Goal: Information Seeking & Learning: Find specific fact

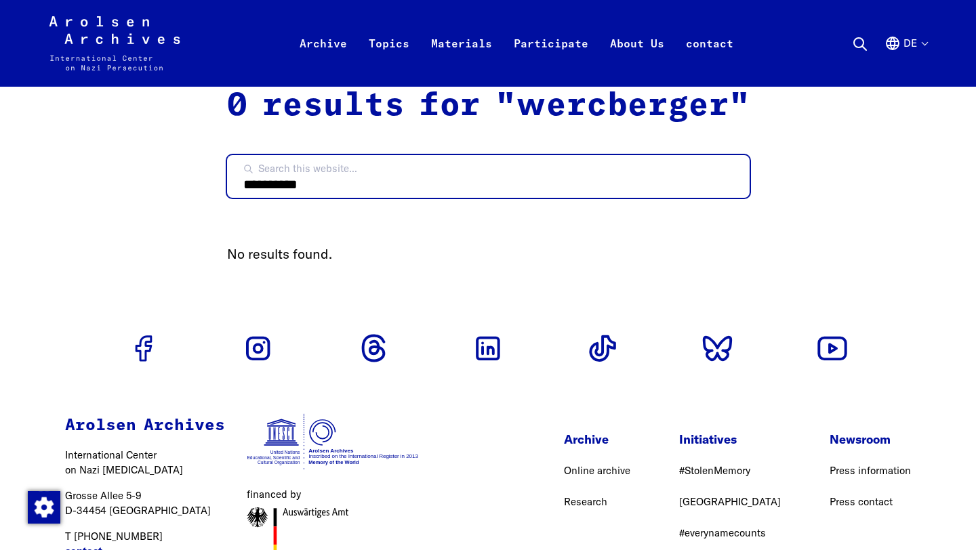
drag, startPoint x: 349, startPoint y: 186, endPoint x: 175, endPoint y: 186, distance: 174.2
click at [175, 186] on div "Arolsen Archives - International Center on Nazi Persecution | Zurück zur Starts…" at bounding box center [487, 322] width 943 height 644
type input "****"
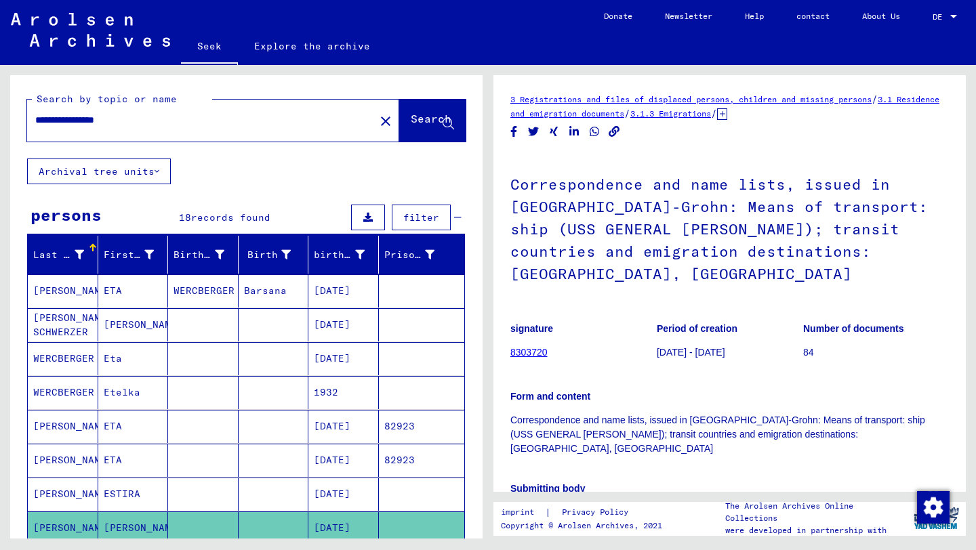
scroll to position [190, 0]
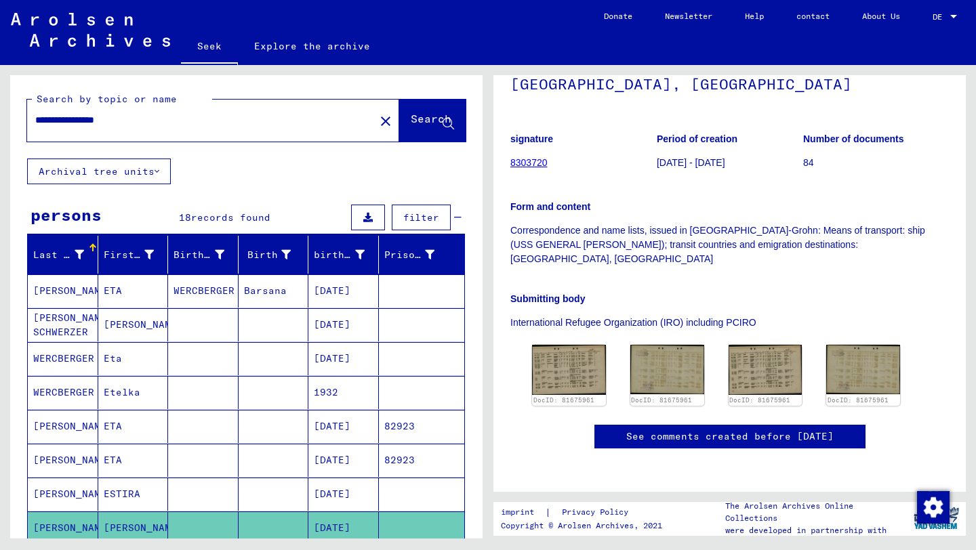
drag, startPoint x: 151, startPoint y: 118, endPoint x: 61, endPoint y: 125, distance: 90.4
click at [61, 125] on input "**********" at bounding box center [200, 120] width 331 height 14
click at [98, 125] on input "**********" at bounding box center [200, 120] width 331 height 14
click at [59, 122] on input "**********" at bounding box center [200, 120] width 331 height 14
drag, startPoint x: 157, startPoint y: 114, endPoint x: 108, endPoint y: 115, distance: 48.8
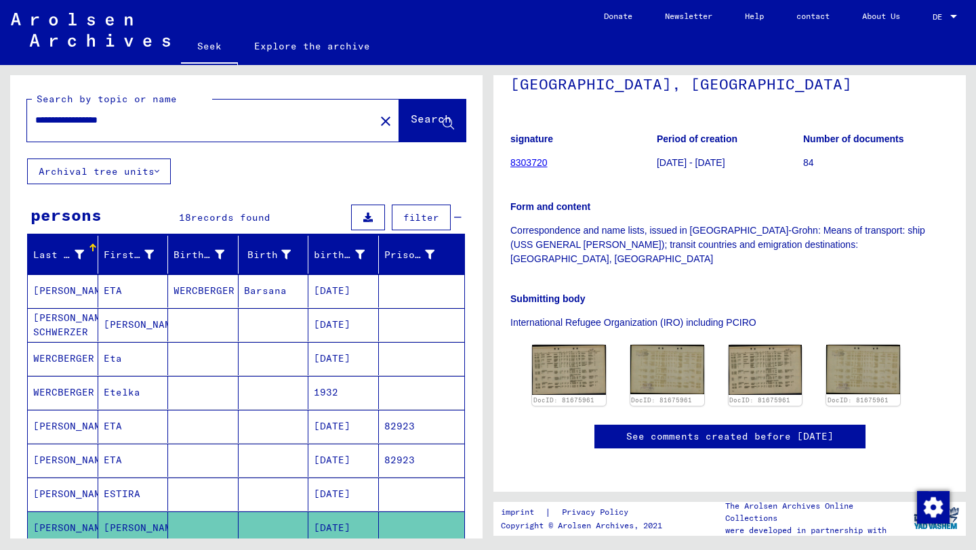
click at [108, 115] on input "**********" at bounding box center [200, 120] width 331 height 14
click at [436, 117] on font "Search" at bounding box center [431, 119] width 41 height 14
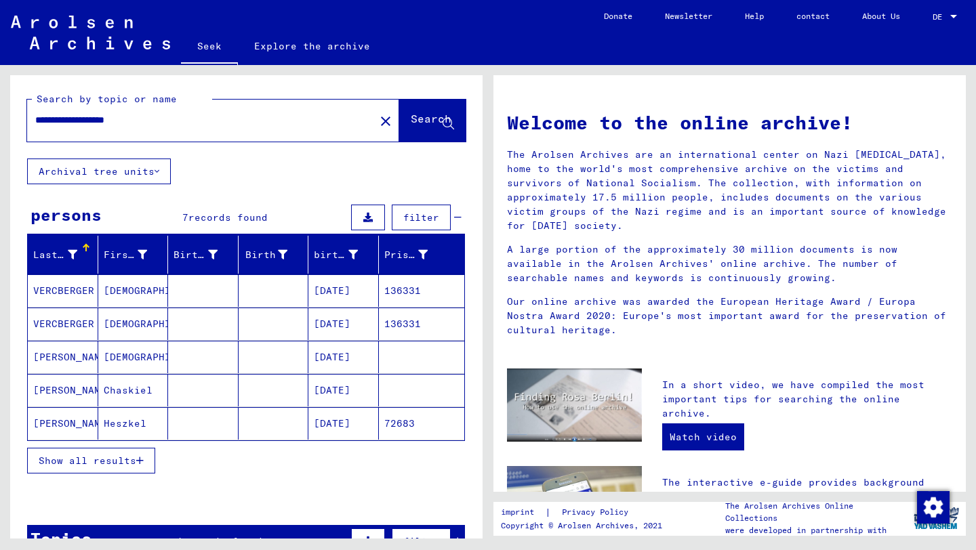
click at [125, 393] on font "Chaskiel" at bounding box center [128, 390] width 49 height 12
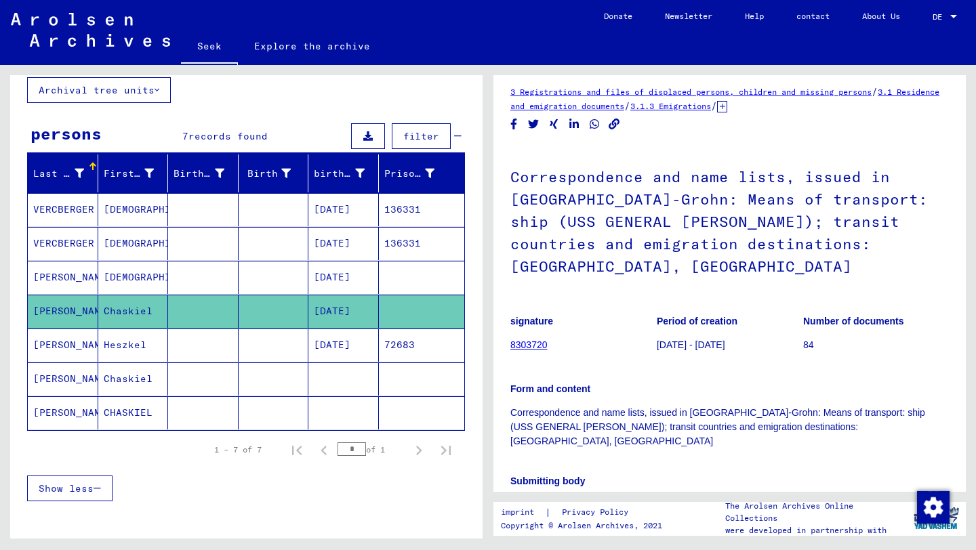
scroll to position [82, 0]
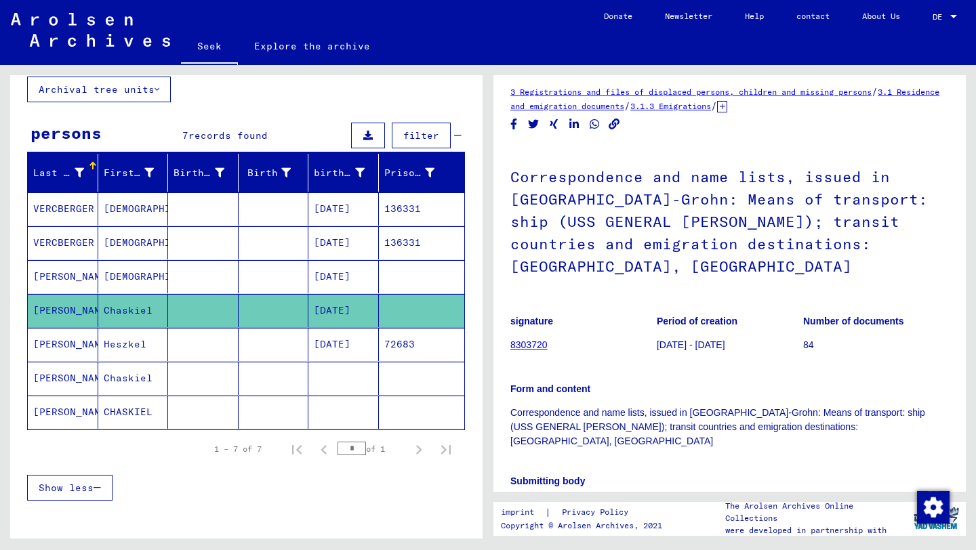
click at [110, 417] on font "CHASKIEL" at bounding box center [128, 412] width 49 height 12
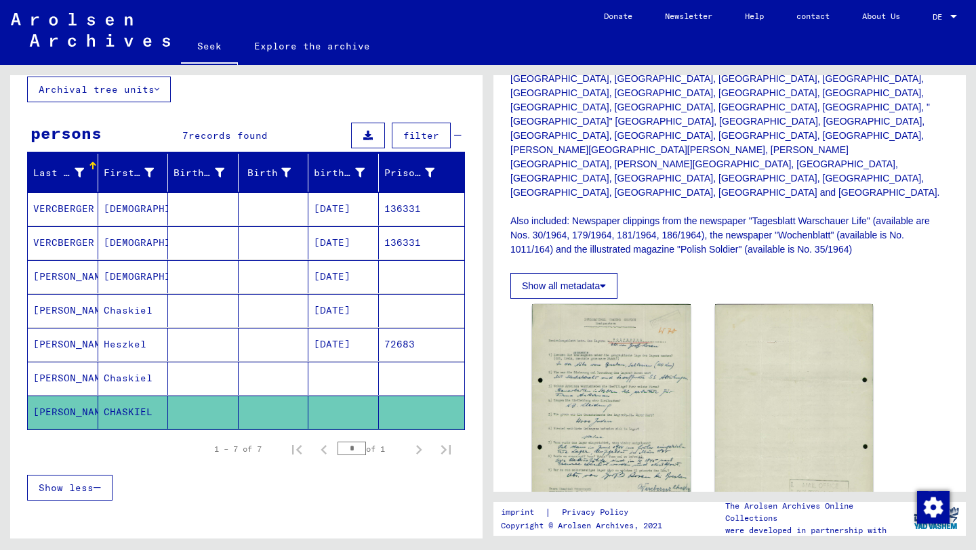
scroll to position [552, 0]
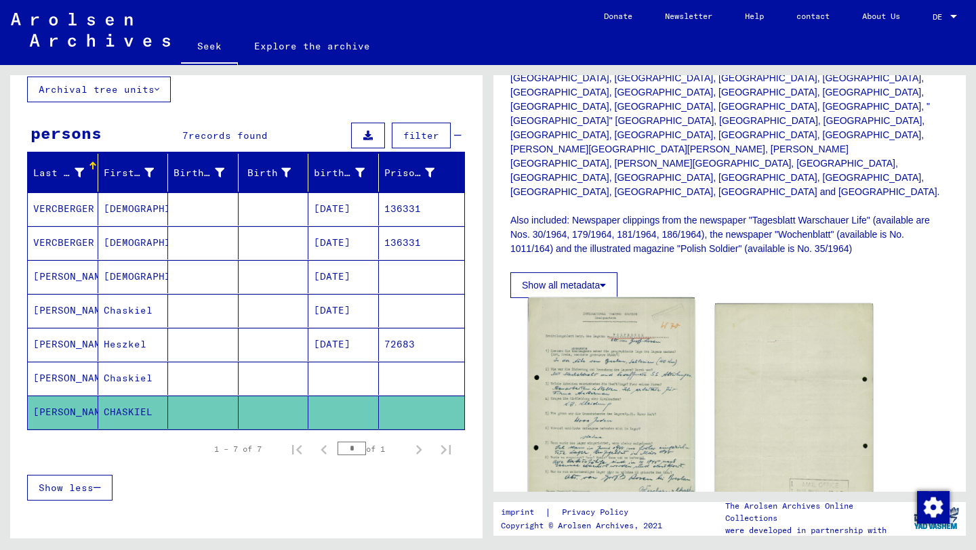
click at [610, 298] on img at bounding box center [611, 414] width 166 height 233
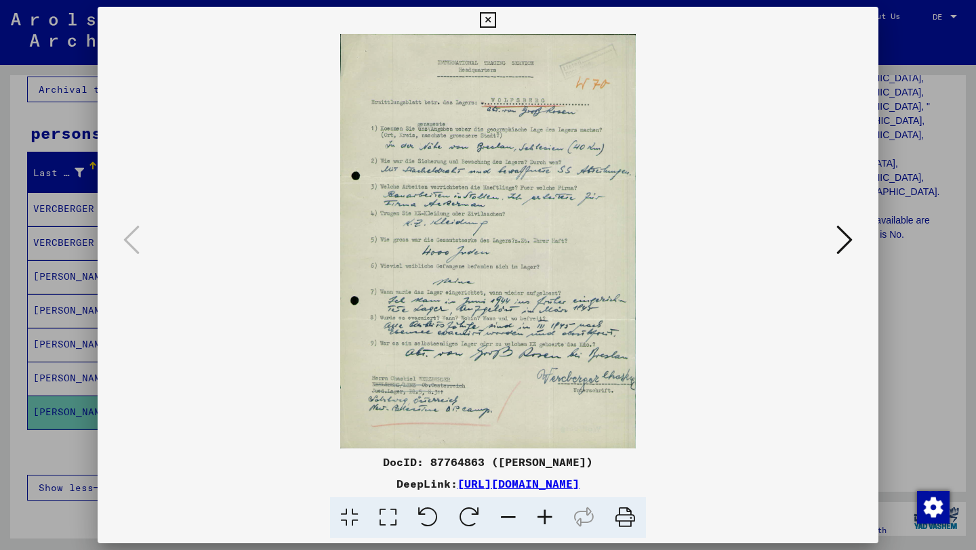
click at [487, 22] on icon at bounding box center [488, 20] width 16 height 16
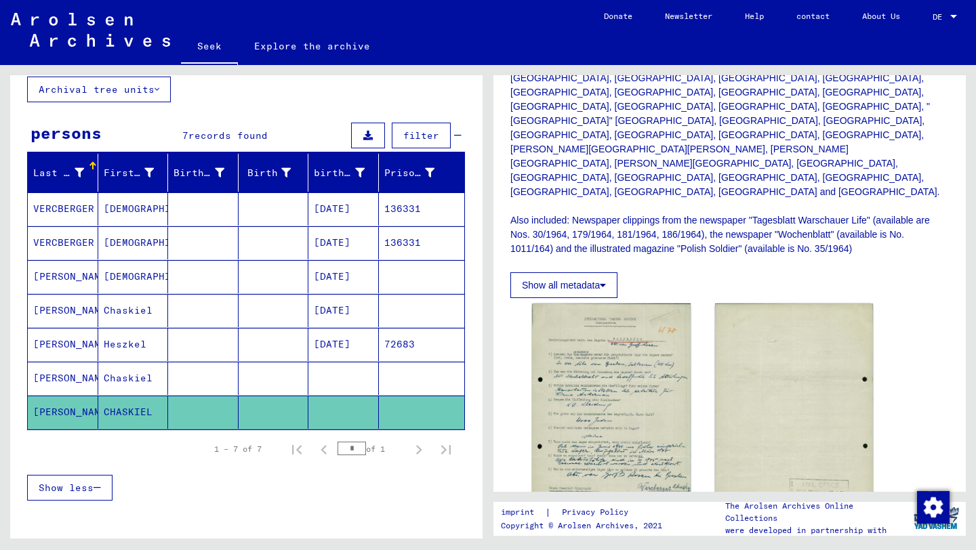
click at [350, 306] on font "[DATE]" at bounding box center [332, 310] width 37 height 12
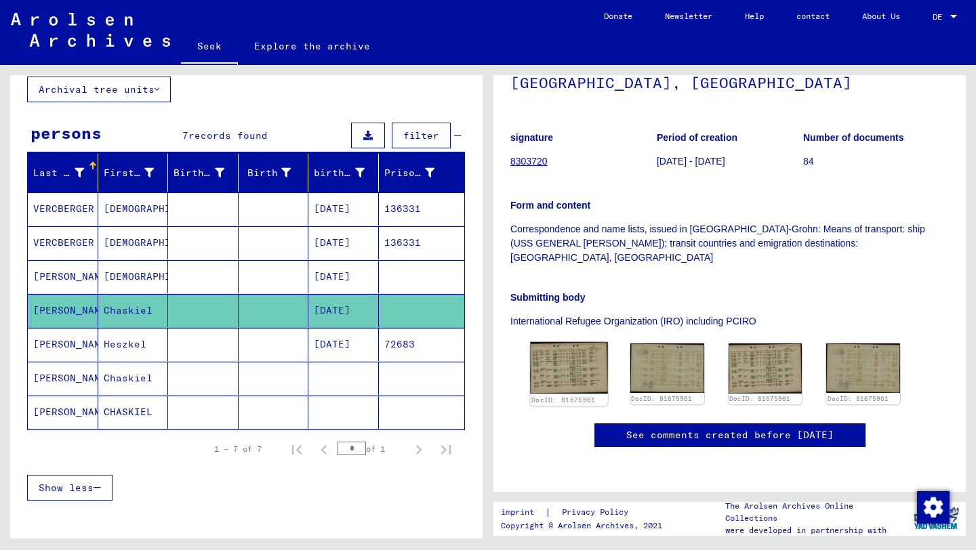
scroll to position [324, 0]
click at [560, 342] on img at bounding box center [568, 368] width 77 height 52
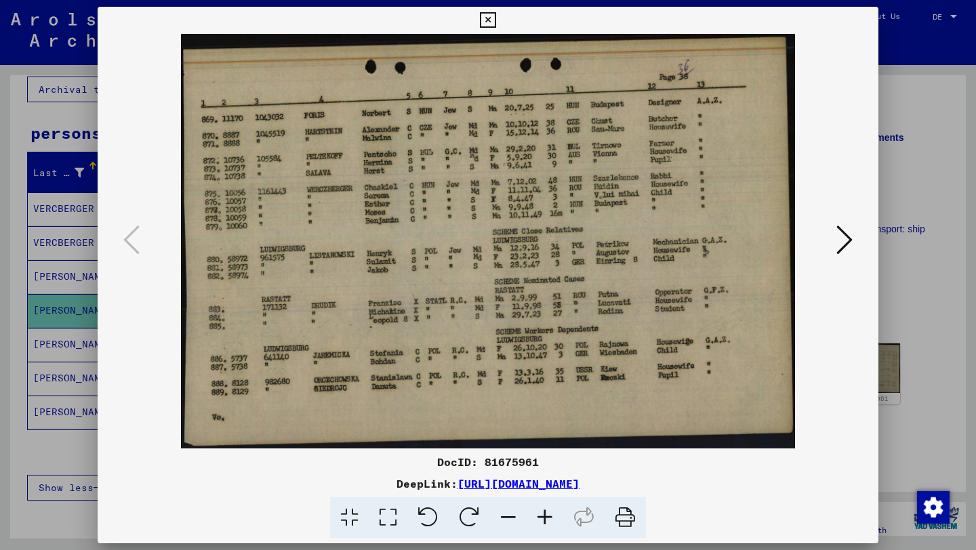
click at [492, 18] on icon at bounding box center [488, 20] width 16 height 16
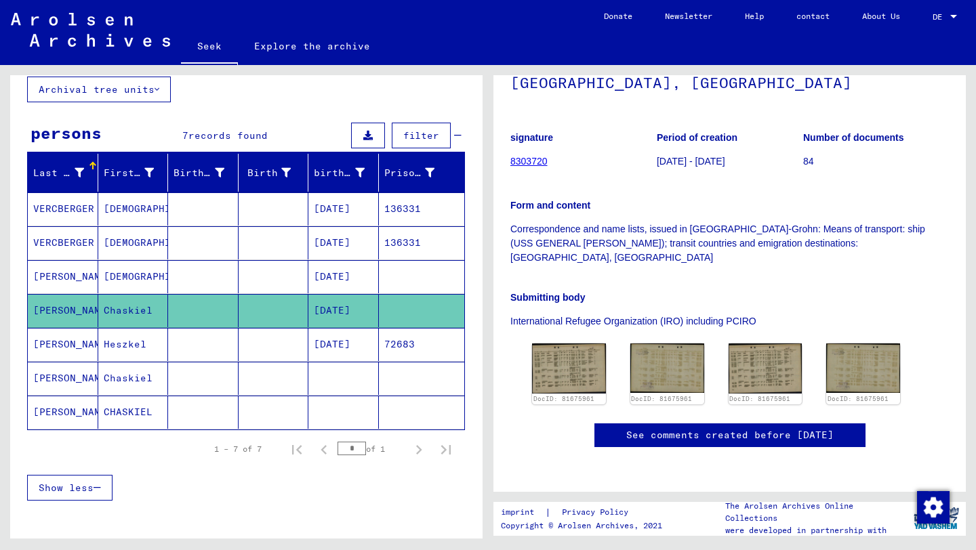
click at [128, 409] on font "CHASKIEL" at bounding box center [128, 412] width 49 height 12
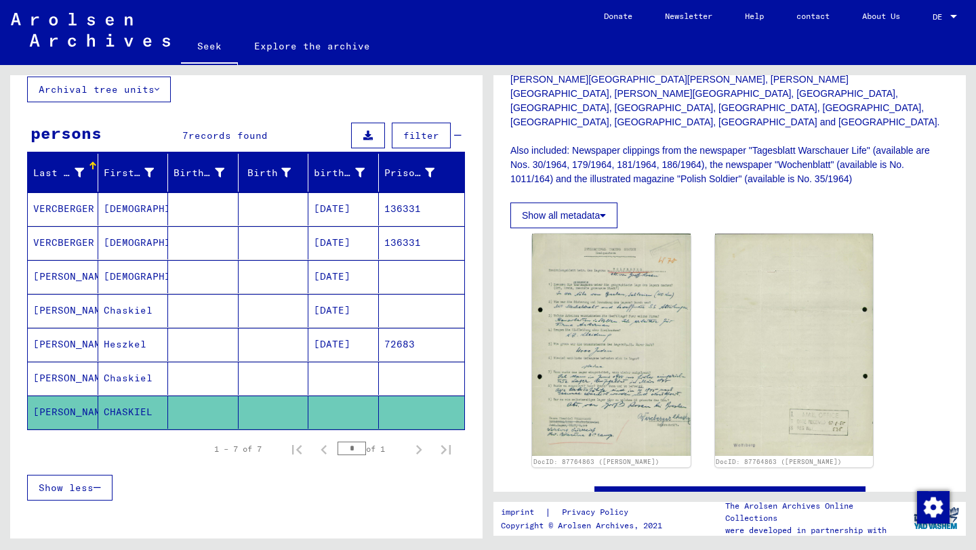
scroll to position [618, 0]
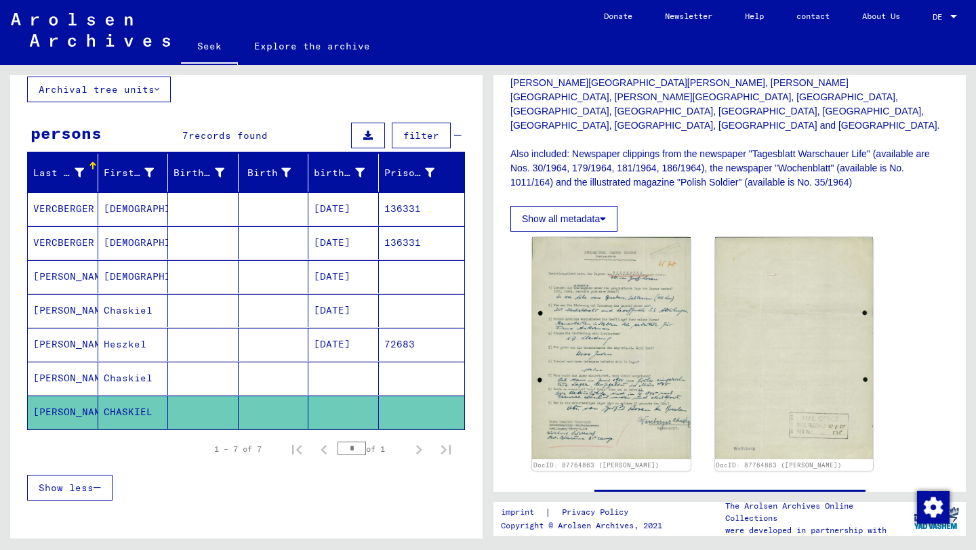
click at [115, 380] on font "Chaskiel" at bounding box center [128, 378] width 49 height 12
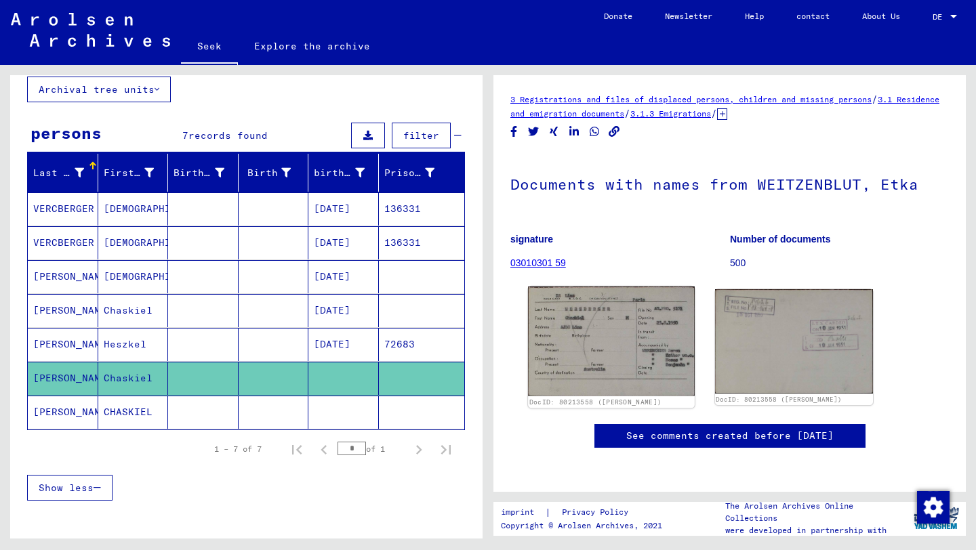
scroll to position [18, 0]
click at [587, 312] on img at bounding box center [611, 341] width 166 height 110
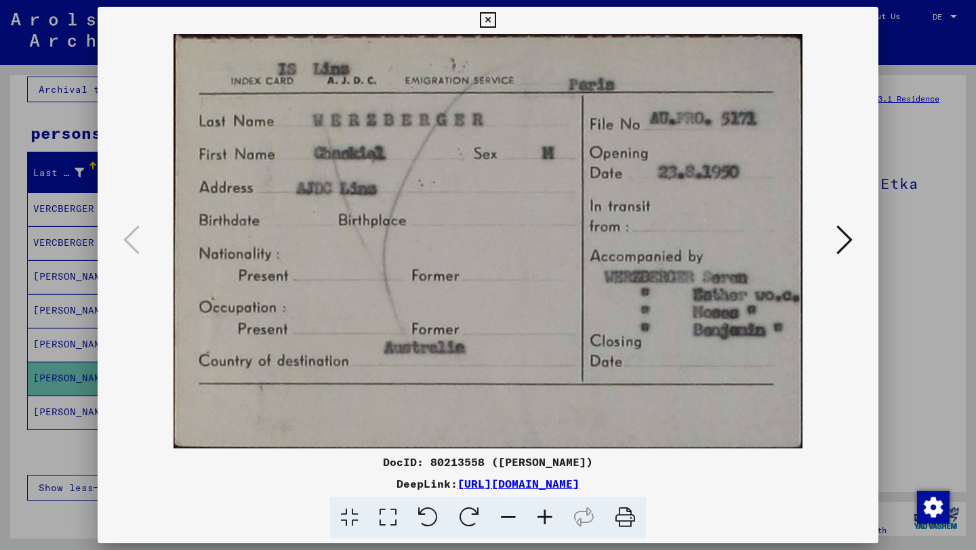
click at [894, 336] on div at bounding box center [488, 275] width 976 height 550
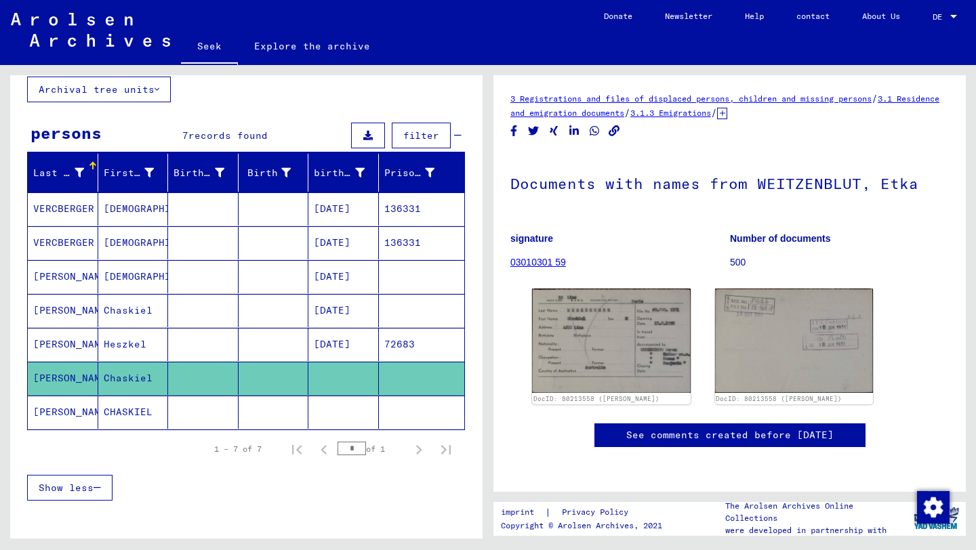
click at [119, 341] on font "Heszkel" at bounding box center [125, 344] width 43 height 12
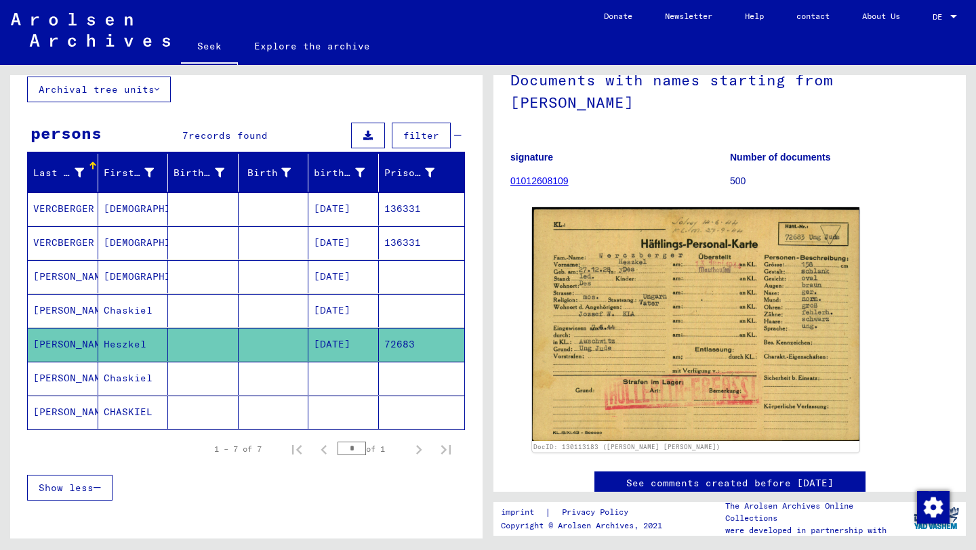
scroll to position [94, 0]
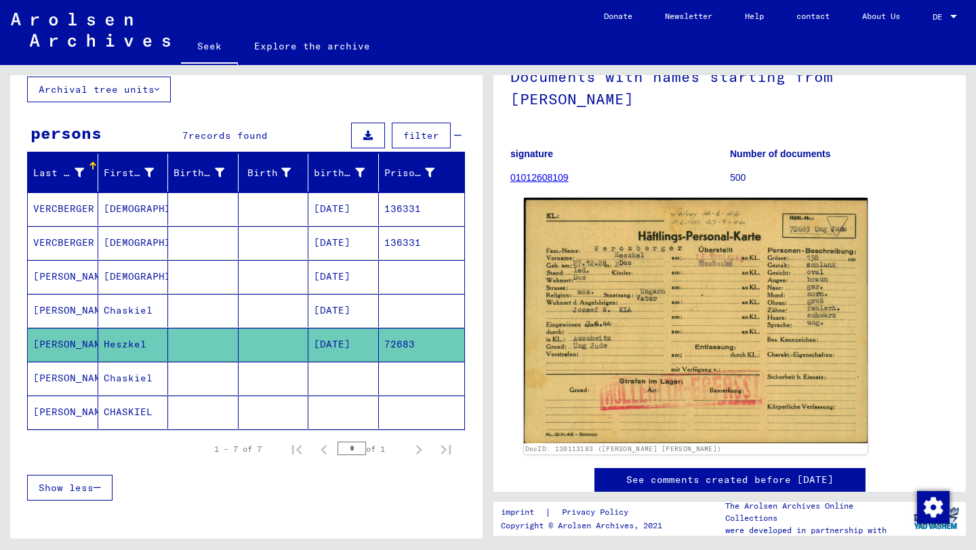
click at [669, 319] on img at bounding box center [696, 320] width 344 height 245
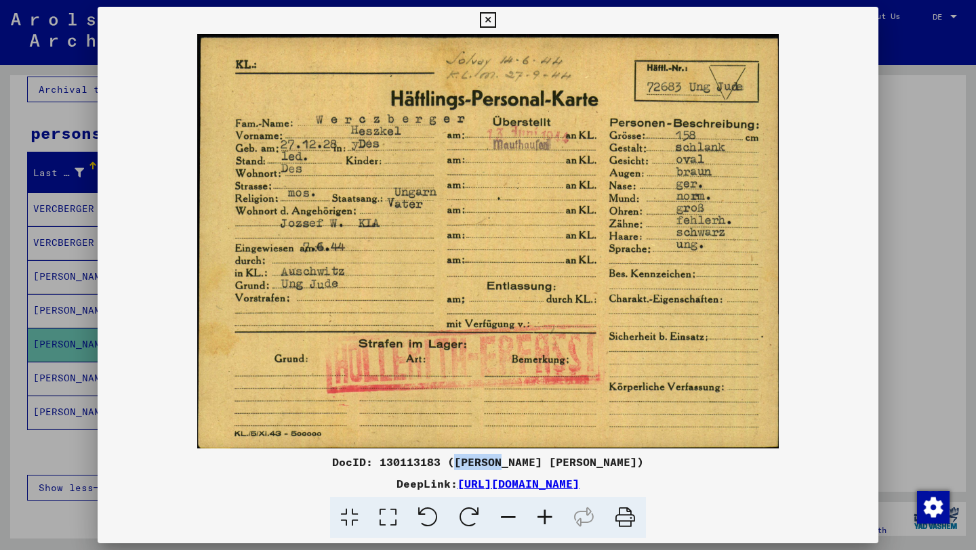
drag, startPoint x: 480, startPoint y: 459, endPoint x: 528, endPoint y: 464, distance: 48.3
click at [528, 464] on font "DocID: 130113183 ([PERSON_NAME] [PERSON_NAME])" at bounding box center [488, 462] width 312 height 14
copy font "Heszkel"
click at [487, 20] on icon at bounding box center [488, 20] width 16 height 16
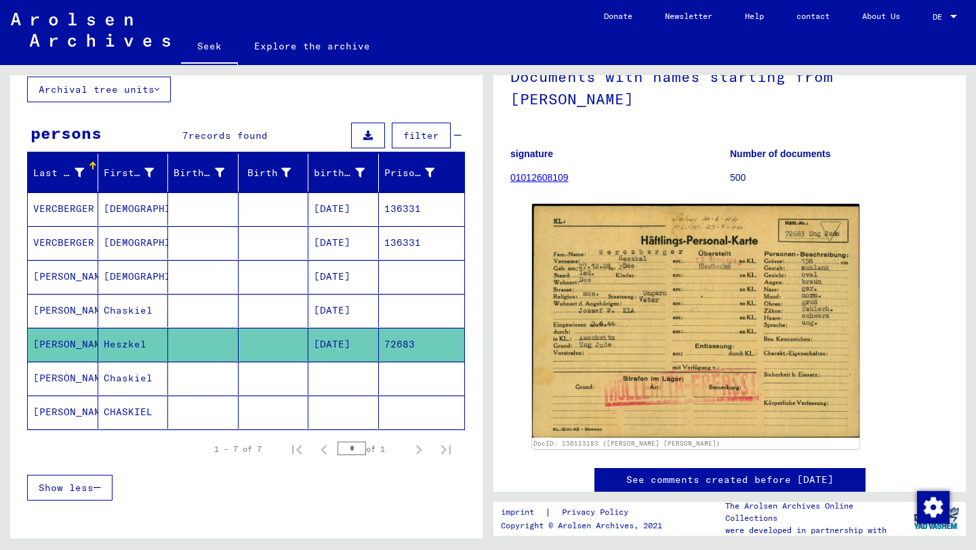
scroll to position [0, 0]
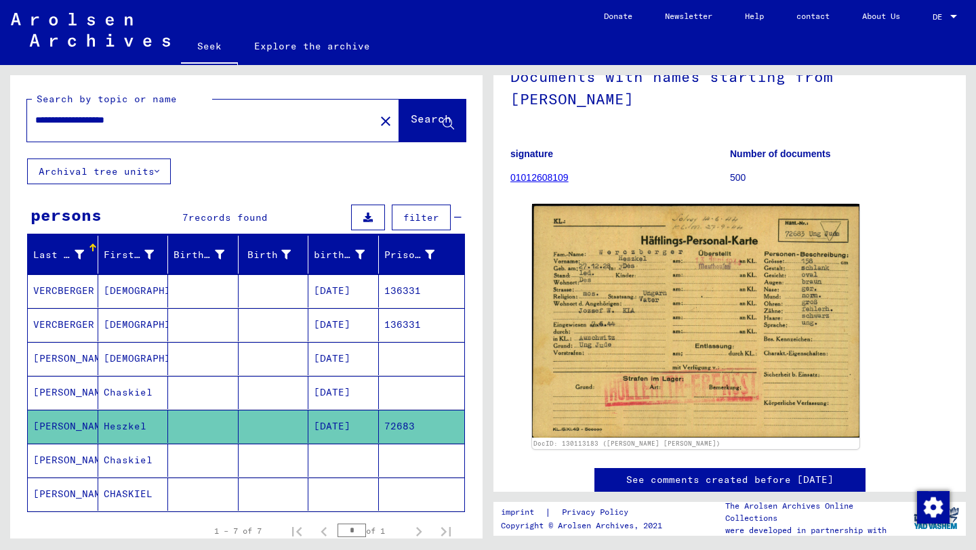
click at [184, 121] on input "**********" at bounding box center [200, 120] width 331 height 14
drag, startPoint x: 173, startPoint y: 121, endPoint x: 107, endPoint y: 119, distance: 65.7
click at [107, 119] on input "**********" at bounding box center [200, 120] width 331 height 14
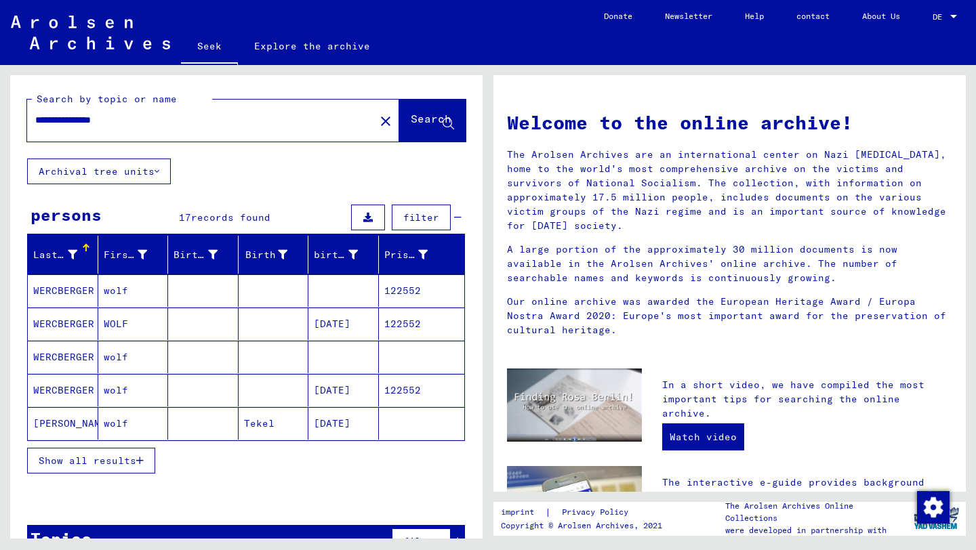
click at [356, 279] on mat-cell at bounding box center [343, 290] width 70 height 33
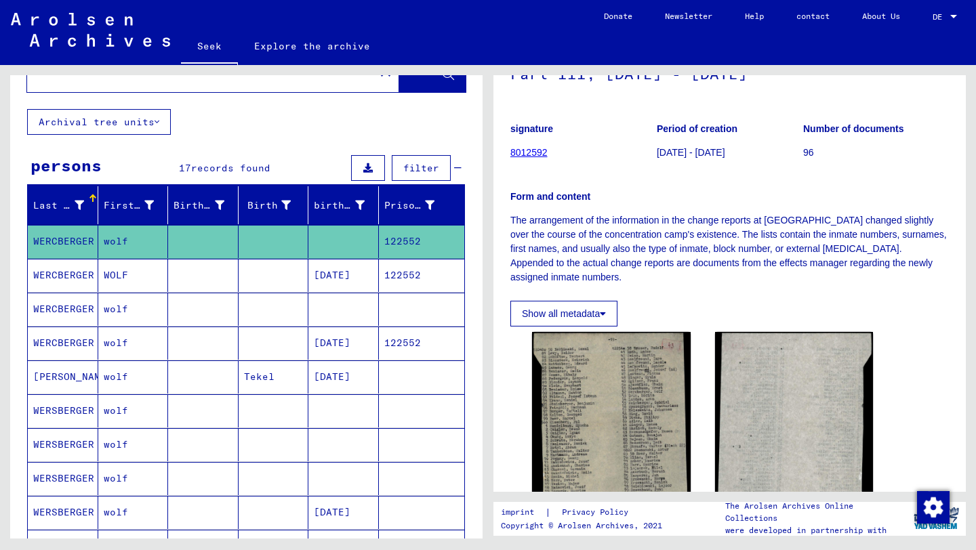
scroll to position [98, 0]
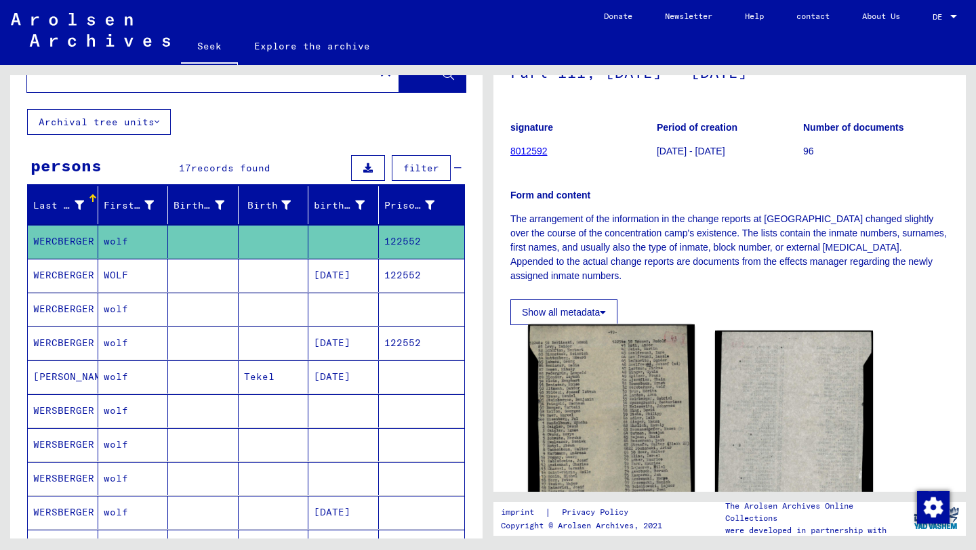
click at [614, 415] on img at bounding box center [611, 449] width 166 height 248
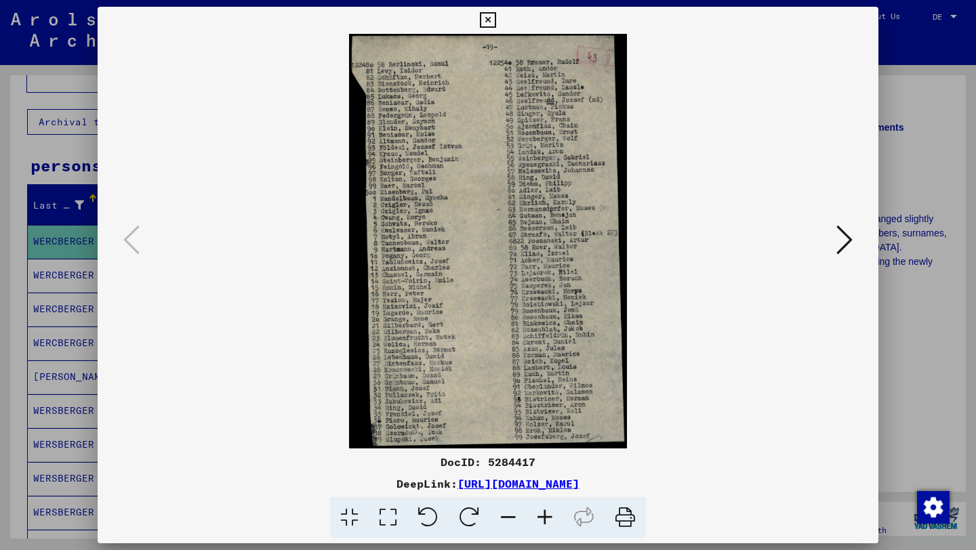
click at [485, 20] on icon at bounding box center [488, 20] width 16 height 16
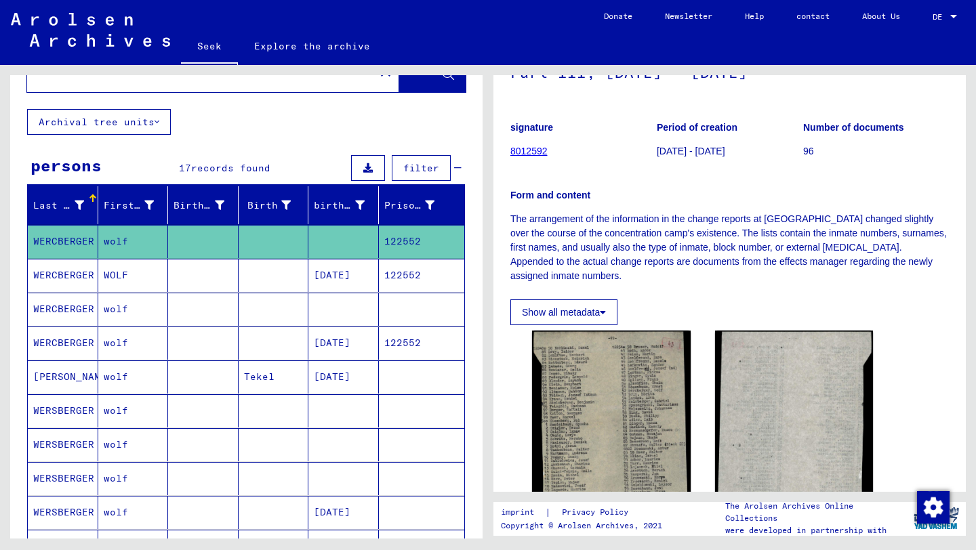
click at [350, 274] on font "[DATE]" at bounding box center [332, 275] width 37 height 12
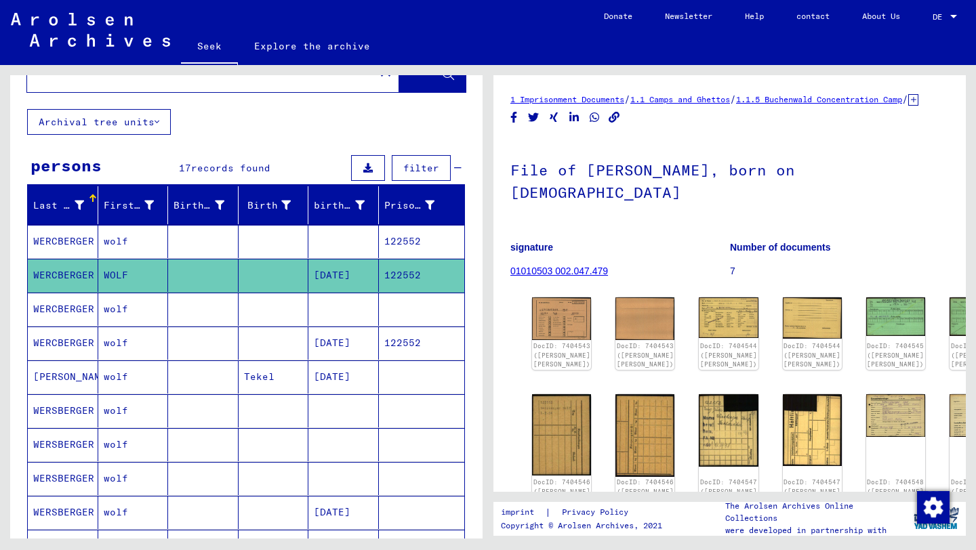
click at [398, 237] on font "122552" at bounding box center [402, 241] width 37 height 12
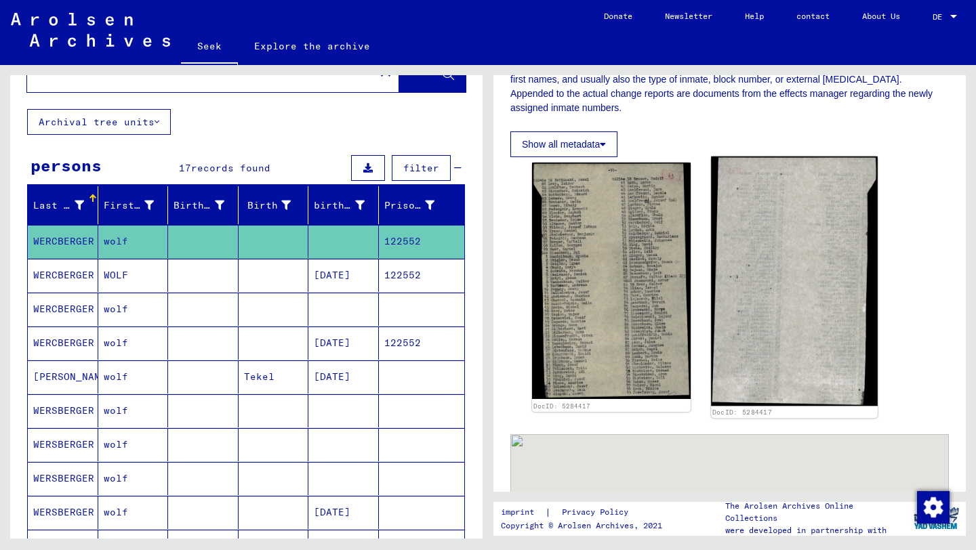
scroll to position [267, 0]
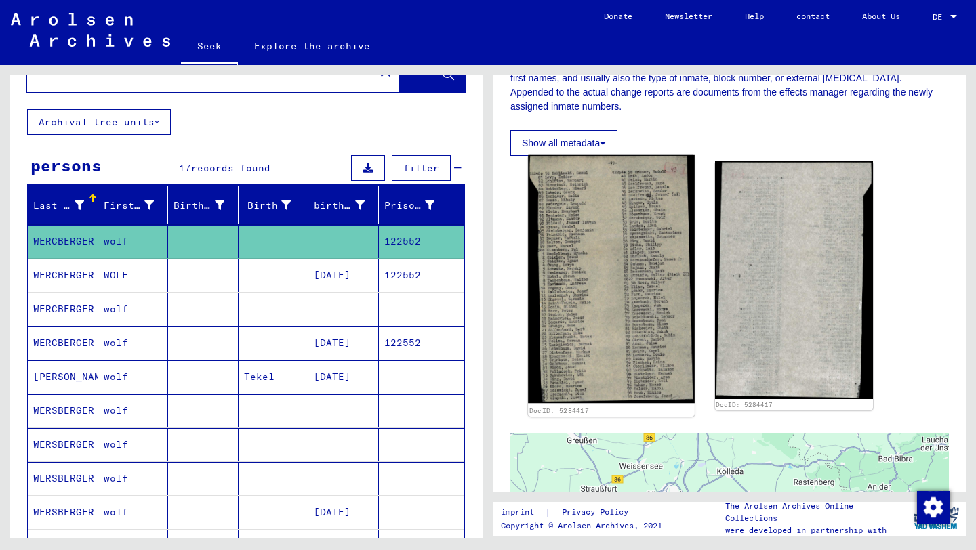
click at [569, 336] on img at bounding box center [611, 279] width 166 height 248
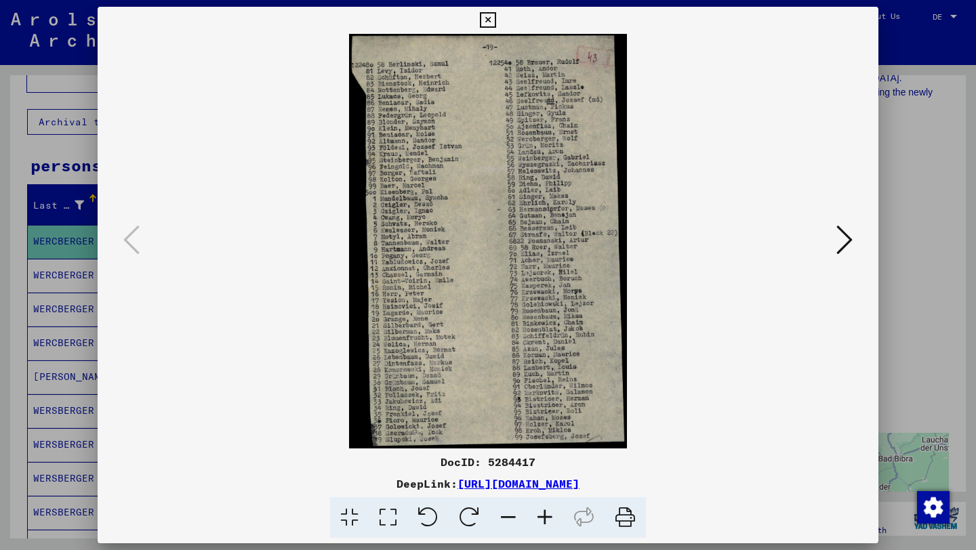
click at [911, 218] on div at bounding box center [488, 275] width 976 height 550
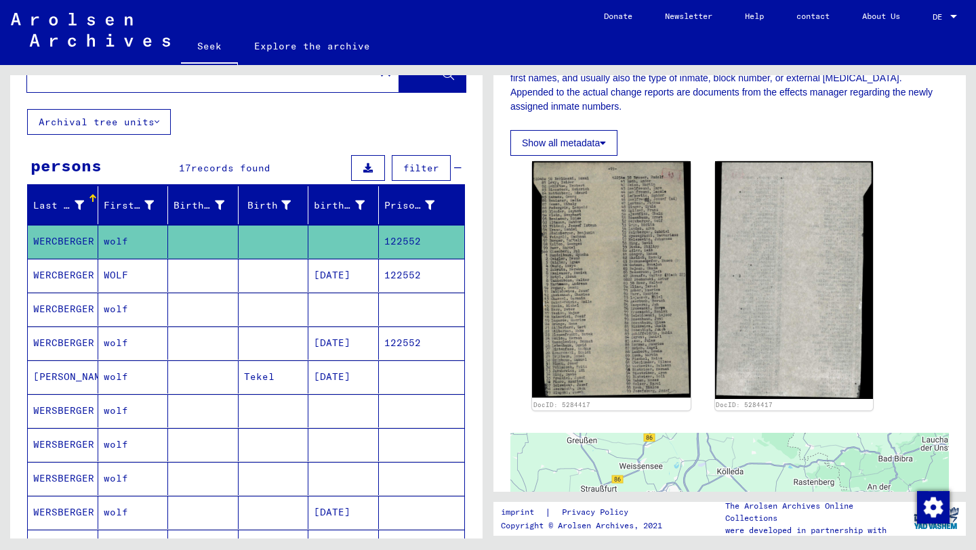
click at [350, 274] on font "[DATE]" at bounding box center [332, 275] width 37 height 12
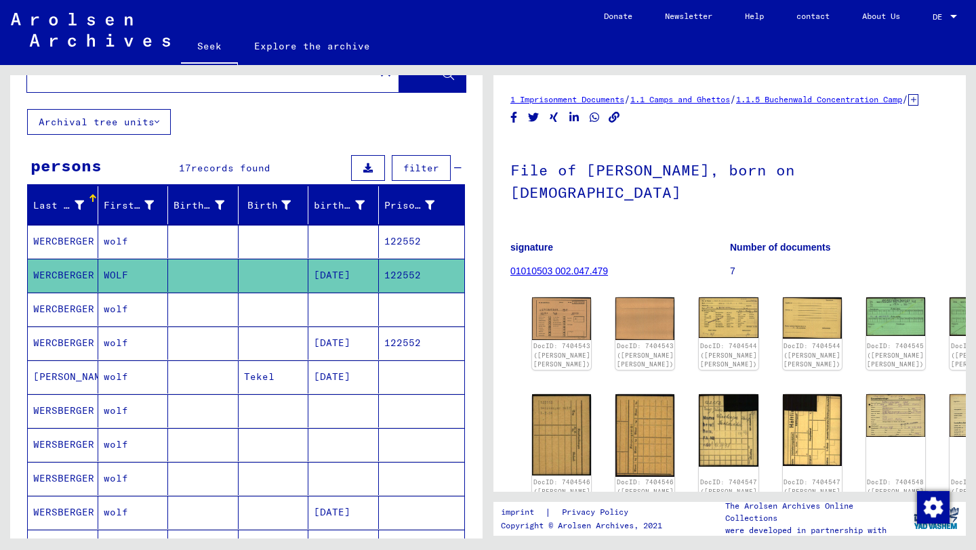
click at [350, 307] on mat-cell at bounding box center [343, 309] width 70 height 33
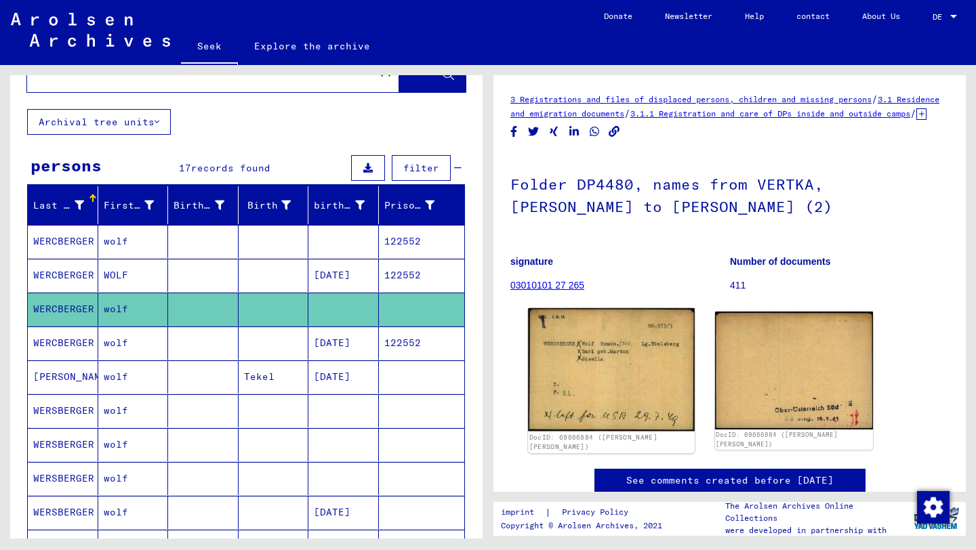
click at [598, 386] on img at bounding box center [611, 369] width 166 height 123
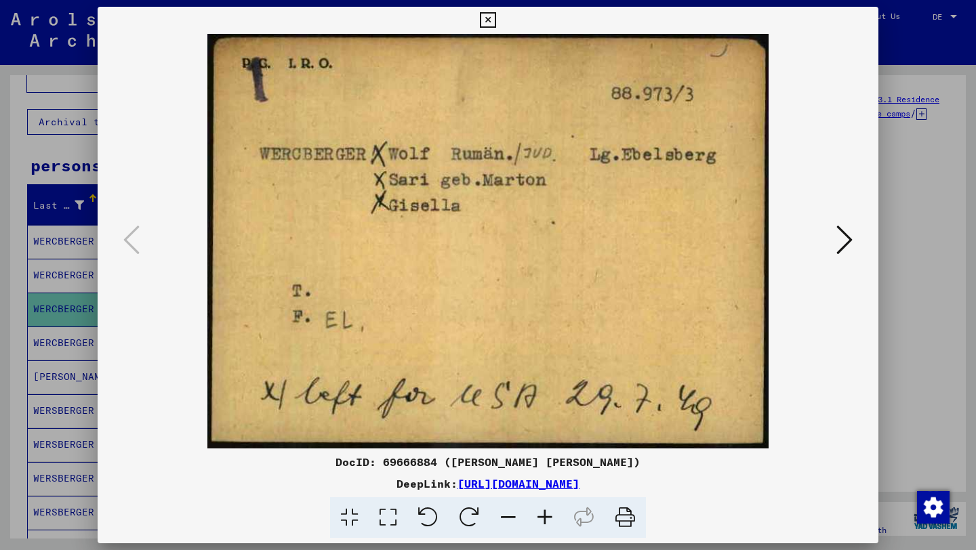
click at [490, 16] on icon at bounding box center [488, 20] width 16 height 16
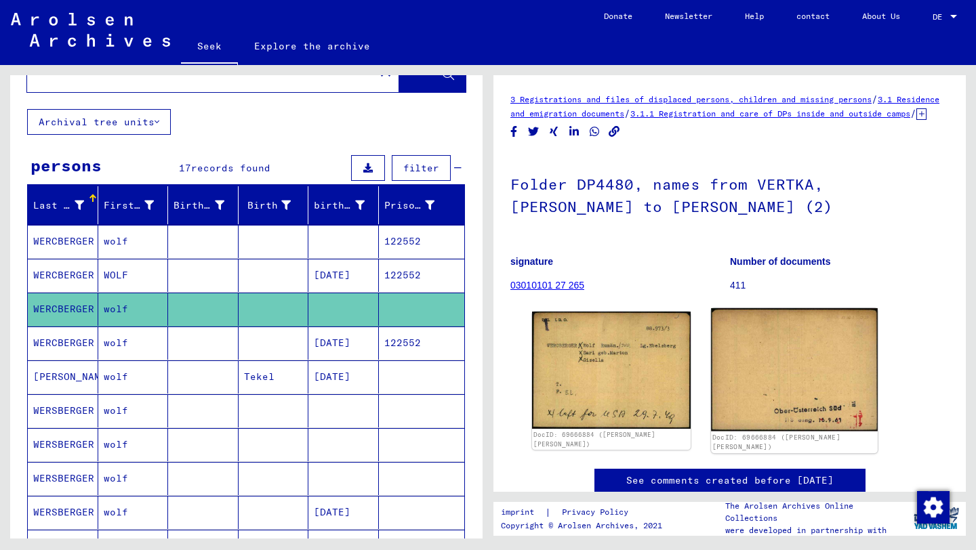
click at [796, 368] on img at bounding box center [794, 369] width 166 height 123
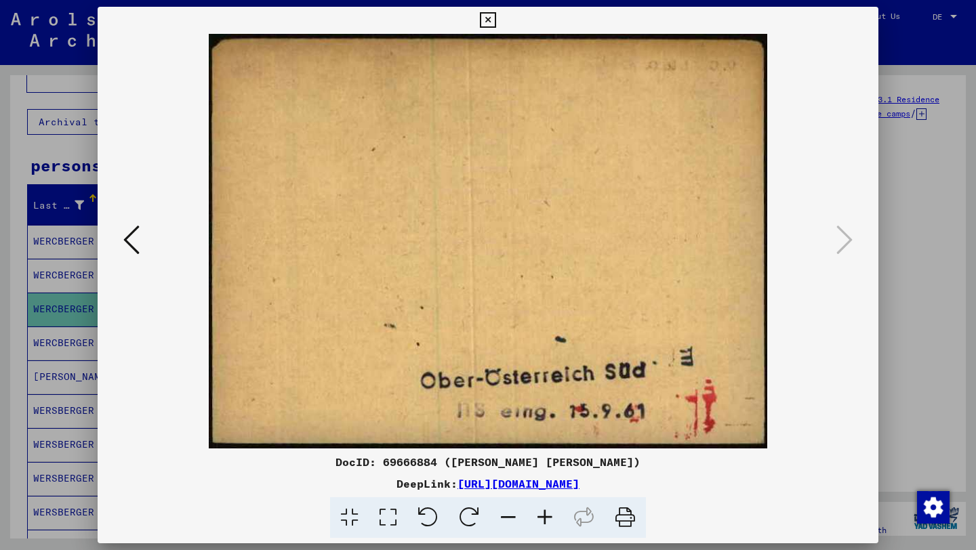
click at [487, 14] on icon at bounding box center [488, 20] width 16 height 16
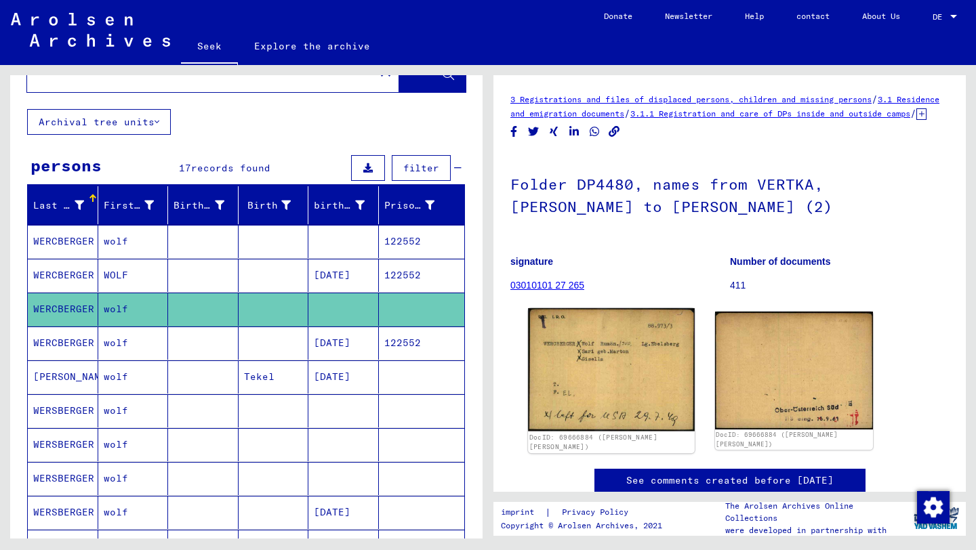
click at [565, 374] on img at bounding box center [611, 369] width 166 height 123
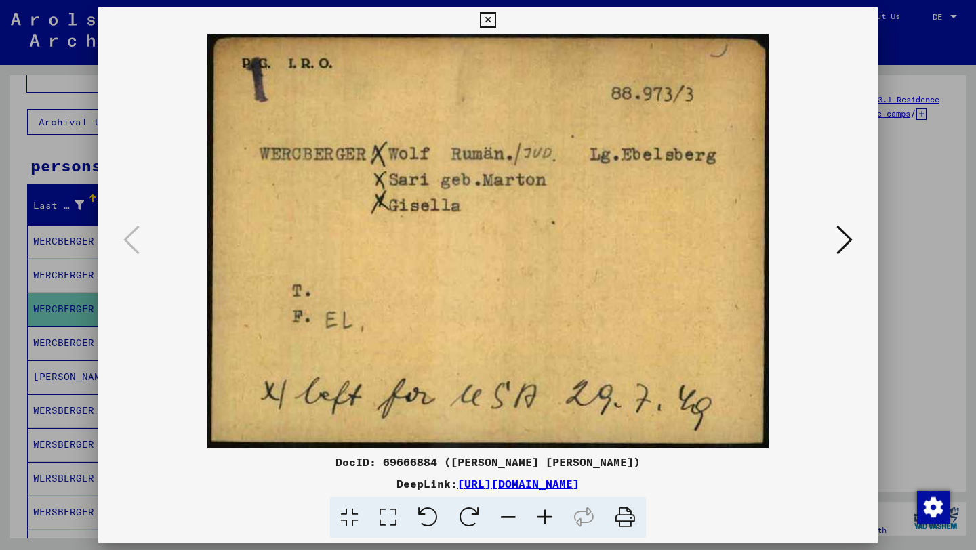
click at [491, 16] on icon at bounding box center [488, 20] width 16 height 16
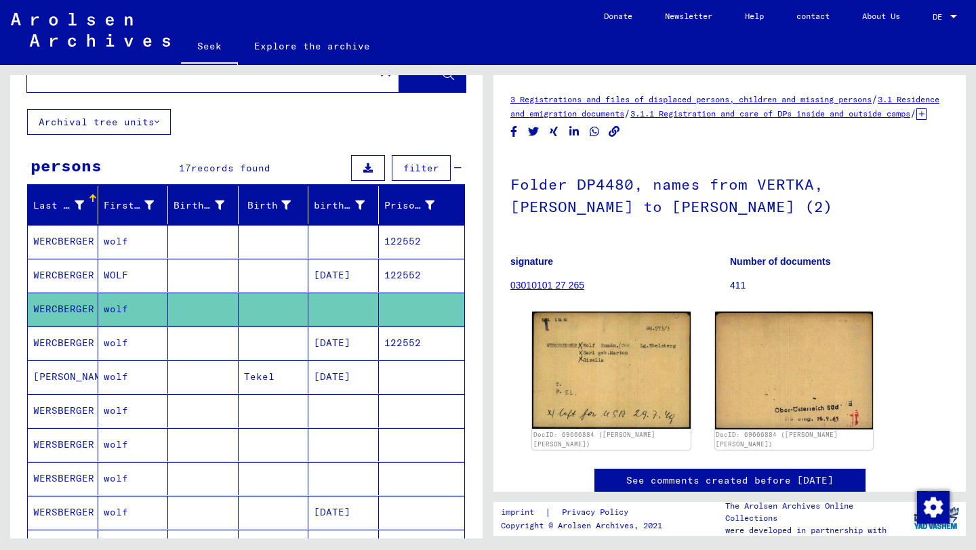
click at [147, 331] on mat-cell "wolf" at bounding box center [133, 343] width 70 height 33
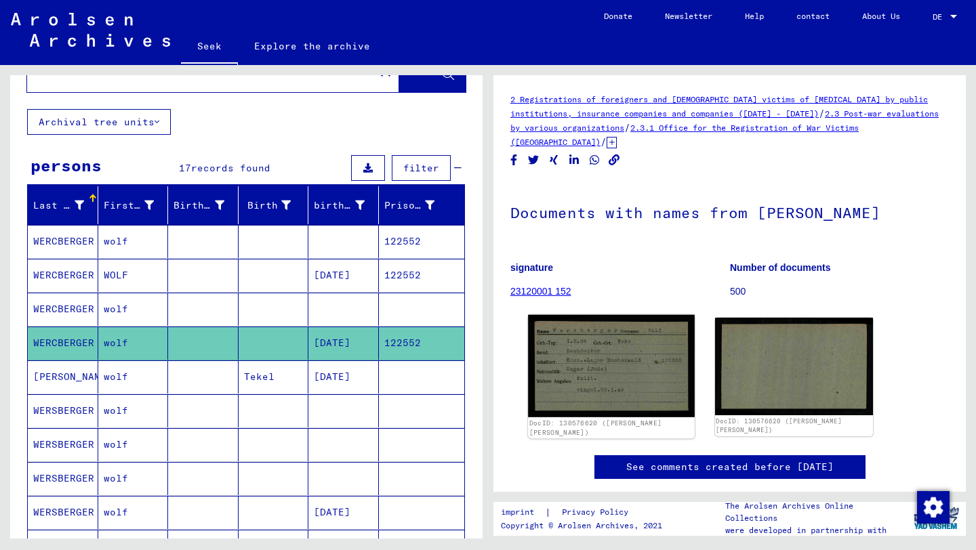
click at [561, 347] on img at bounding box center [611, 366] width 166 height 102
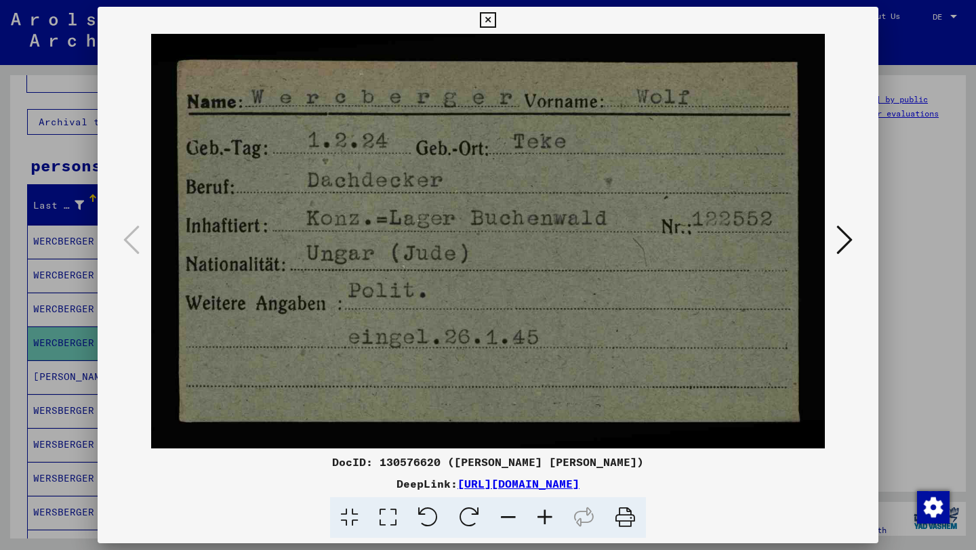
click at [913, 274] on div at bounding box center [488, 275] width 976 height 550
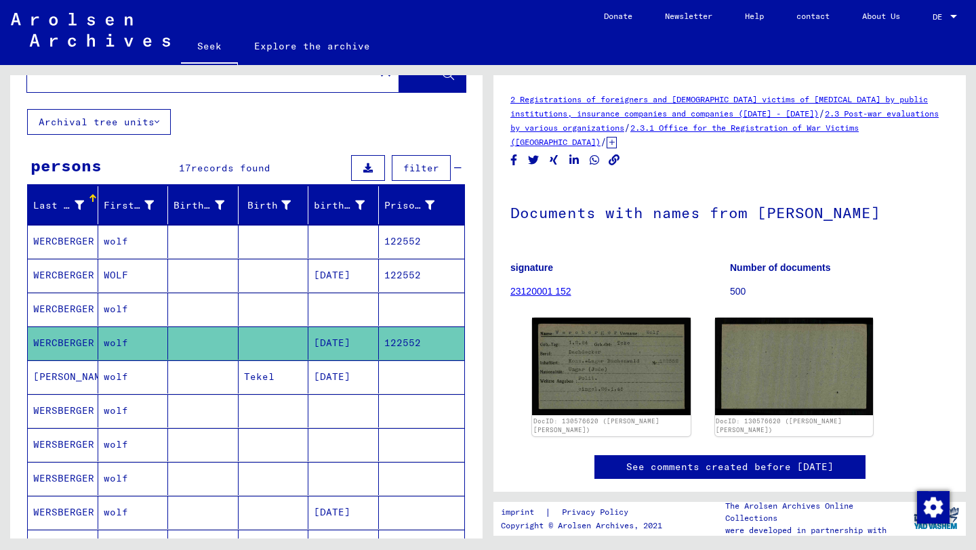
click at [172, 371] on mat-cell at bounding box center [203, 377] width 70 height 33
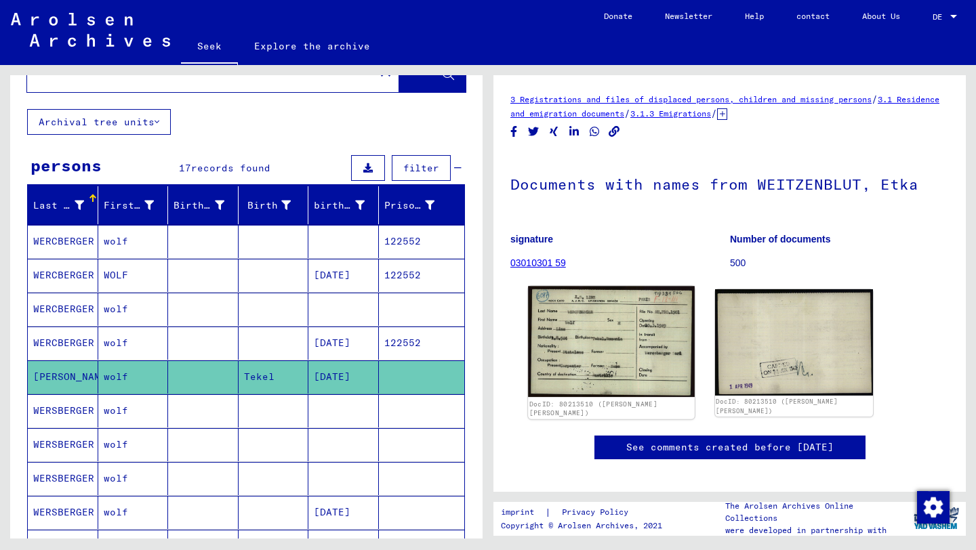
click at [604, 353] on img at bounding box center [611, 342] width 166 height 111
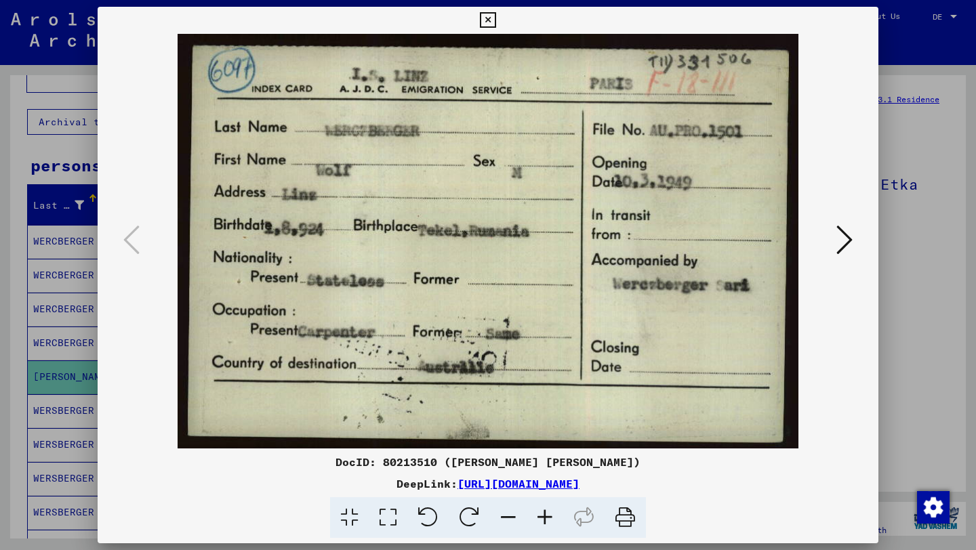
click at [483, 18] on icon at bounding box center [488, 20] width 16 height 16
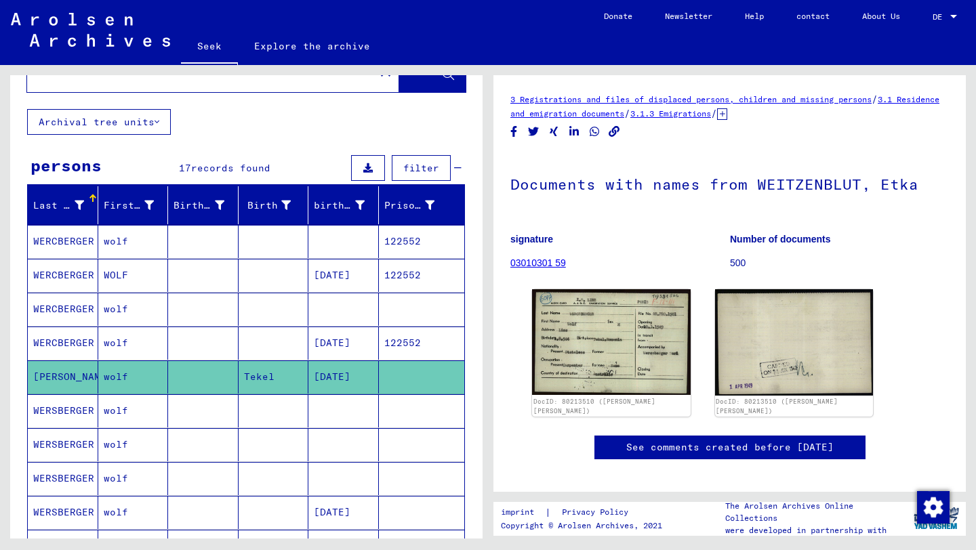
click at [64, 415] on font "WERSBERGER" at bounding box center [63, 411] width 61 height 12
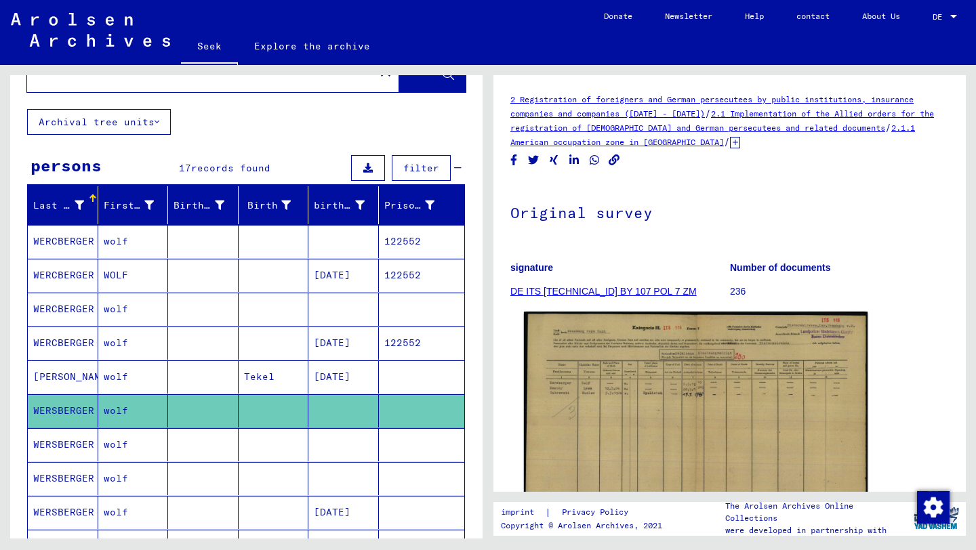
click at [628, 386] on img at bounding box center [696, 433] width 344 height 243
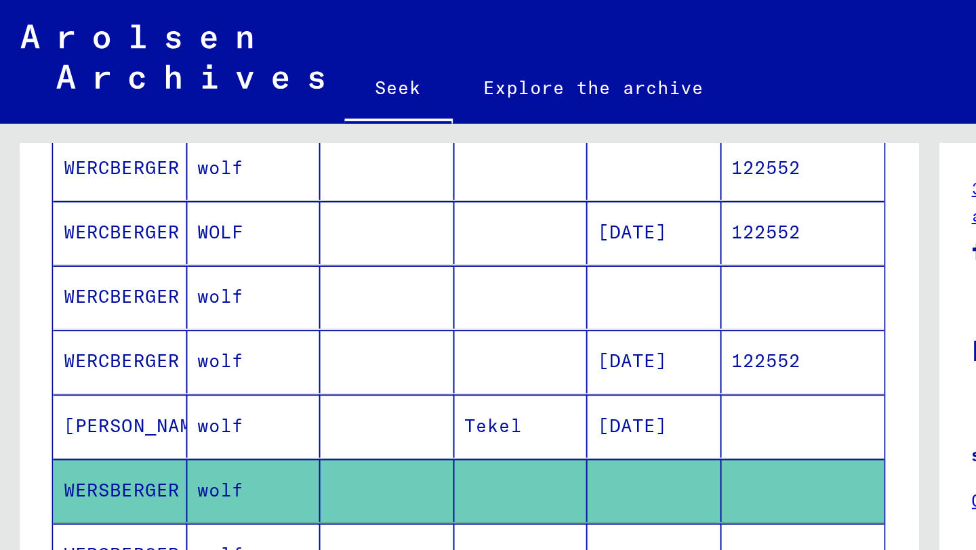
scroll to position [218, 0]
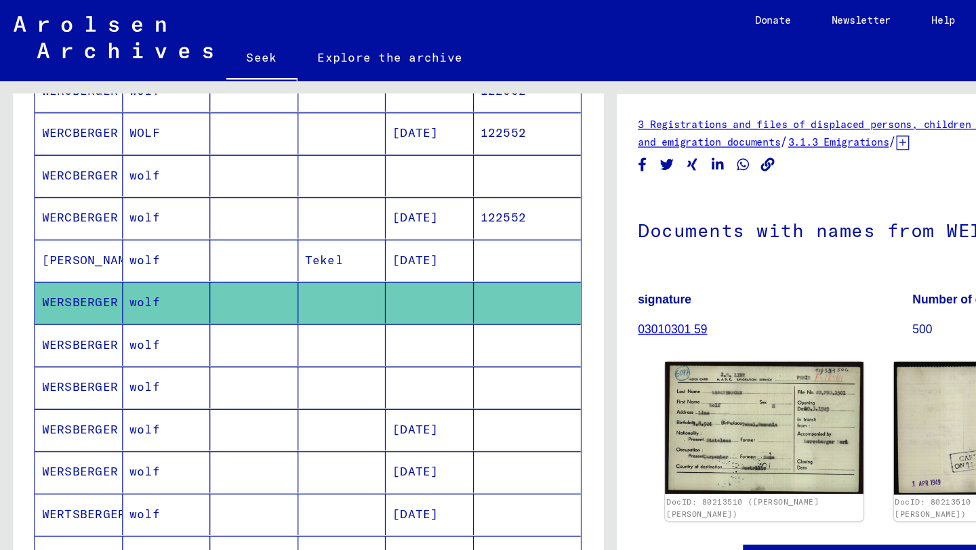
click at [64, 282] on font "WERSBERGER" at bounding box center [63, 276] width 61 height 14
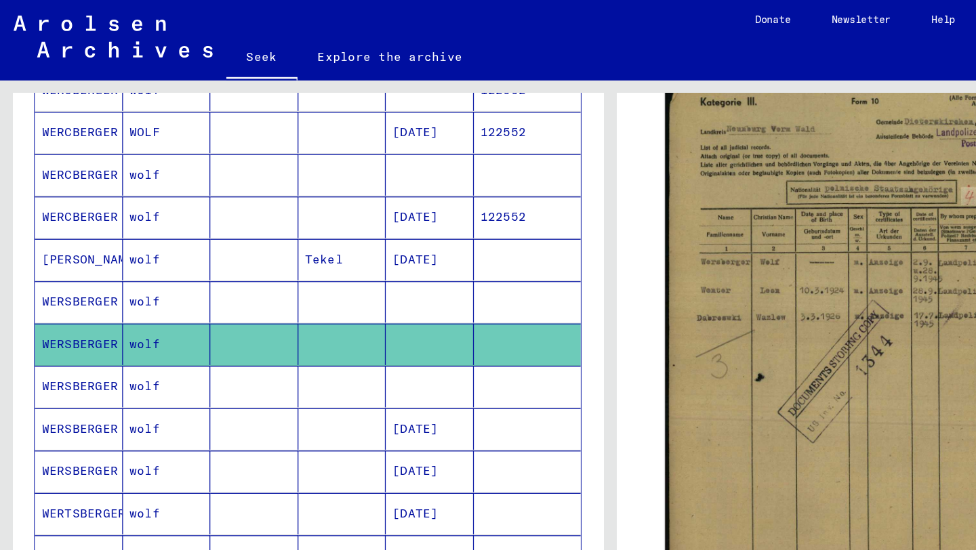
click at [79, 308] on font "WERSBERGER" at bounding box center [63, 310] width 61 height 12
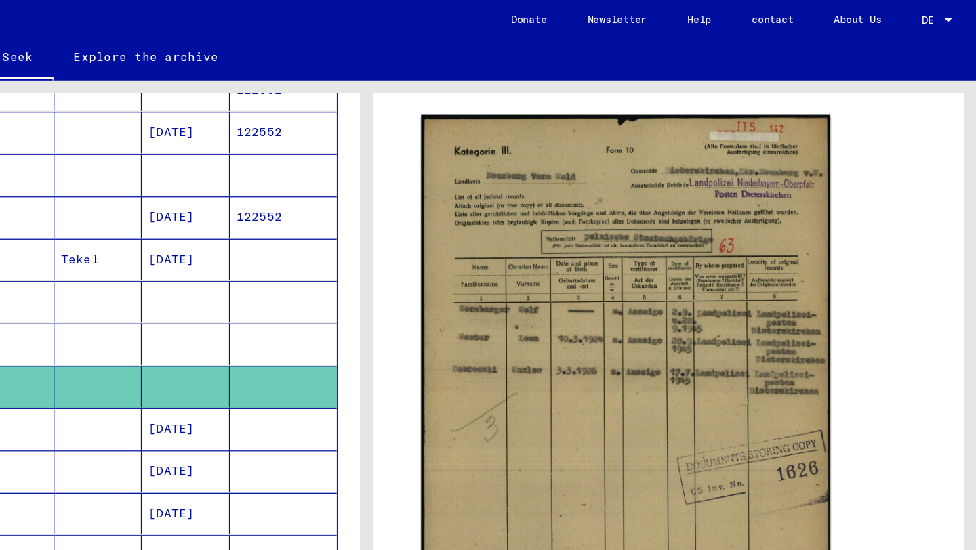
scroll to position [226, 0]
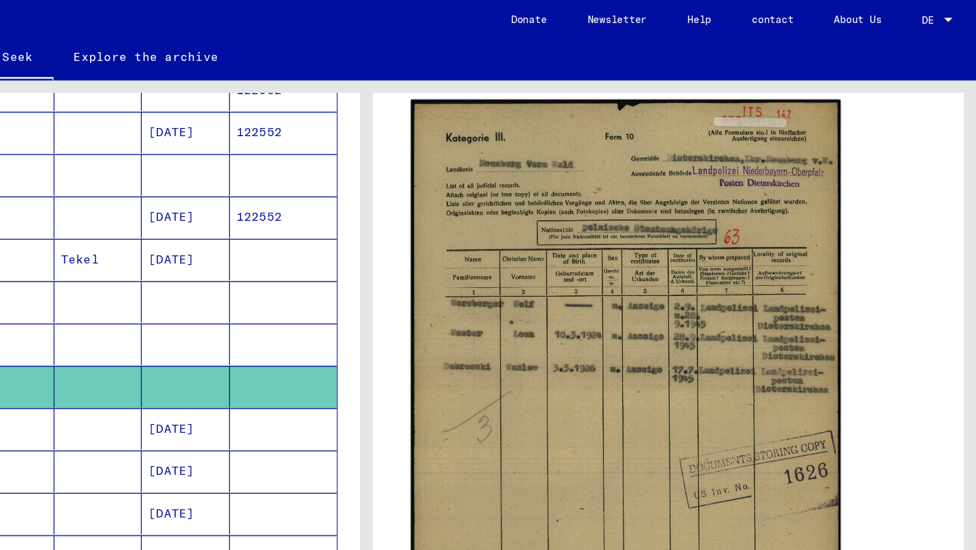
click at [640, 279] on img at bounding box center [696, 321] width 344 height 481
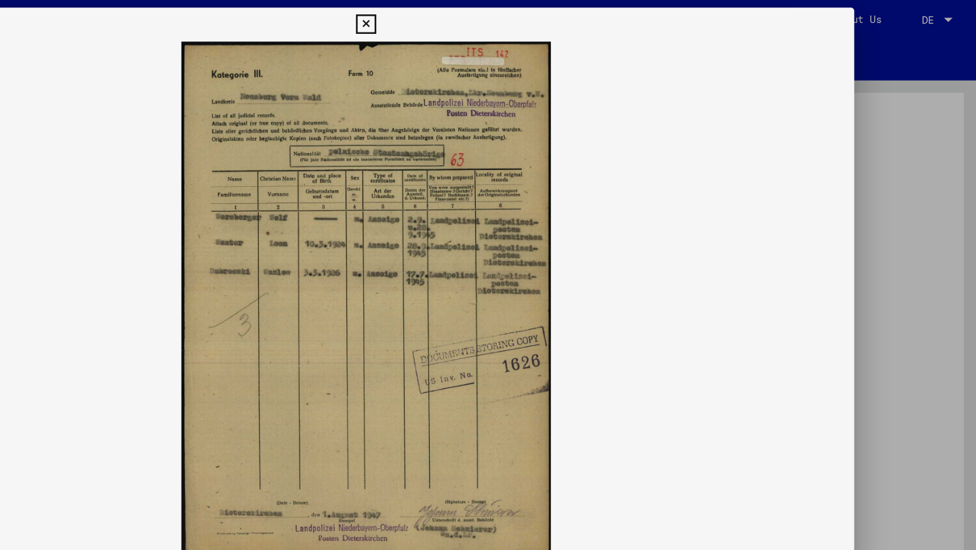
scroll to position [0, 0]
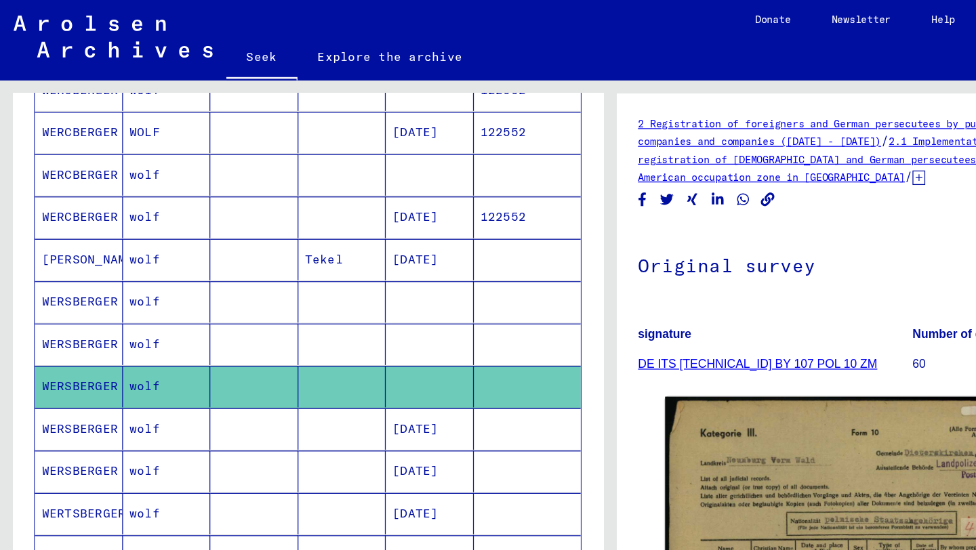
click at [268, 340] on mat-cell at bounding box center [274, 343] width 70 height 33
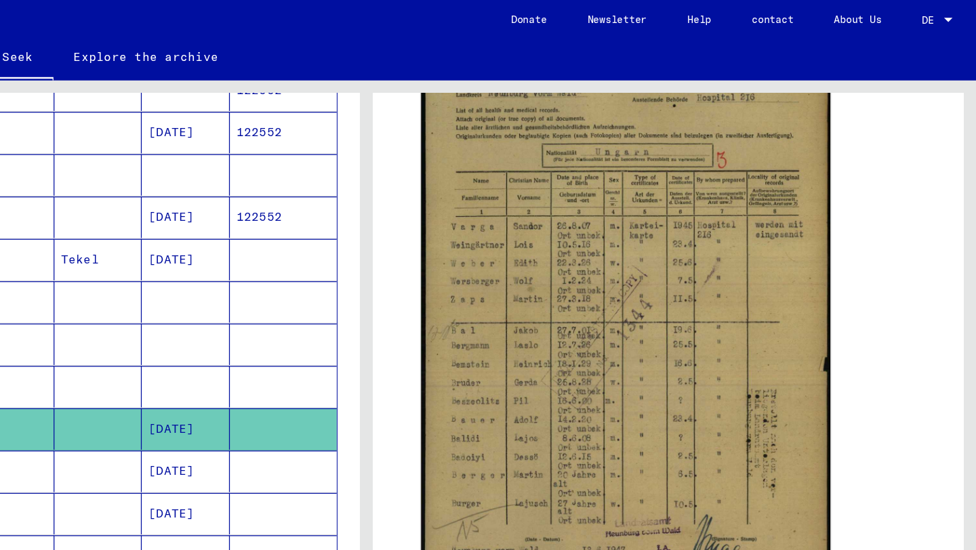
scroll to position [350, 0]
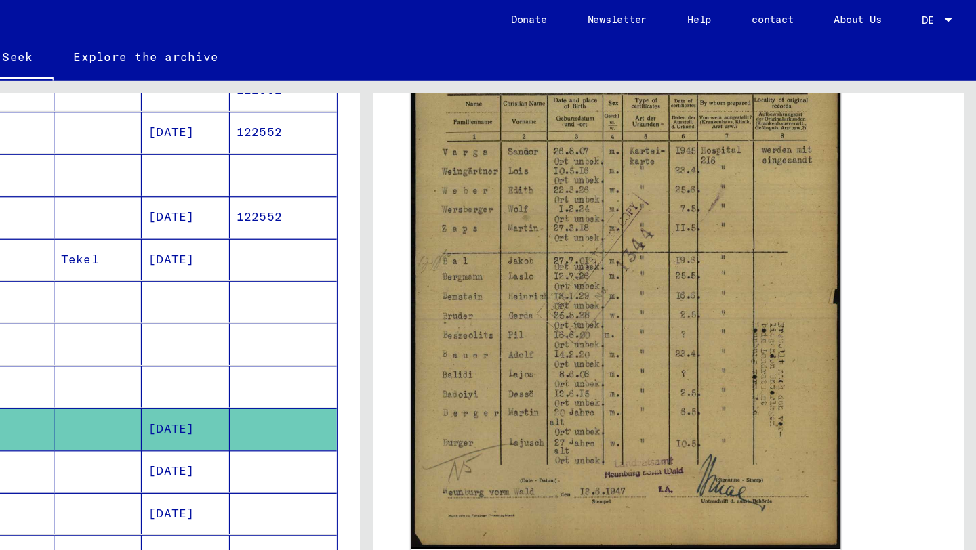
click at [570, 192] on img at bounding box center [696, 199] width 344 height 484
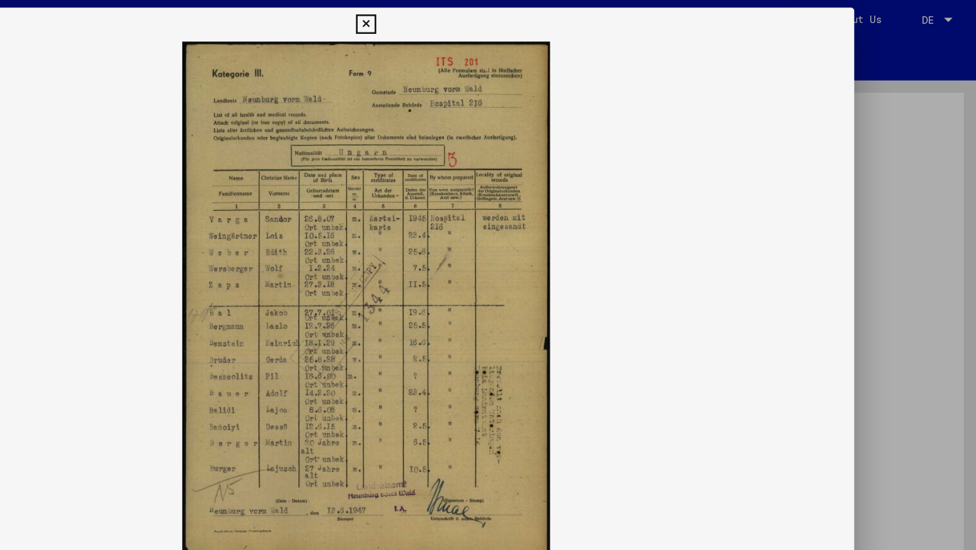
scroll to position [0, 0]
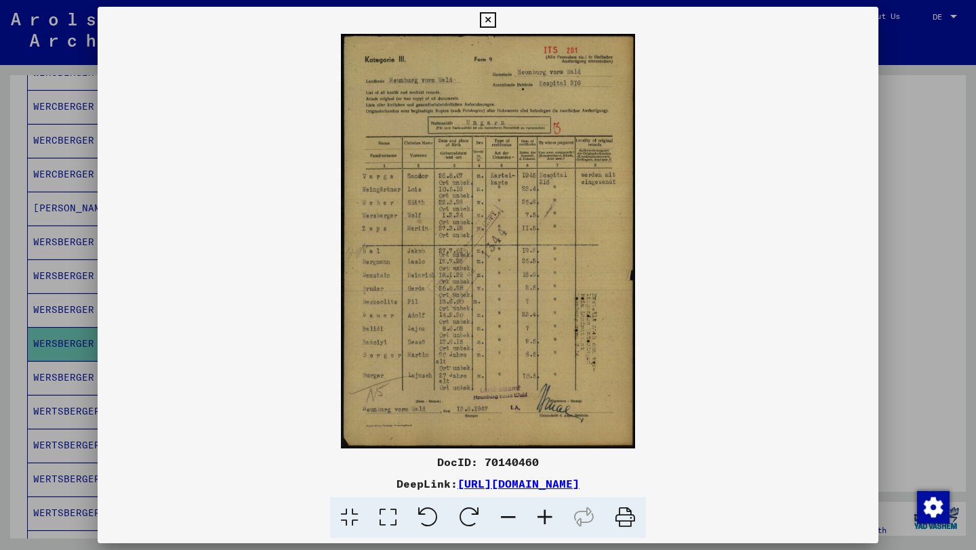
drag, startPoint x: 489, startPoint y: 17, endPoint x: 507, endPoint y: 104, distance: 89.2
click at [507, 104] on div "DocID: 70140460 DeepLink: [URL][DOMAIN_NAME]" at bounding box center [488, 273] width 781 height 532
click at [489, 10] on button at bounding box center [488, 20] width 24 height 27
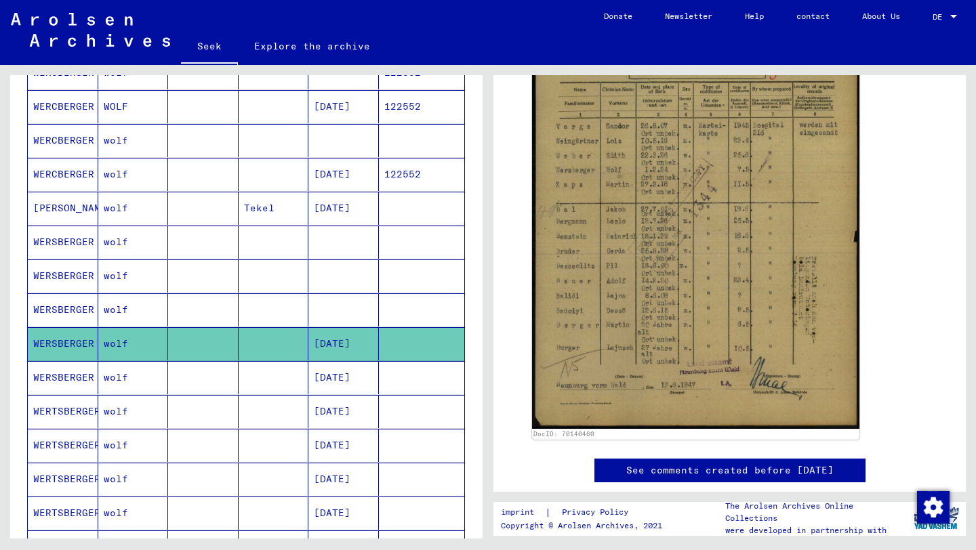
click at [350, 378] on font "[DATE]" at bounding box center [332, 377] width 37 height 12
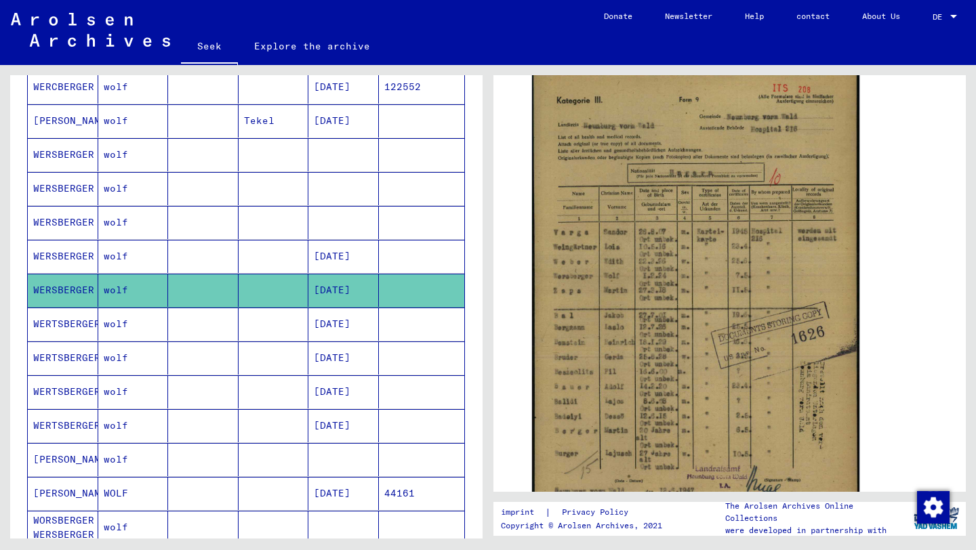
scroll to position [306, 0]
click at [210, 324] on mat-cell at bounding box center [203, 323] width 70 height 33
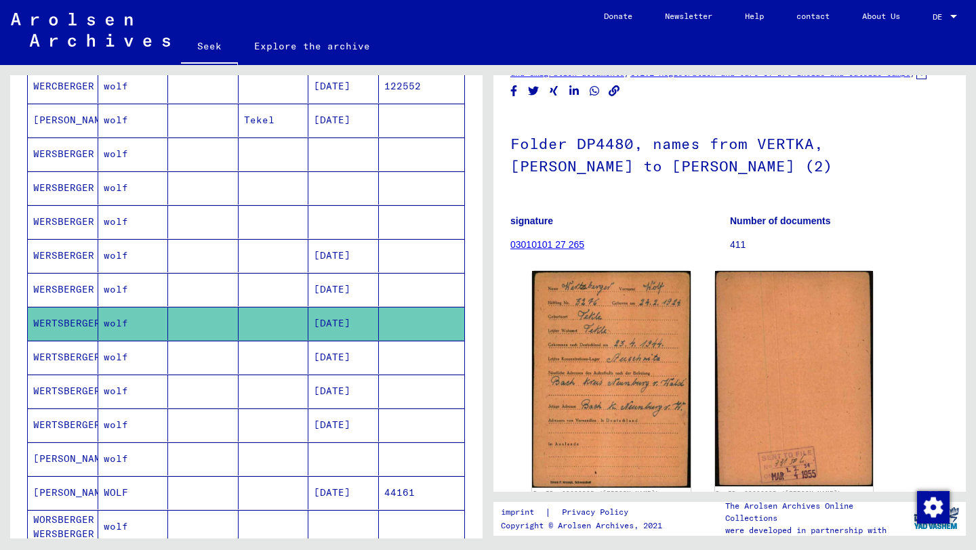
scroll to position [60, 0]
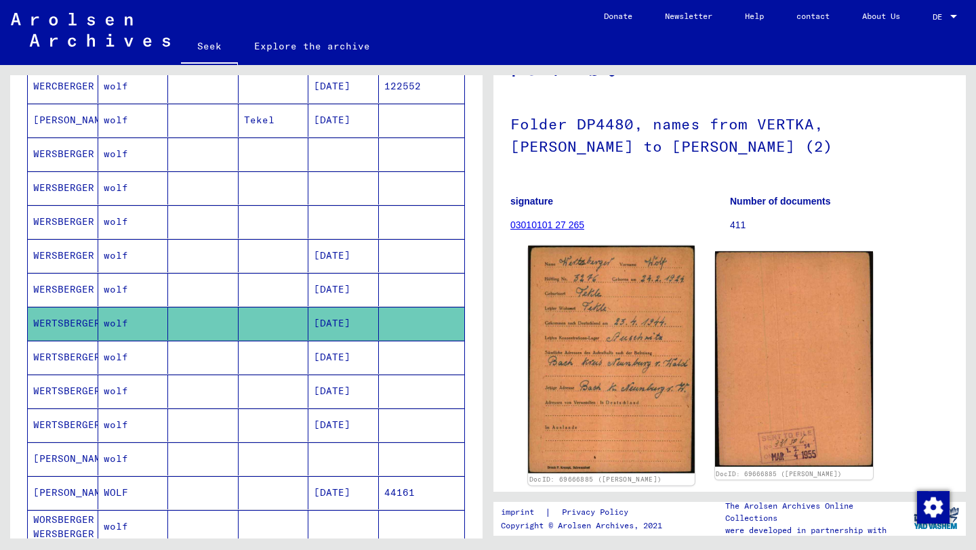
click at [594, 364] on img at bounding box center [611, 360] width 166 height 228
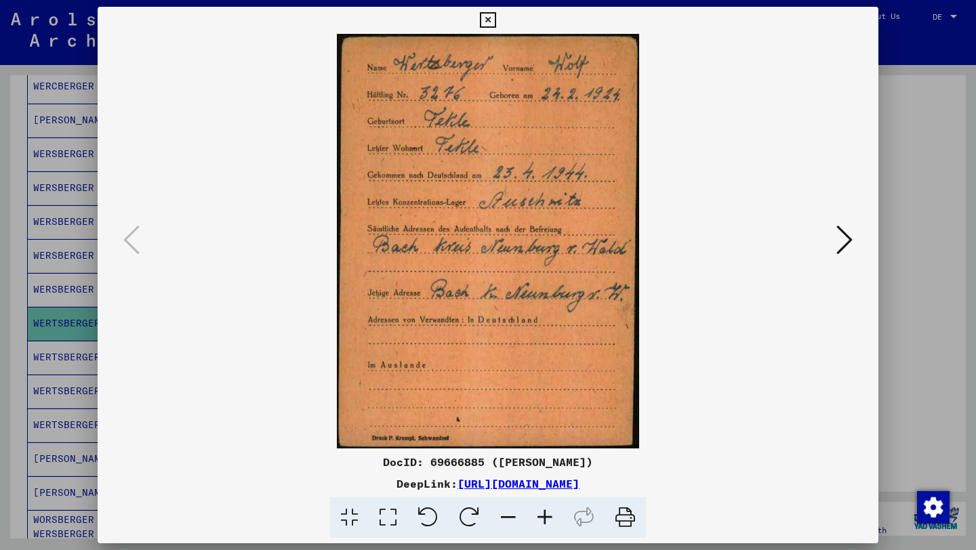
click at [394, 203] on img at bounding box center [488, 241] width 689 height 415
click at [490, 20] on icon at bounding box center [488, 20] width 16 height 16
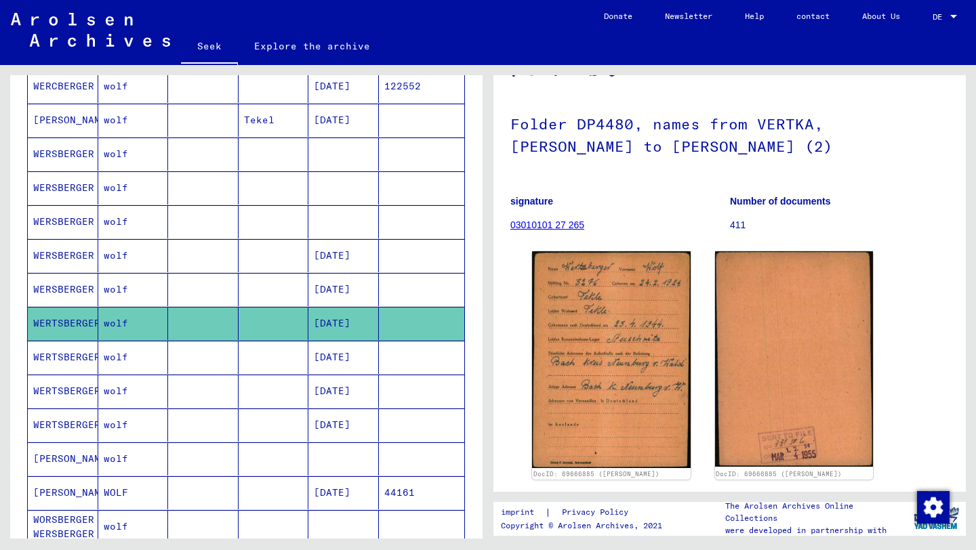
click at [100, 352] on mat-cell "wolf" at bounding box center [133, 357] width 70 height 33
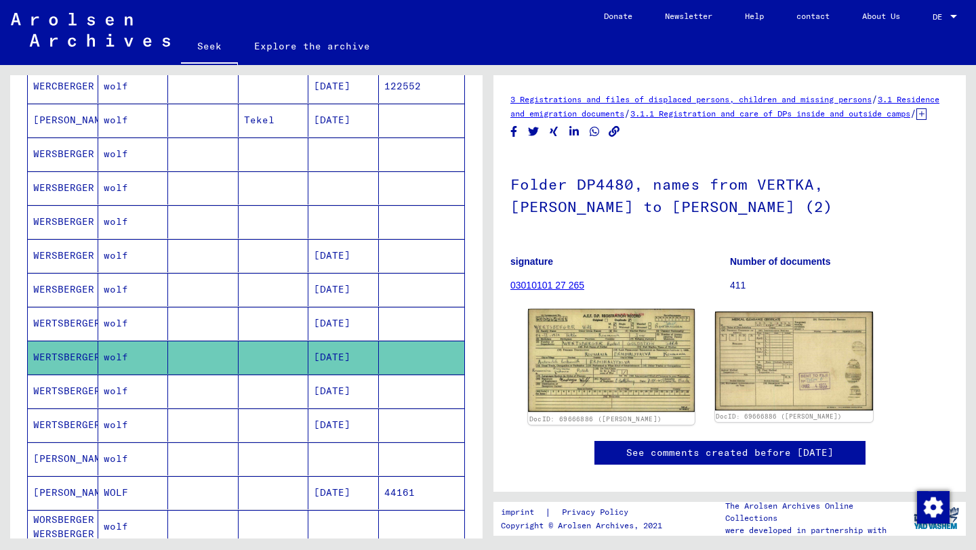
click at [594, 372] on img at bounding box center [611, 360] width 166 height 103
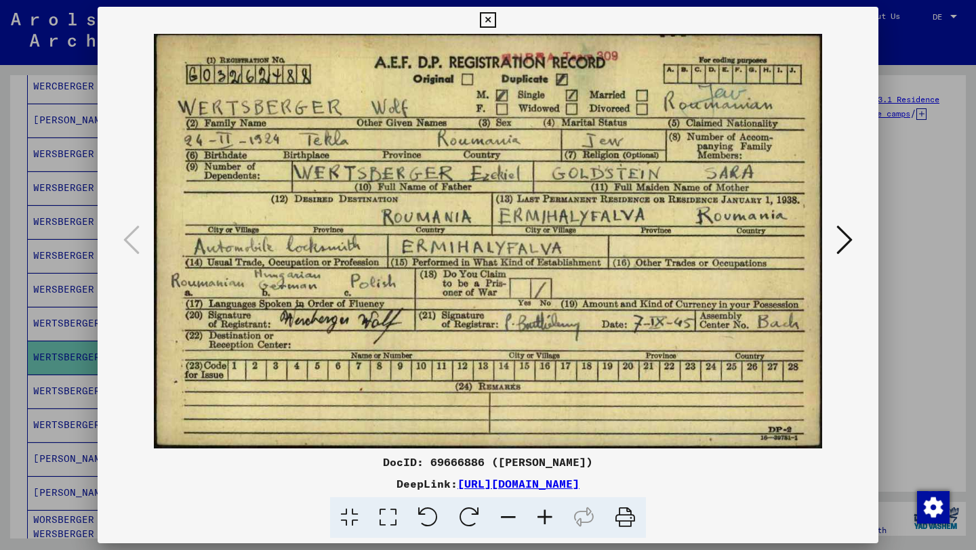
drag, startPoint x: 592, startPoint y: 233, endPoint x: 586, endPoint y: 234, distance: 6.8
click at [590, 233] on img at bounding box center [488, 241] width 689 height 415
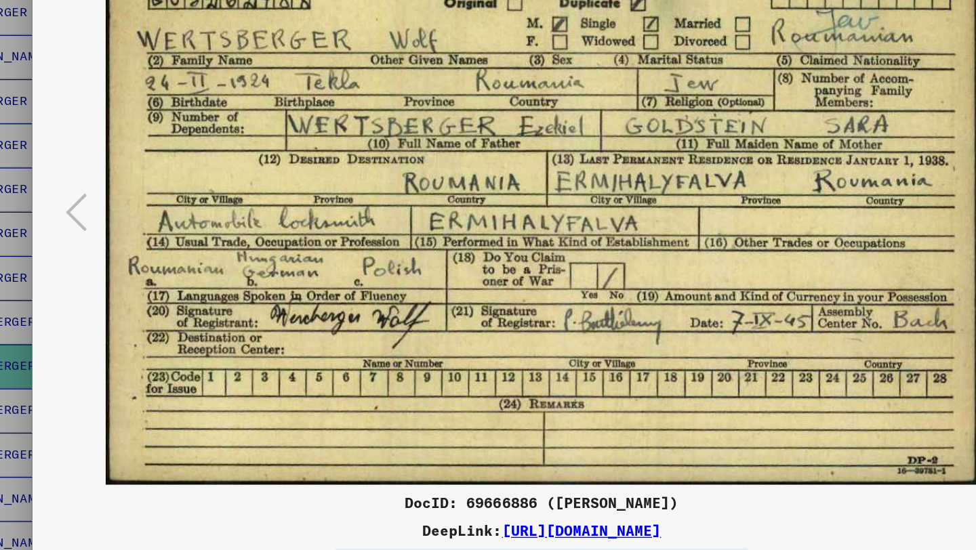
click at [217, 285] on img at bounding box center [488, 241] width 689 height 415
click at [281, 276] on img at bounding box center [488, 241] width 689 height 415
click at [297, 289] on img at bounding box center [488, 241] width 689 height 415
click at [369, 282] on img at bounding box center [488, 241] width 689 height 415
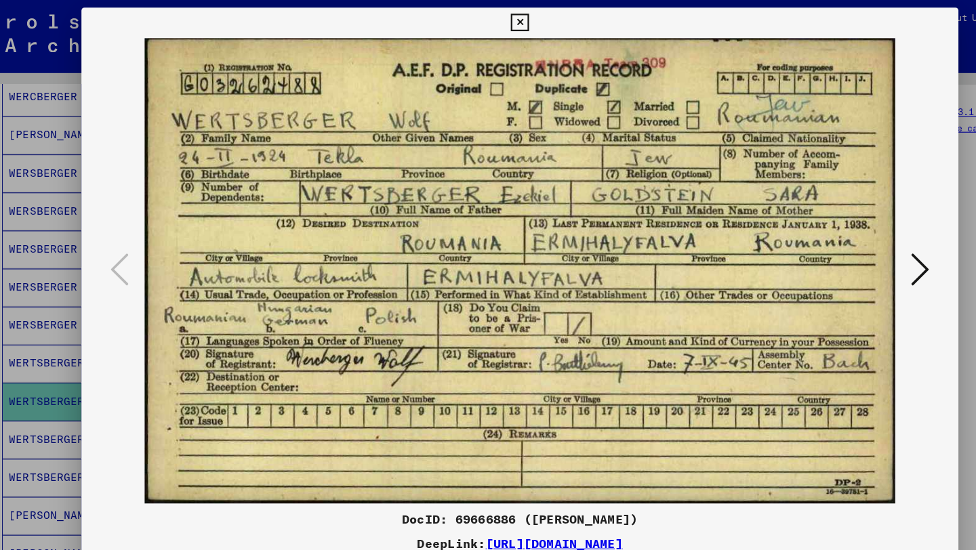
click at [488, 18] on icon at bounding box center [488, 20] width 16 height 16
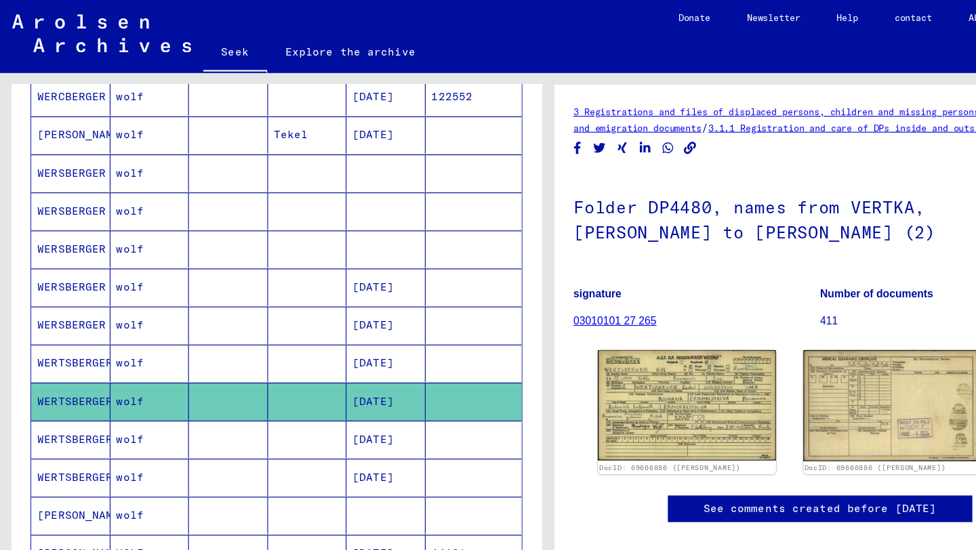
click at [340, 386] on font "[DATE]" at bounding box center [332, 391] width 37 height 12
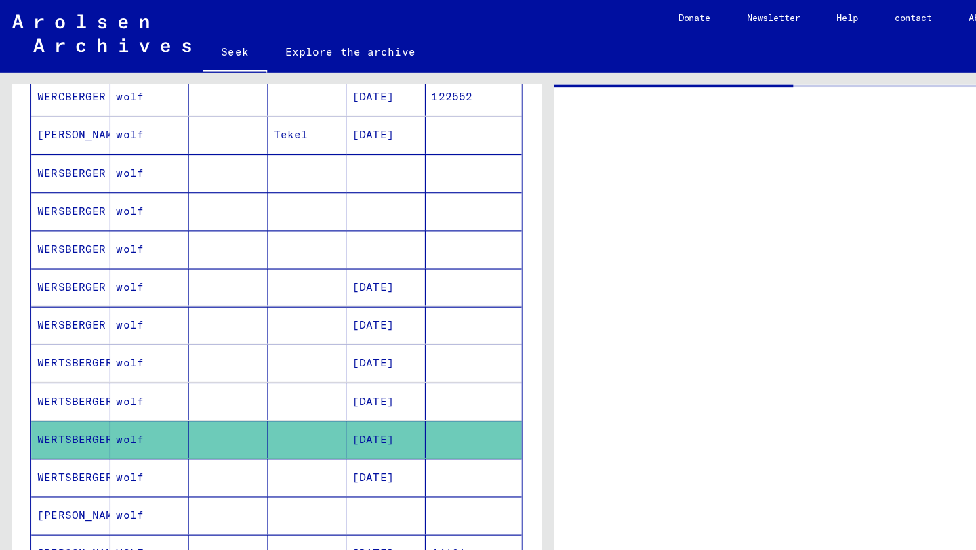
click at [312, 349] on mat-cell "[DATE]" at bounding box center [343, 357] width 70 height 33
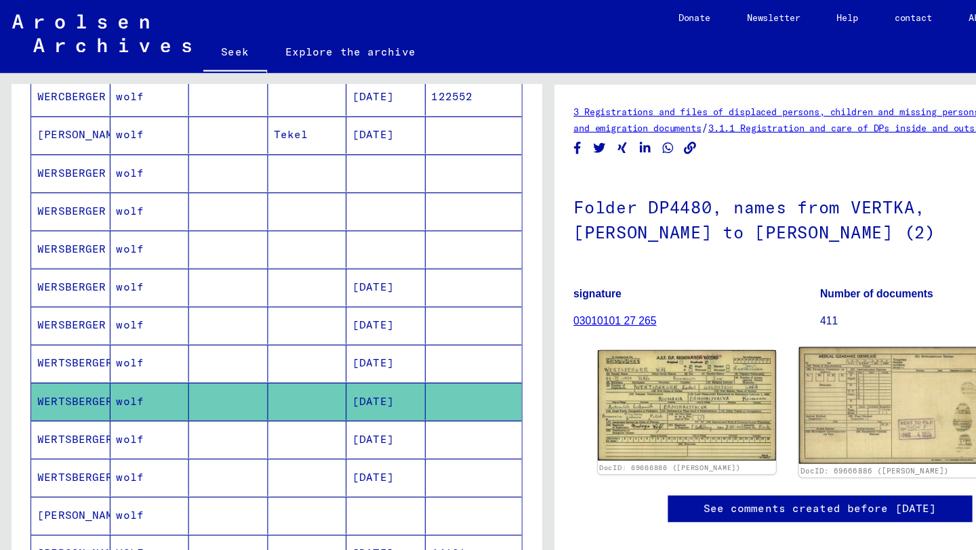
click at [768, 351] on img at bounding box center [794, 361] width 166 height 104
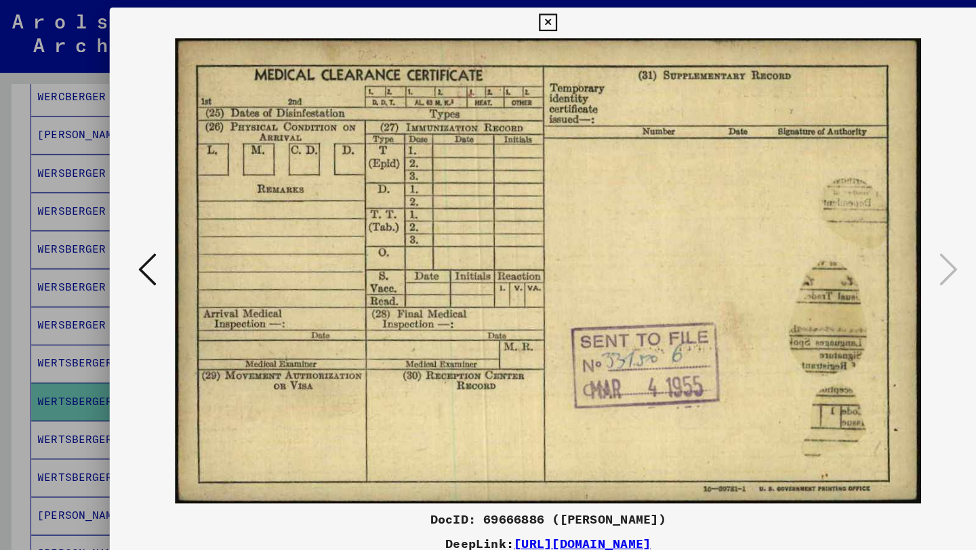
click at [44, 253] on div at bounding box center [488, 275] width 976 height 550
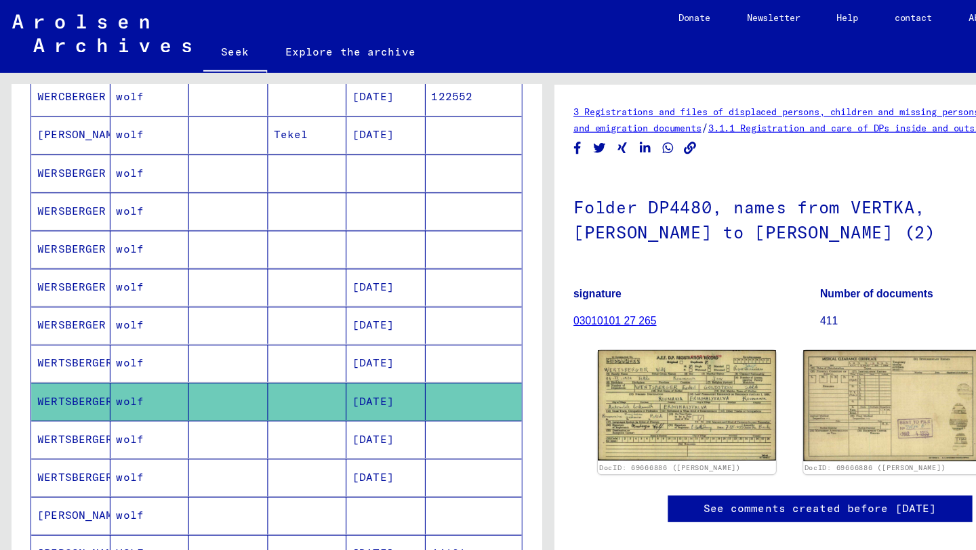
click at [350, 327] on font "[DATE]" at bounding box center [332, 323] width 37 height 12
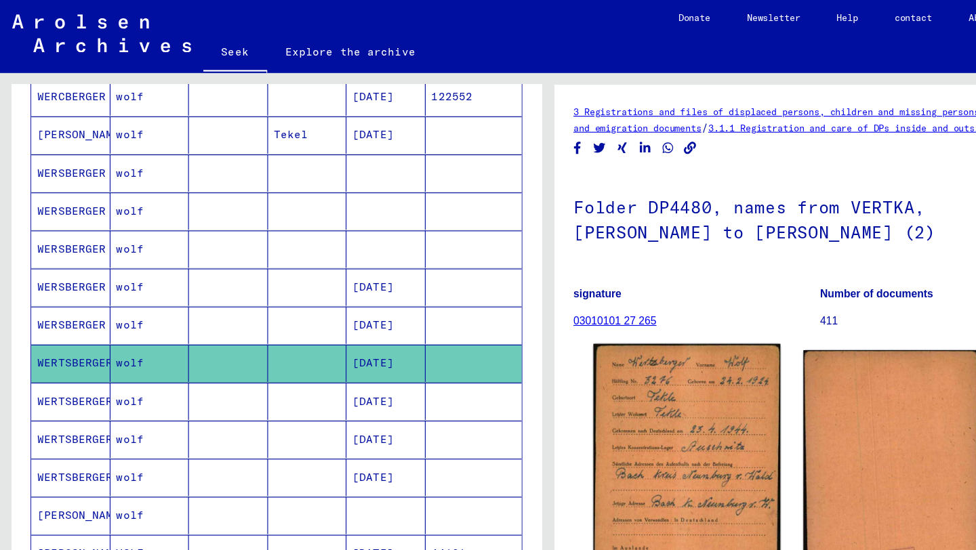
click at [619, 407] on img at bounding box center [611, 420] width 166 height 228
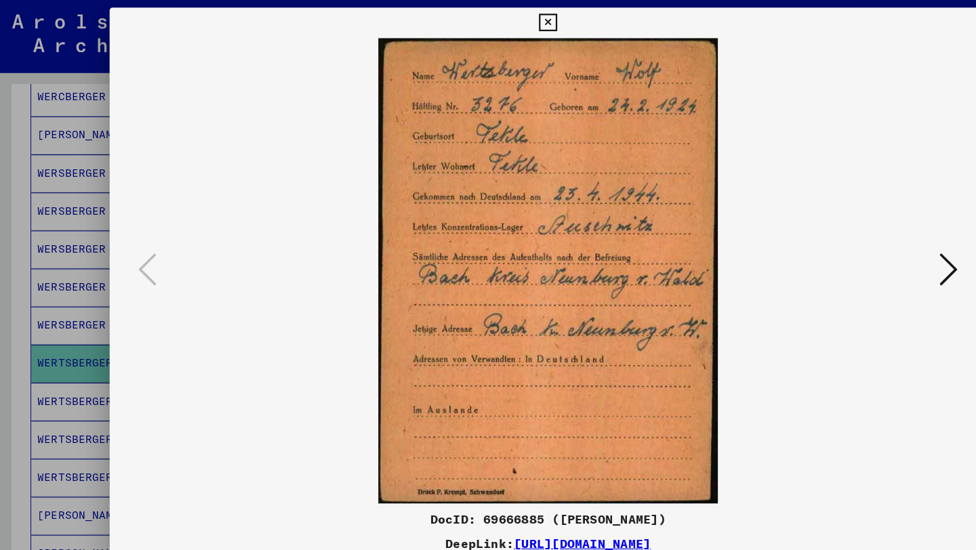
click at [57, 236] on div at bounding box center [488, 275] width 976 height 550
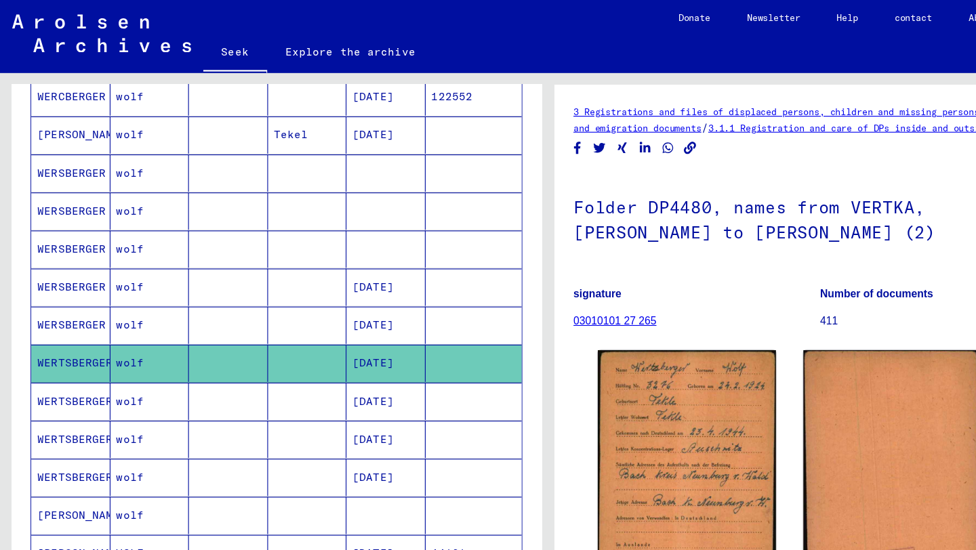
click at [350, 284] on font "[DATE]" at bounding box center [332, 289] width 37 height 12
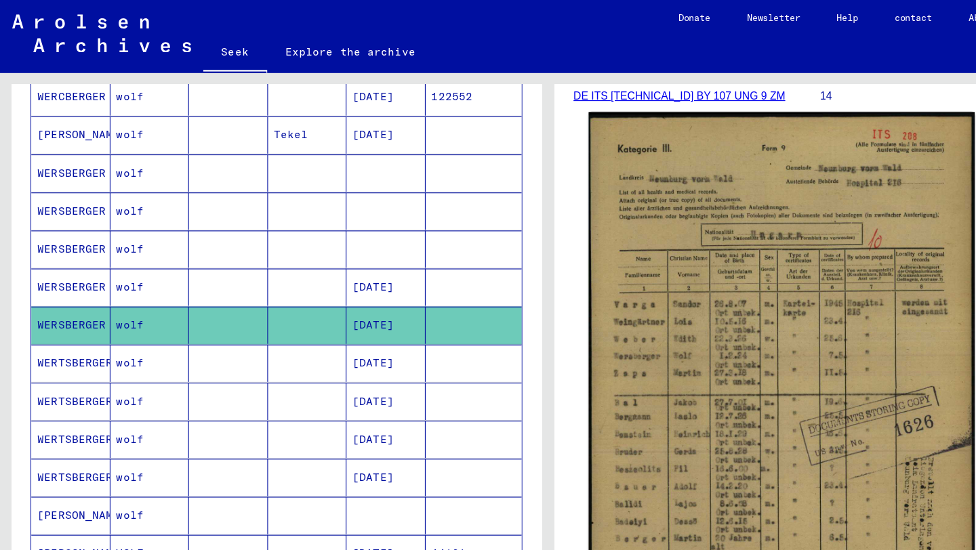
scroll to position [201, 0]
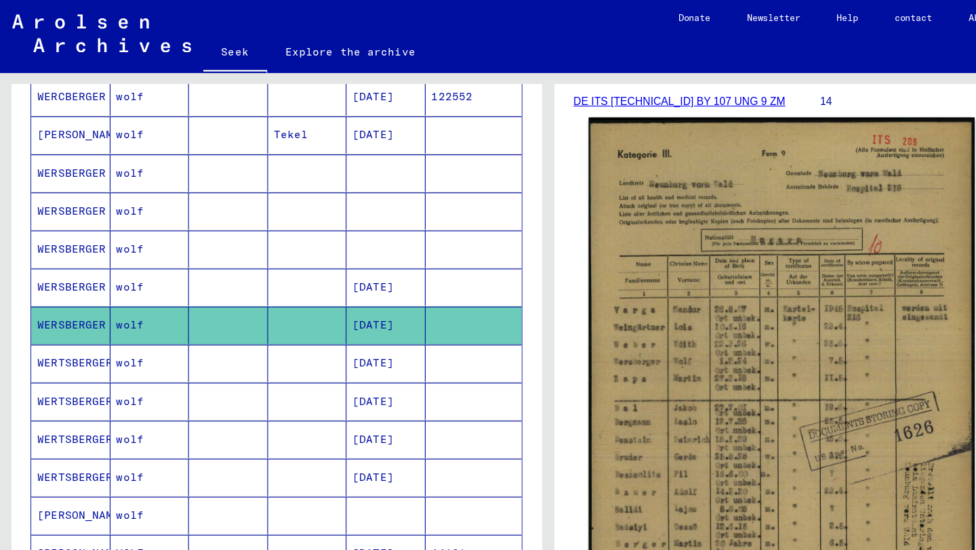
click at [722, 237] on img at bounding box center [696, 348] width 344 height 487
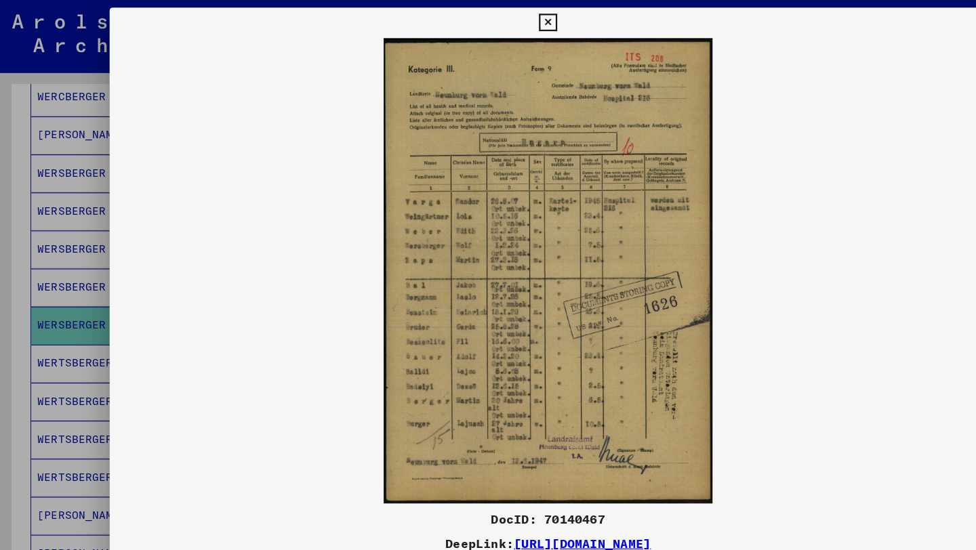
click at [47, 157] on div at bounding box center [488, 275] width 976 height 550
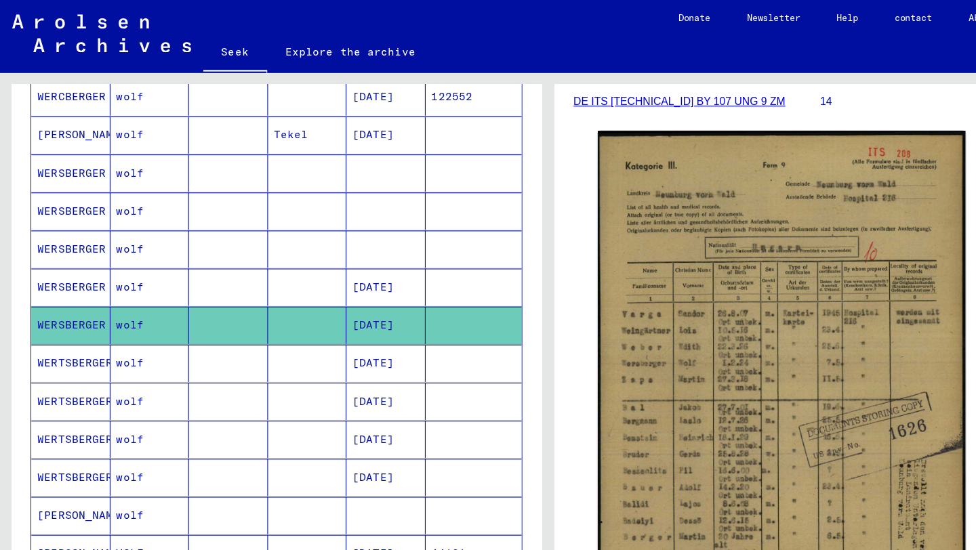
click at [345, 320] on font "[DATE]" at bounding box center [332, 323] width 37 height 12
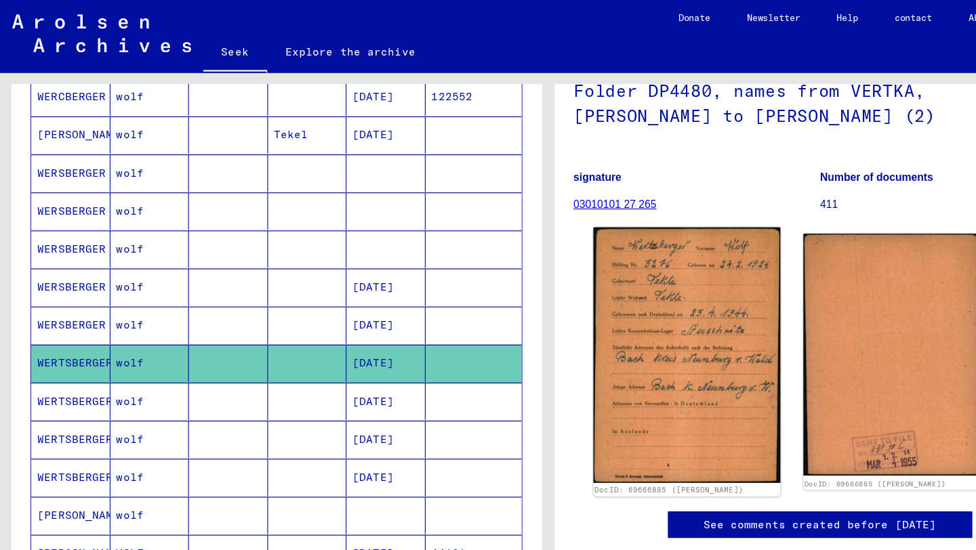
scroll to position [104, 0]
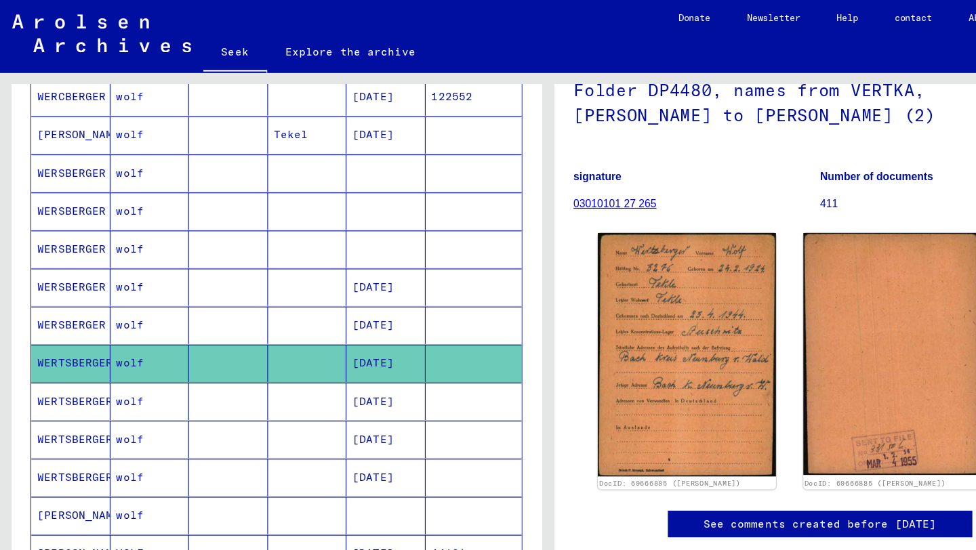
click at [344, 258] on font "[DATE]" at bounding box center [332, 255] width 37 height 12
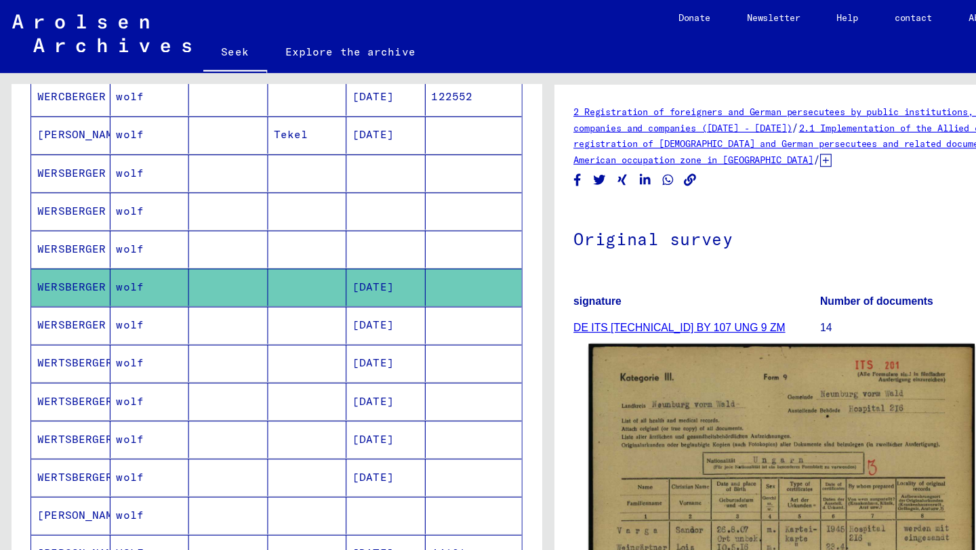
click at [719, 418] on img at bounding box center [696, 548] width 344 height 484
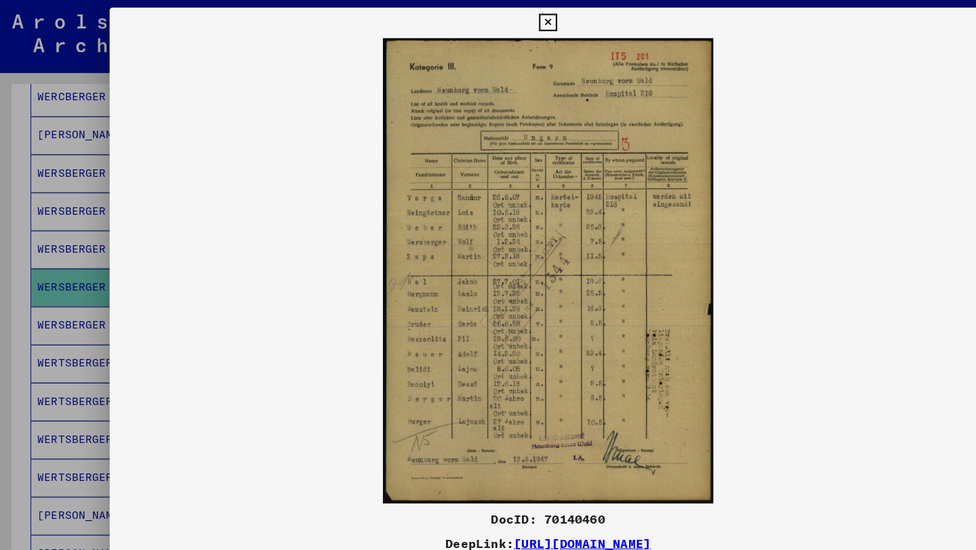
click at [38, 266] on div at bounding box center [488, 275] width 976 height 550
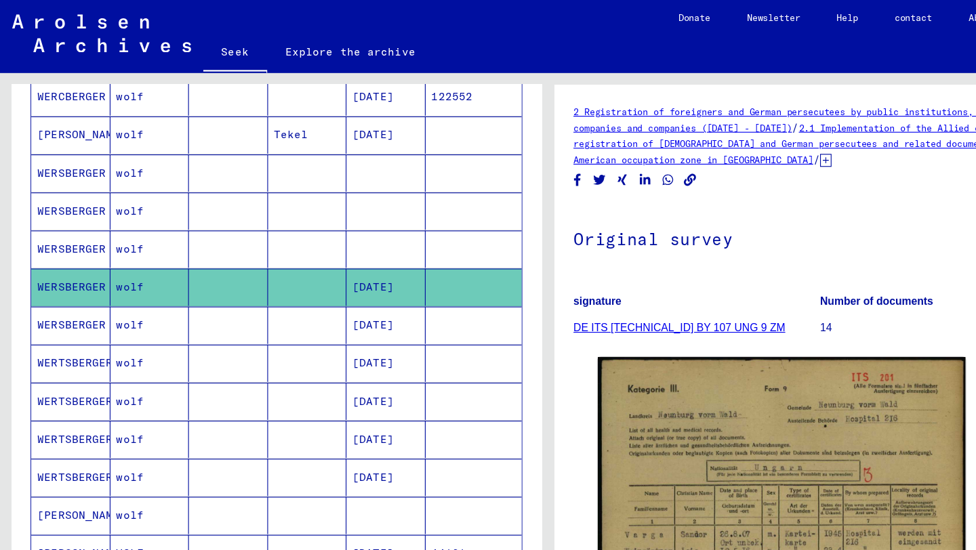
click at [342, 357] on font "[DATE]" at bounding box center [332, 357] width 37 height 12
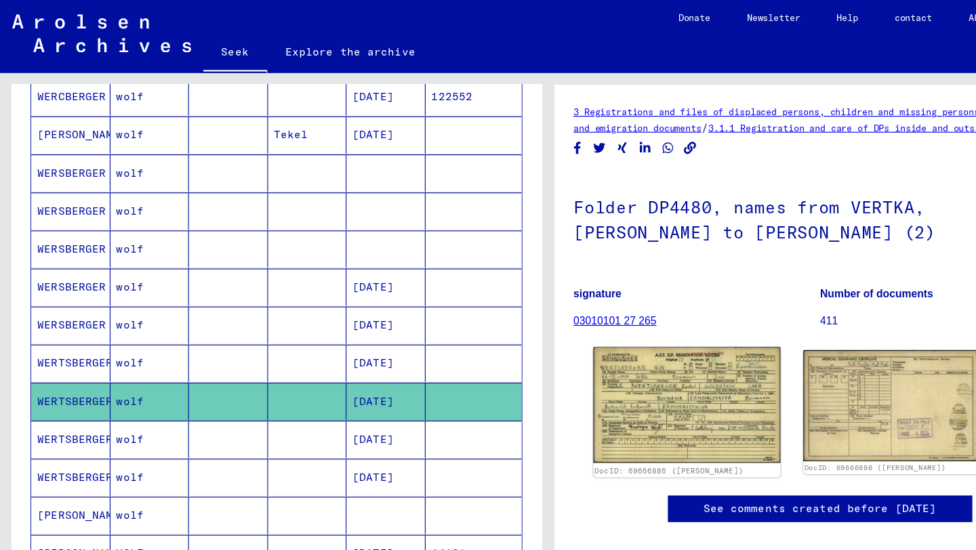
click at [626, 370] on img at bounding box center [611, 360] width 166 height 103
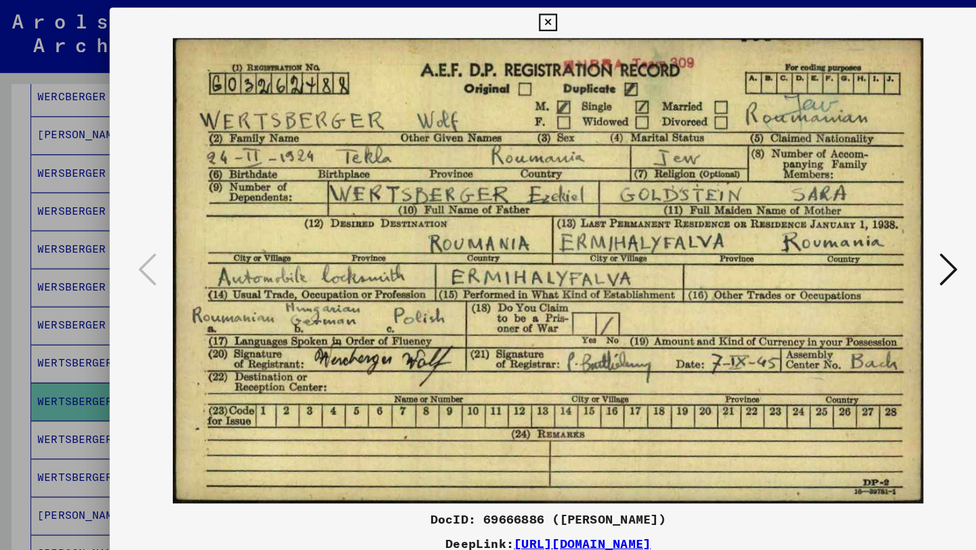
click at [52, 268] on div at bounding box center [488, 275] width 976 height 550
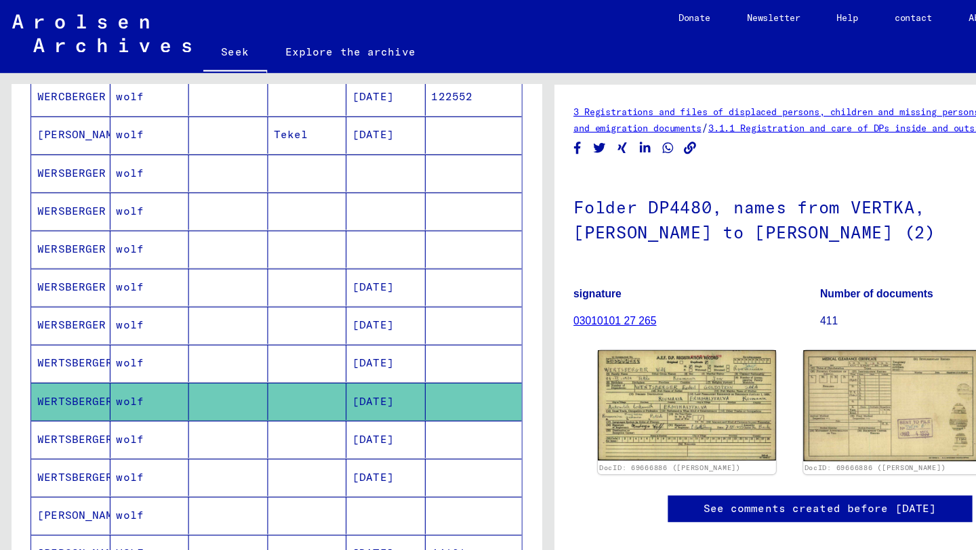
click at [338, 387] on font "[DATE]" at bounding box center [332, 391] width 37 height 12
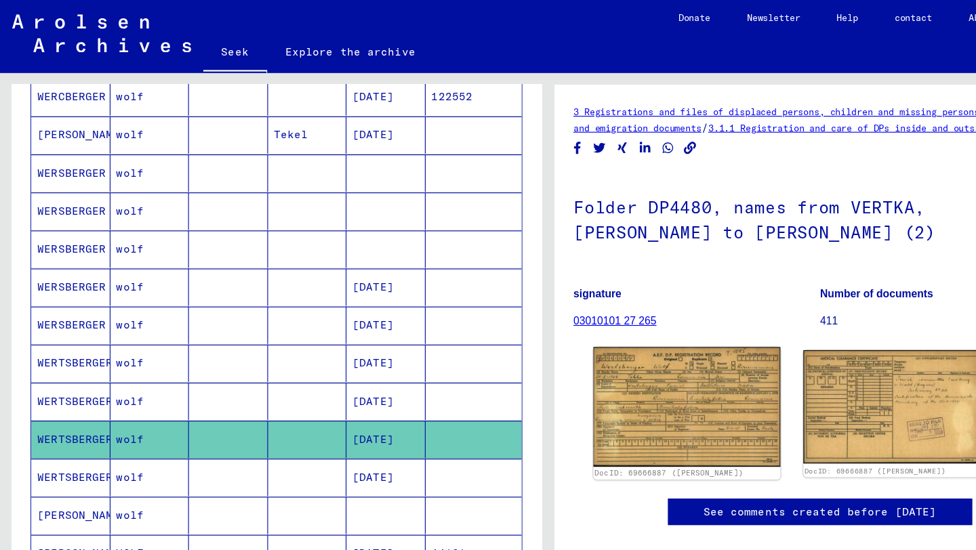
click at [574, 356] on img at bounding box center [611, 362] width 166 height 106
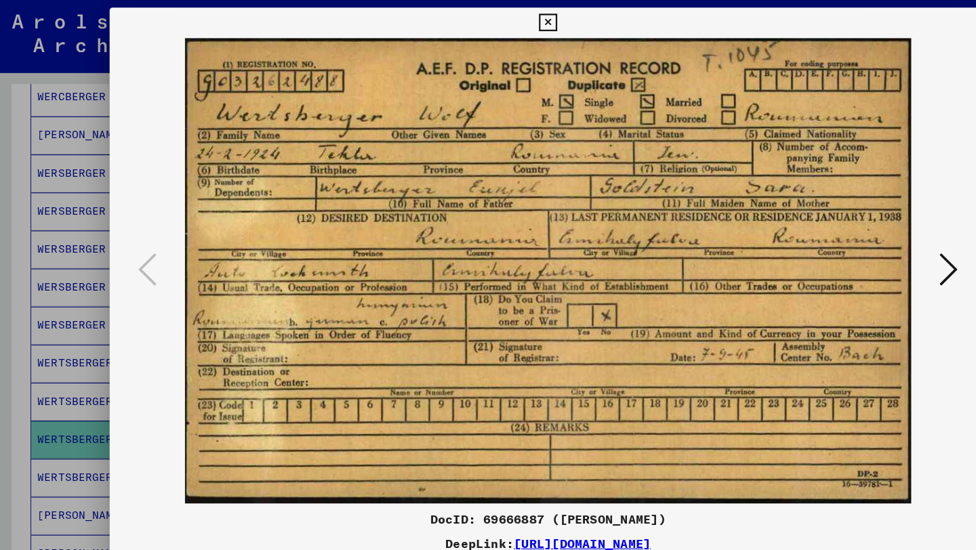
click at [79, 362] on div at bounding box center [488, 275] width 976 height 550
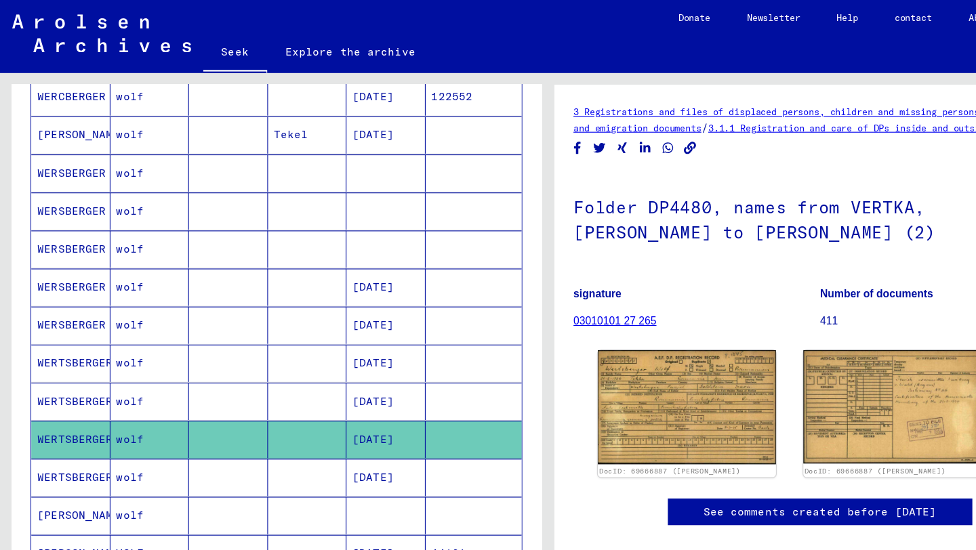
click at [335, 316] on font "[DATE]" at bounding box center [332, 323] width 37 height 14
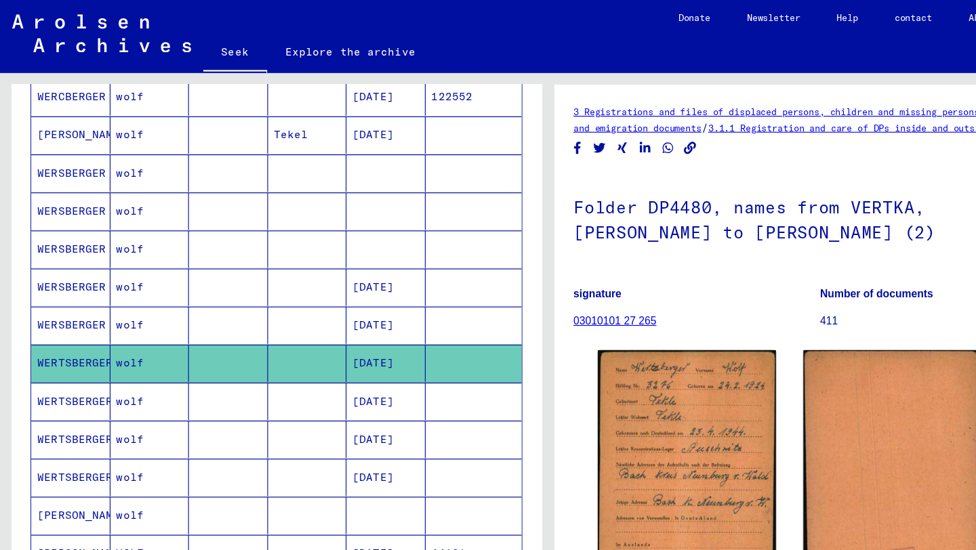
click at [337, 354] on font "[DATE]" at bounding box center [332, 357] width 37 height 12
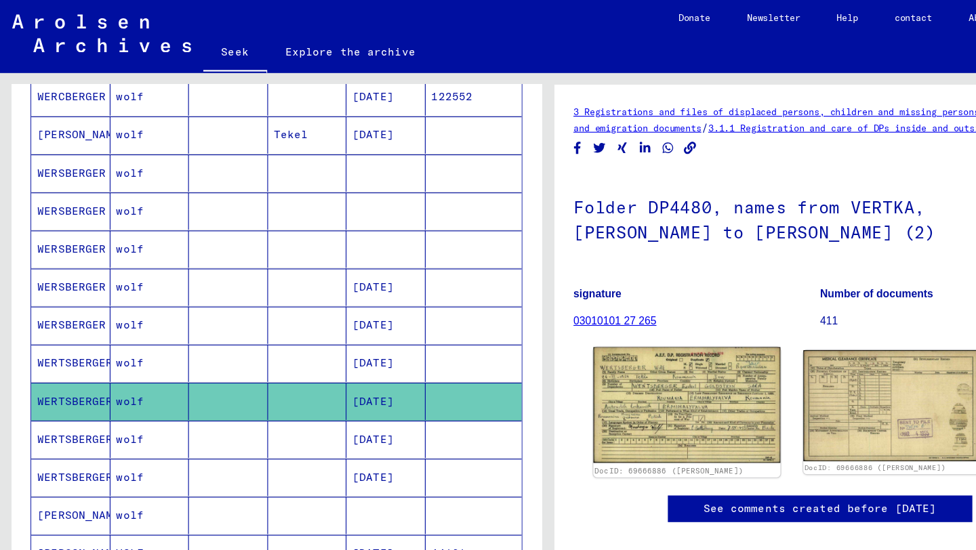
click at [574, 380] on img at bounding box center [611, 360] width 166 height 103
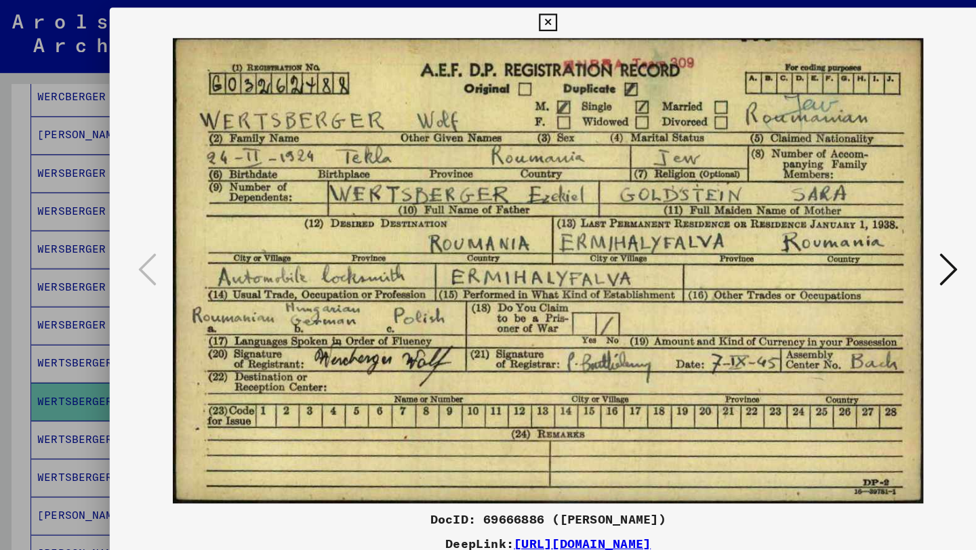
click at [58, 358] on div at bounding box center [488, 275] width 976 height 550
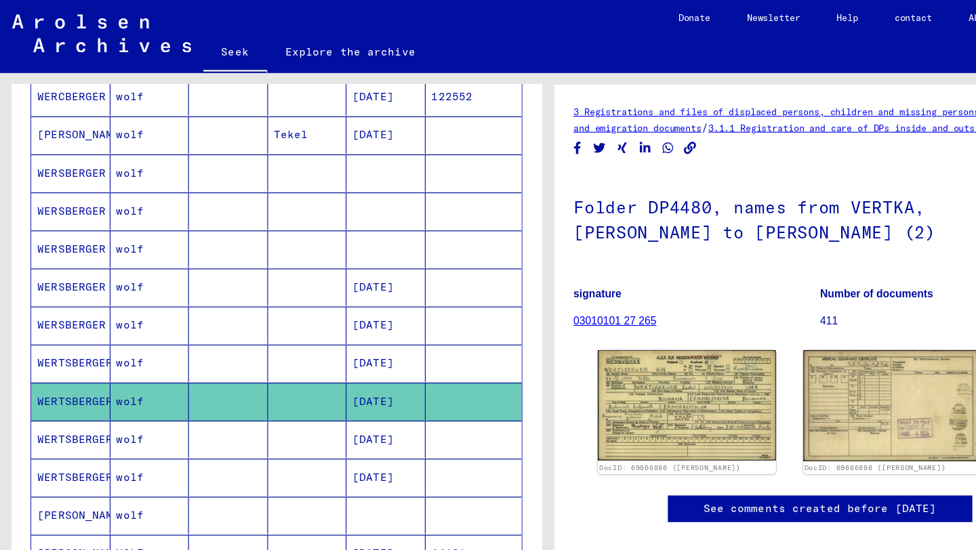
click at [336, 424] on font "[DATE]" at bounding box center [332, 425] width 37 height 12
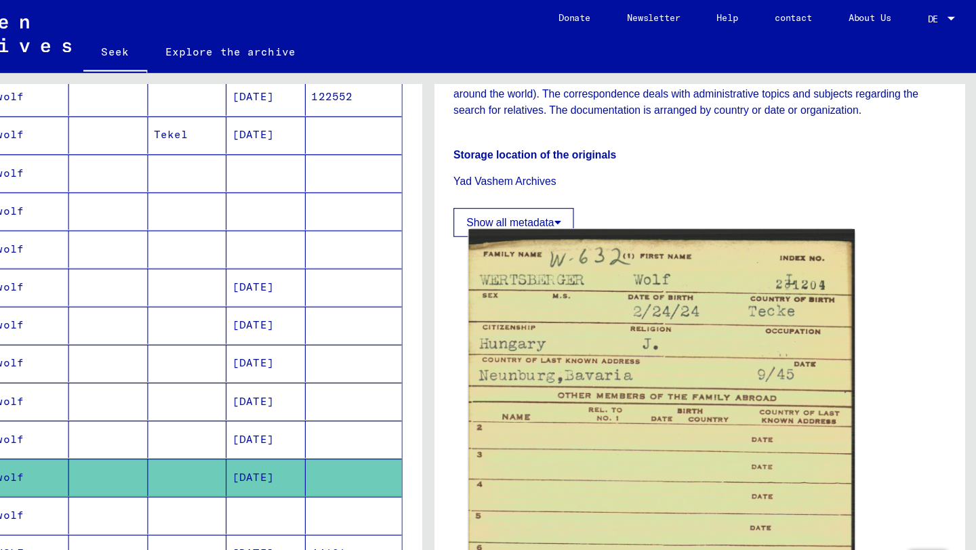
scroll to position [659, 0]
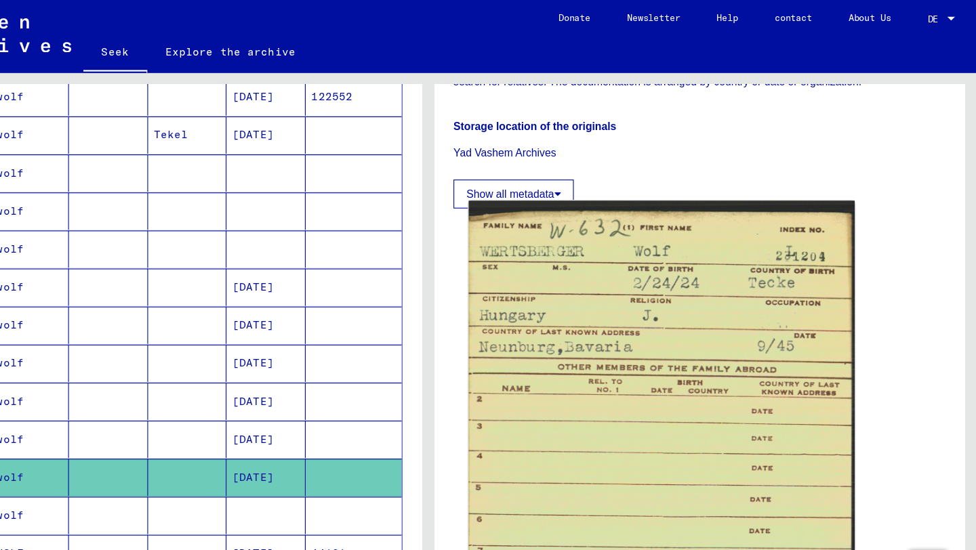
click at [682, 324] on img at bounding box center [696, 433] width 344 height 509
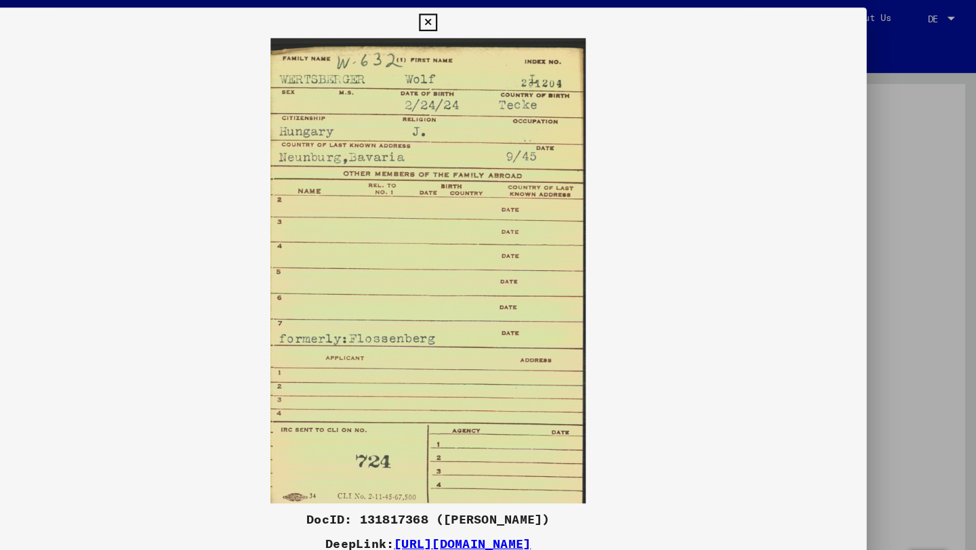
click at [485, 17] on icon at bounding box center [488, 20] width 16 height 16
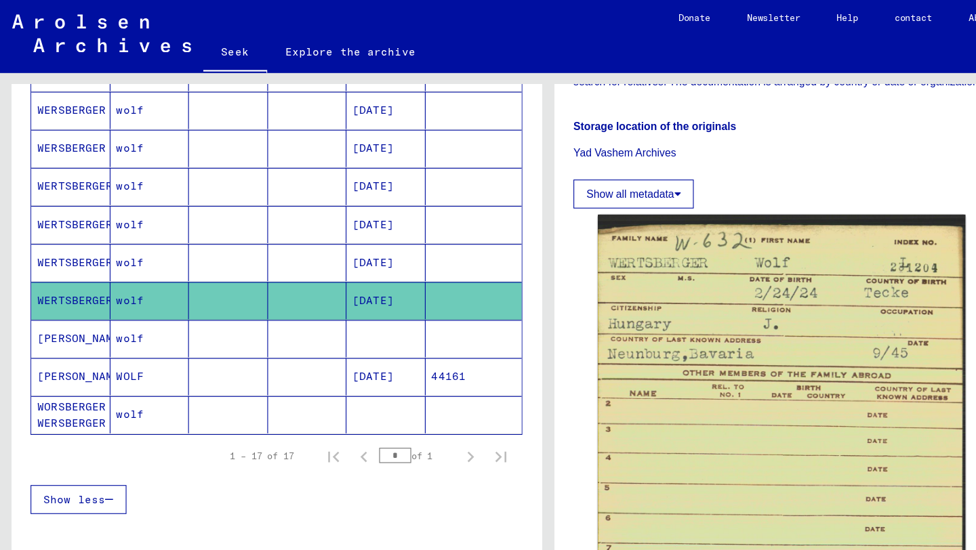
scroll to position [468, 0]
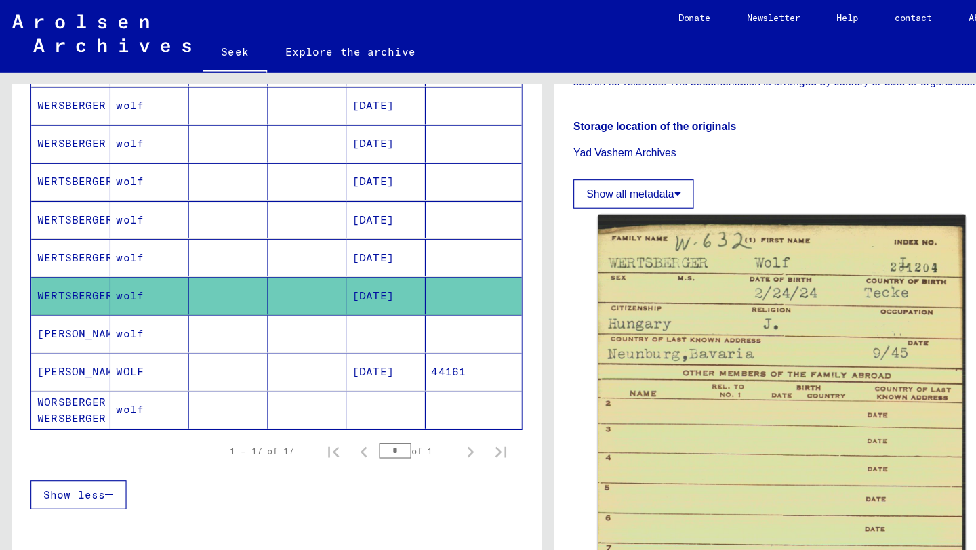
click at [200, 298] on mat-cell at bounding box center [203, 297] width 70 height 33
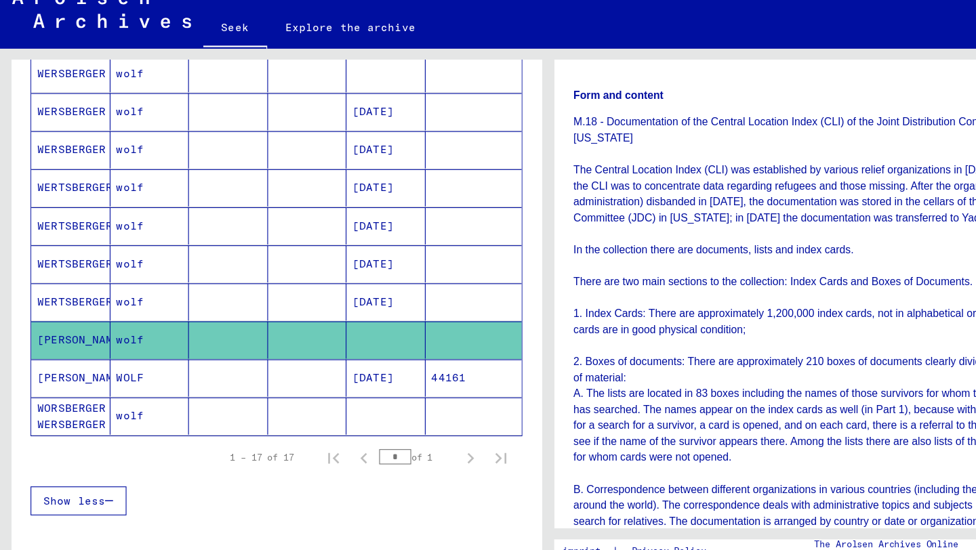
scroll to position [440, 0]
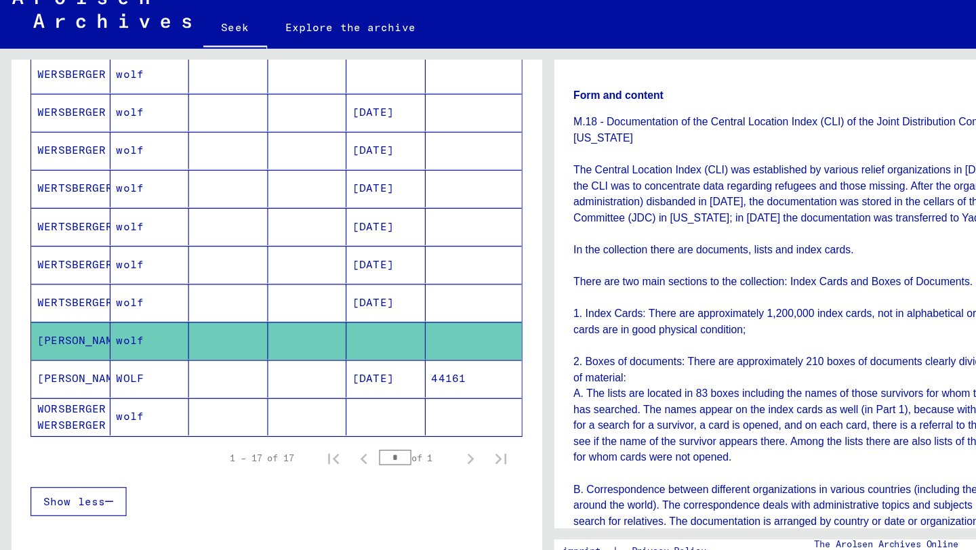
click at [343, 292] on font "[DATE]" at bounding box center [332, 291] width 37 height 12
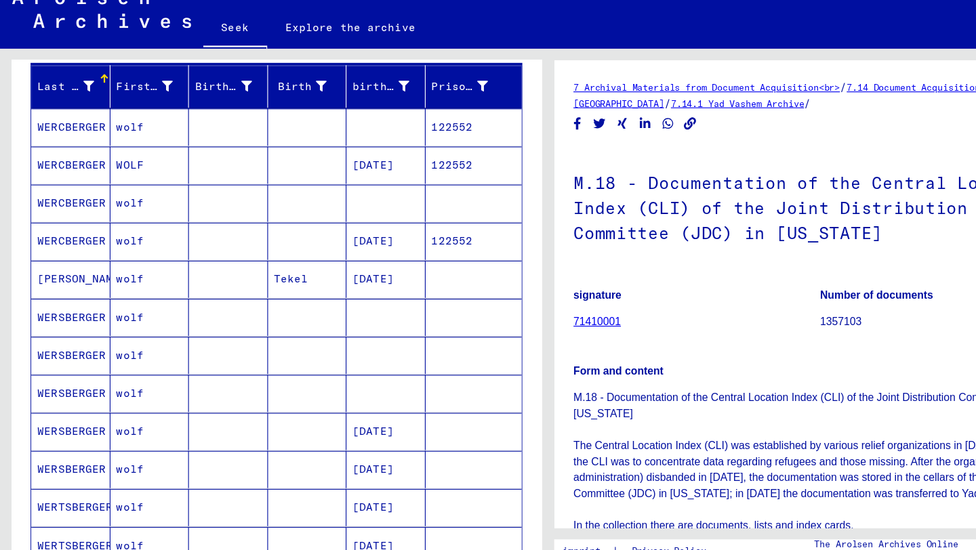
scroll to position [146, 0]
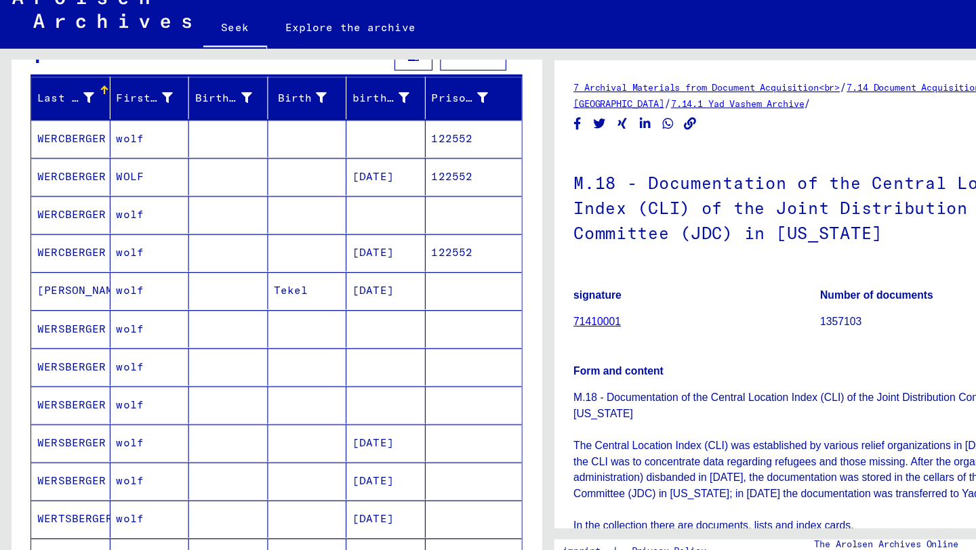
click at [389, 146] on font "122552" at bounding box center [402, 145] width 37 height 12
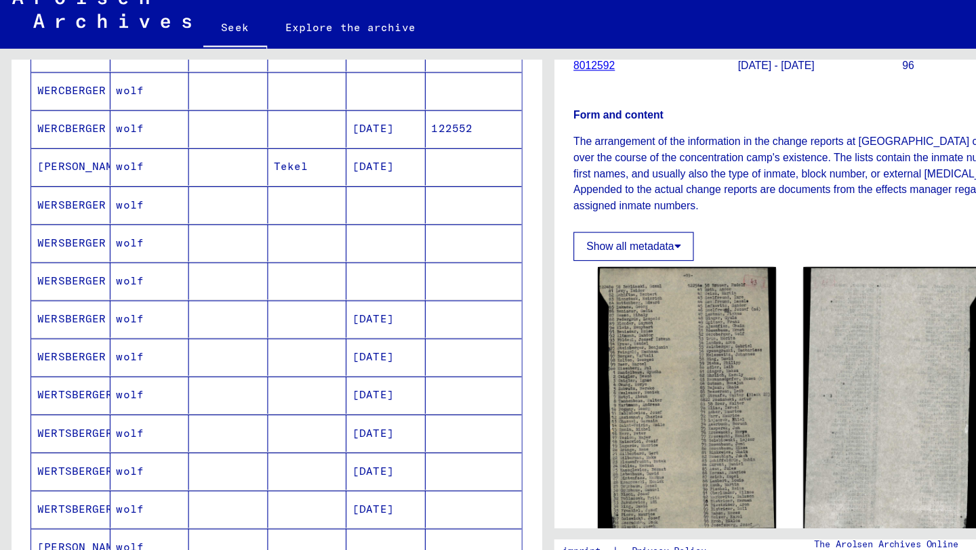
scroll to position [483, 0]
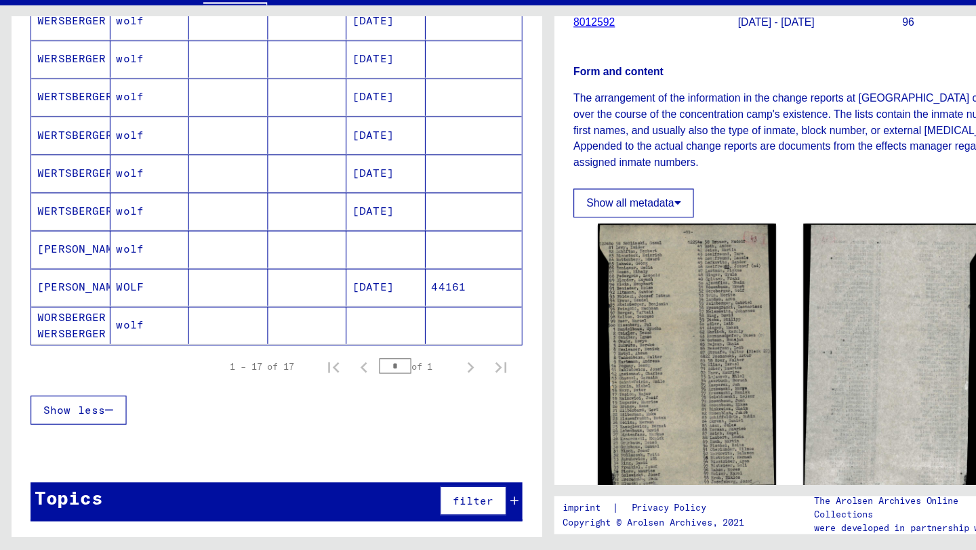
click at [225, 391] on div "1 – 17 of 17" at bounding box center [233, 387] width 57 height 12
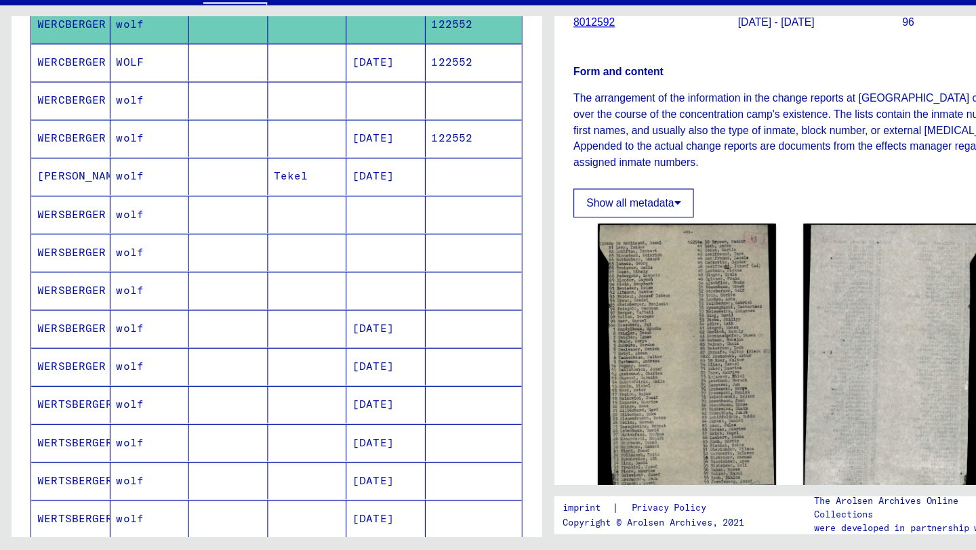
scroll to position [203, 0]
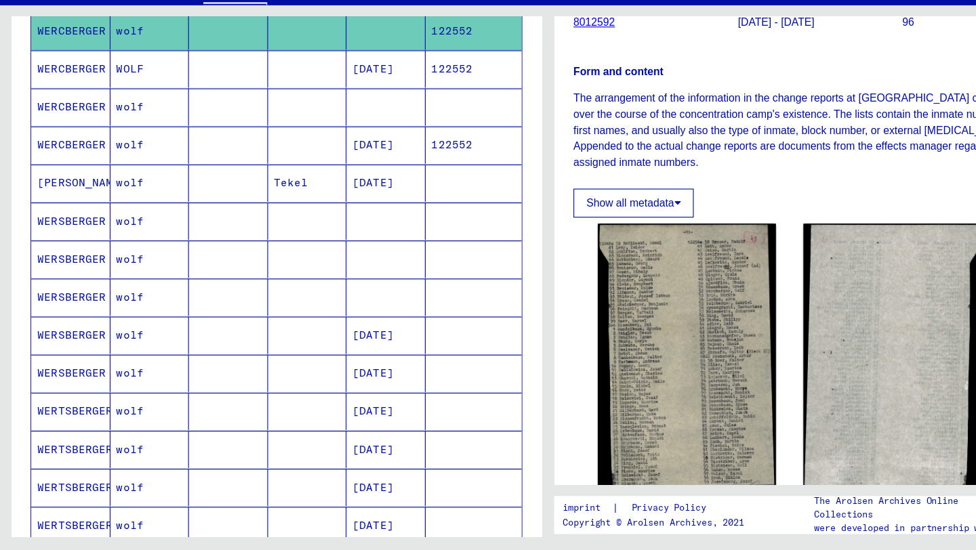
click at [71, 162] on font "WERCBERGER" at bounding box center [63, 155] width 61 height 14
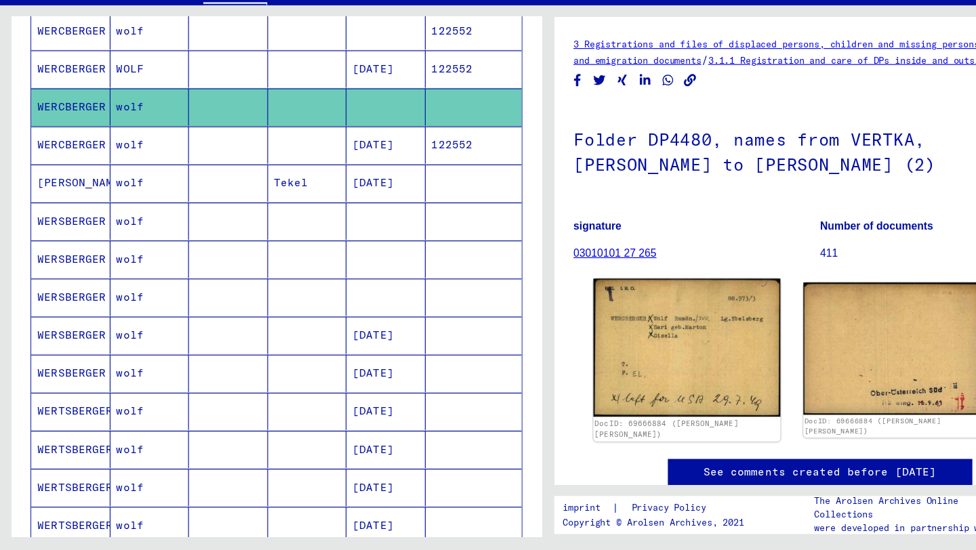
click at [569, 372] on img at bounding box center [611, 369] width 166 height 123
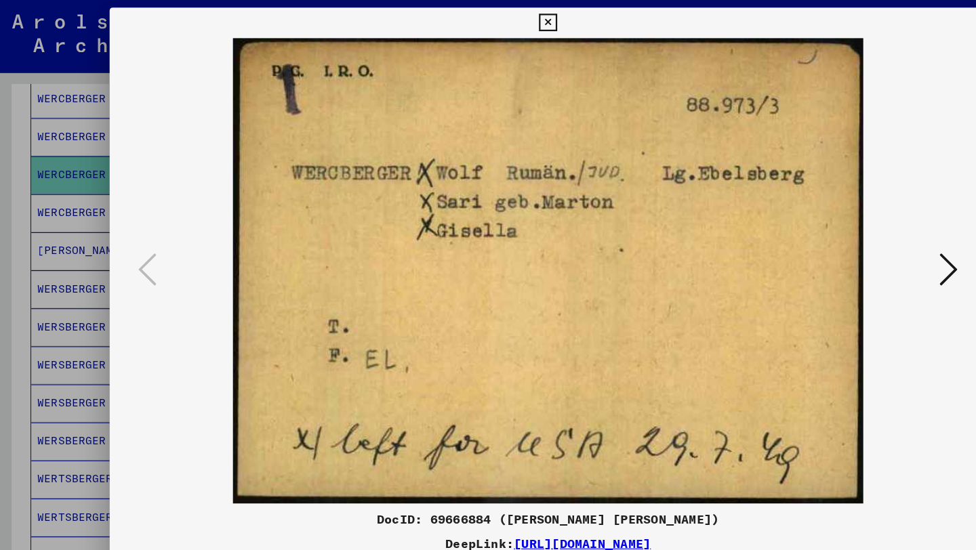
click at [61, 175] on div at bounding box center [488, 275] width 976 height 550
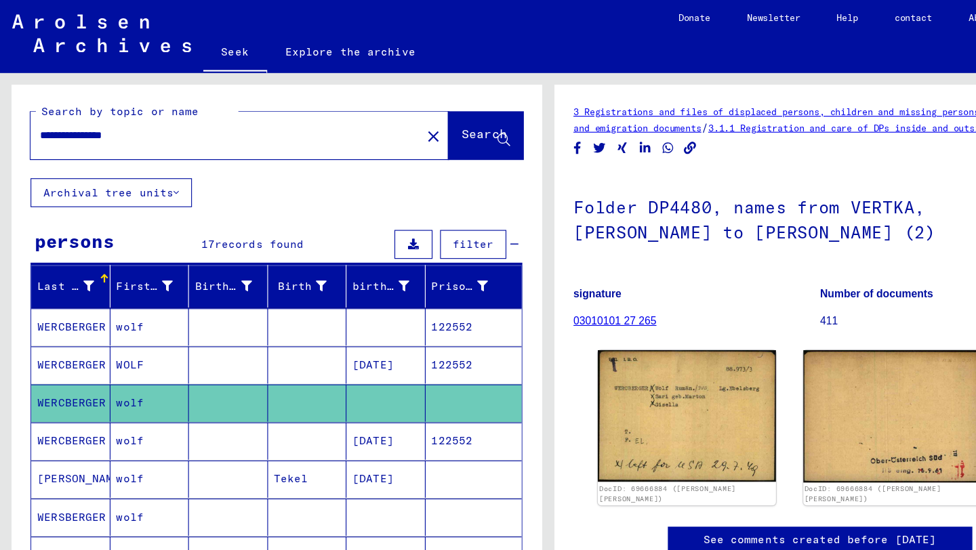
click at [157, 128] on div "**********" at bounding box center [197, 120] width 340 height 30
click at [147, 113] on input "**********" at bounding box center [200, 120] width 331 height 14
drag, startPoint x: 152, startPoint y: 115, endPoint x: 102, endPoint y: 122, distance: 50.6
click at [102, 122] on input "**********" at bounding box center [200, 120] width 331 height 14
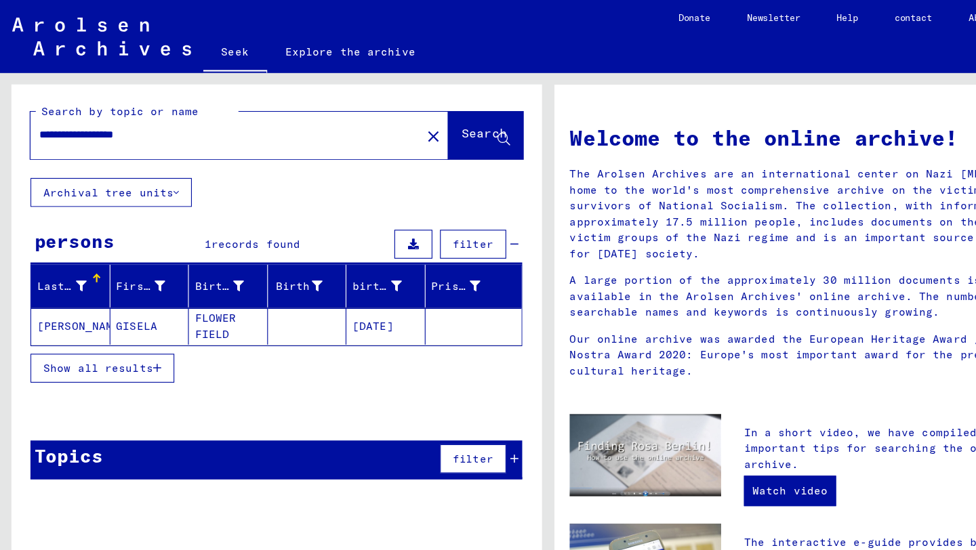
click at [124, 292] on font "GISELA" at bounding box center [122, 291] width 37 height 12
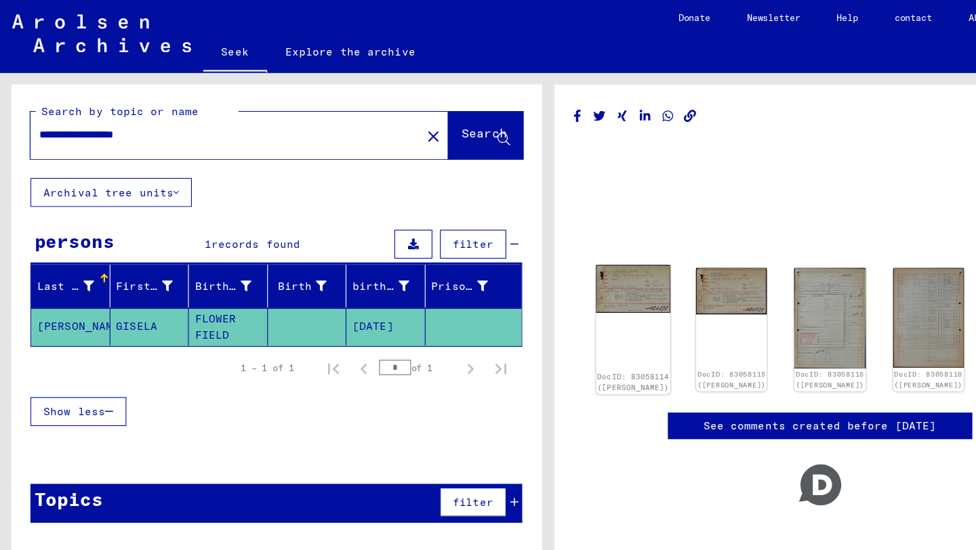
click at [555, 252] on img at bounding box center [564, 257] width 66 height 43
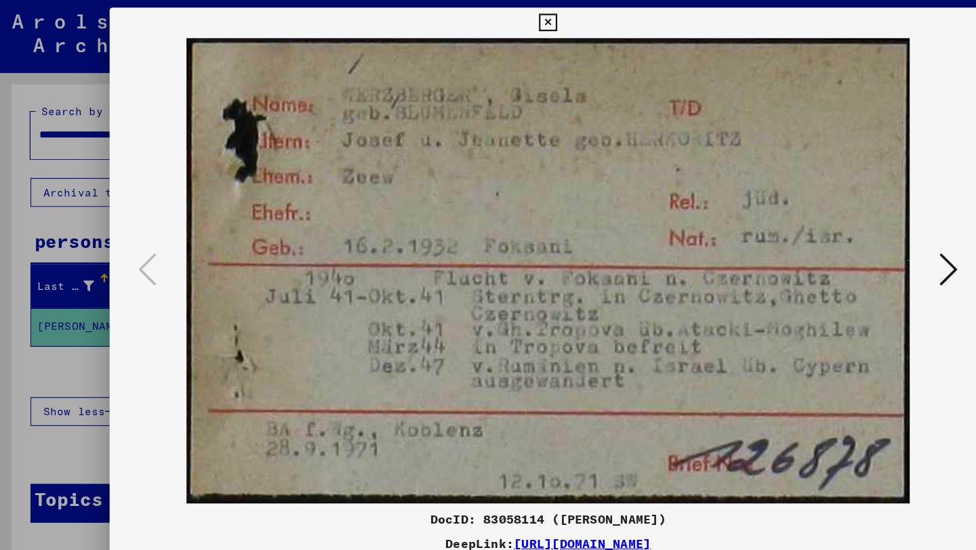
click at [493, 14] on icon at bounding box center [488, 20] width 16 height 16
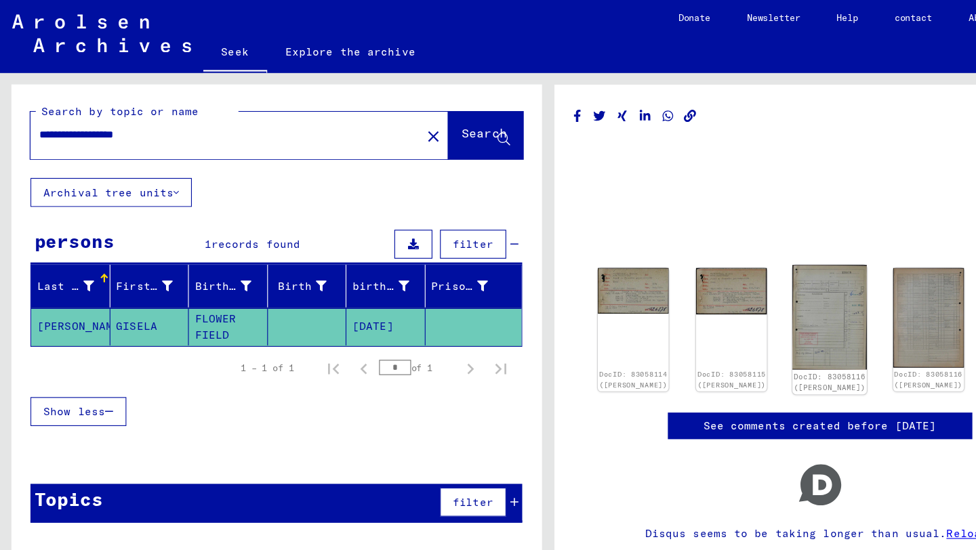
click at [705, 264] on img at bounding box center [738, 283] width 66 height 94
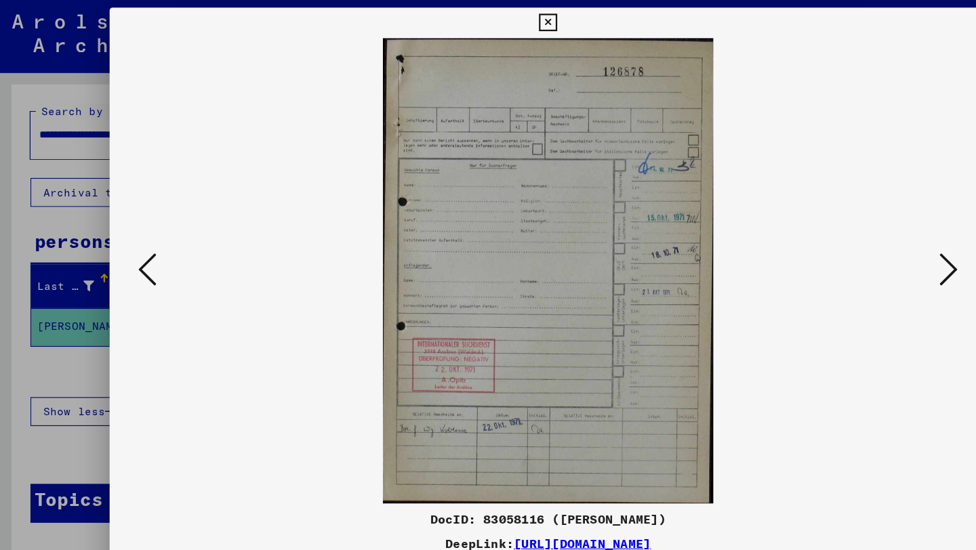
click at [48, 146] on div at bounding box center [488, 275] width 976 height 550
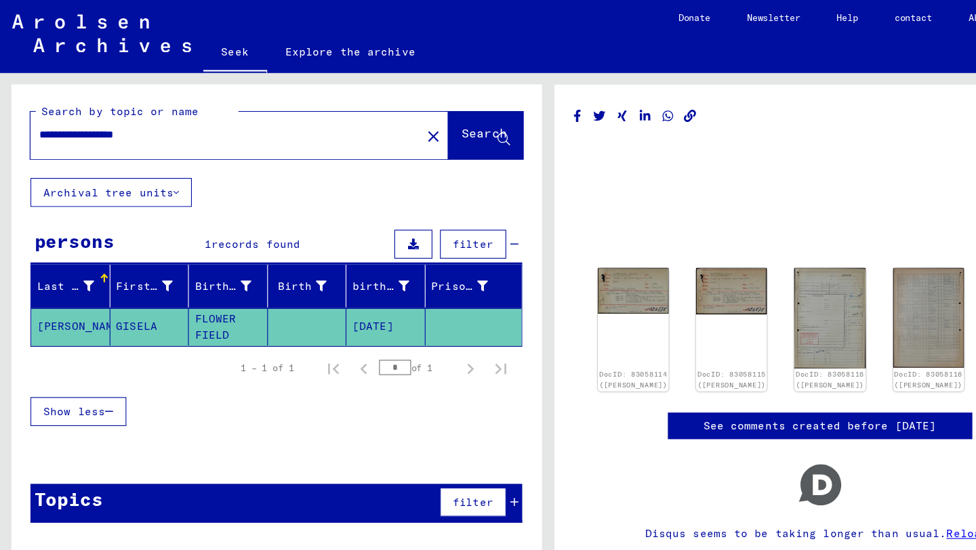
drag, startPoint x: 195, startPoint y: 123, endPoint x: 106, endPoint y: 122, distance: 89.5
click at [106, 122] on input "**********" at bounding box center [200, 120] width 331 height 14
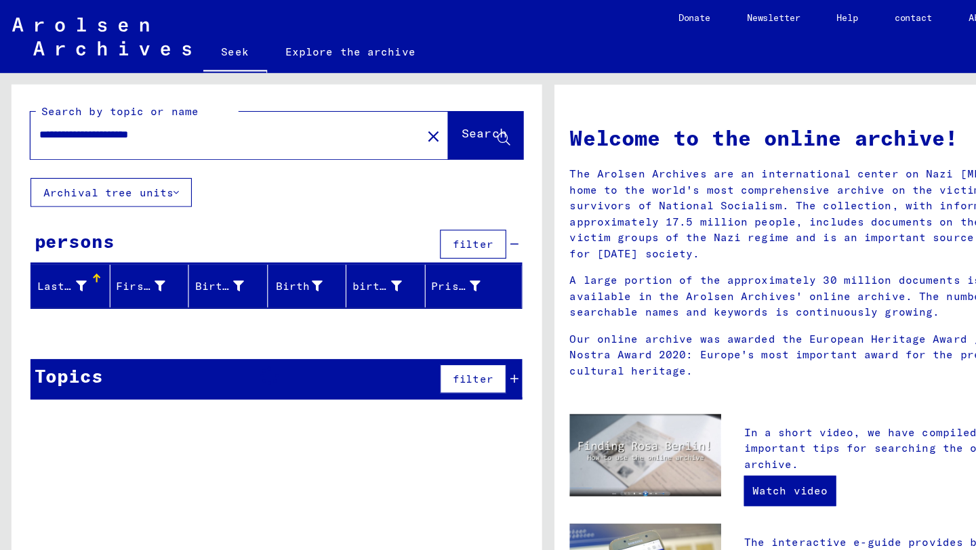
drag, startPoint x: 102, startPoint y: 119, endPoint x: 16, endPoint y: 107, distance: 87.6
click at [16, 107] on div "**********" at bounding box center [246, 116] width 472 height 83
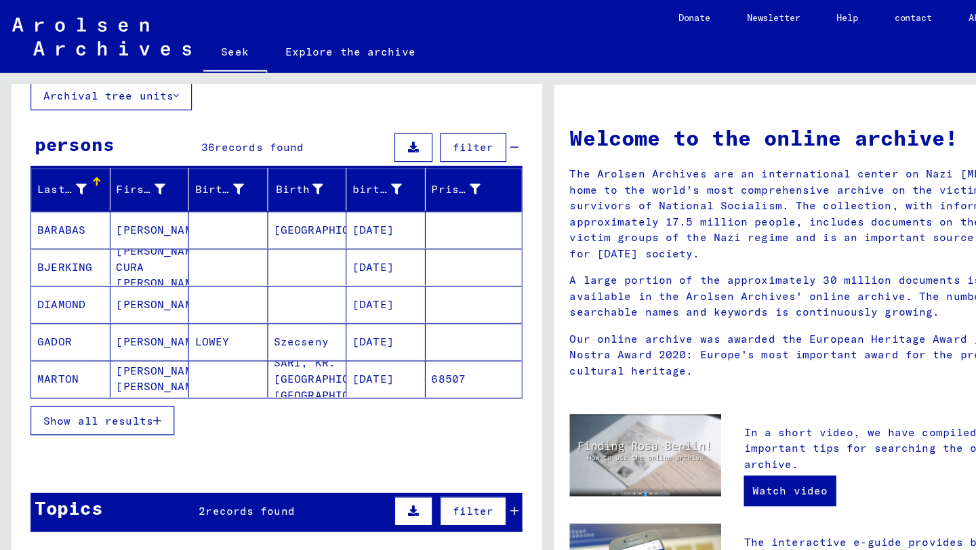
scroll to position [87, 0]
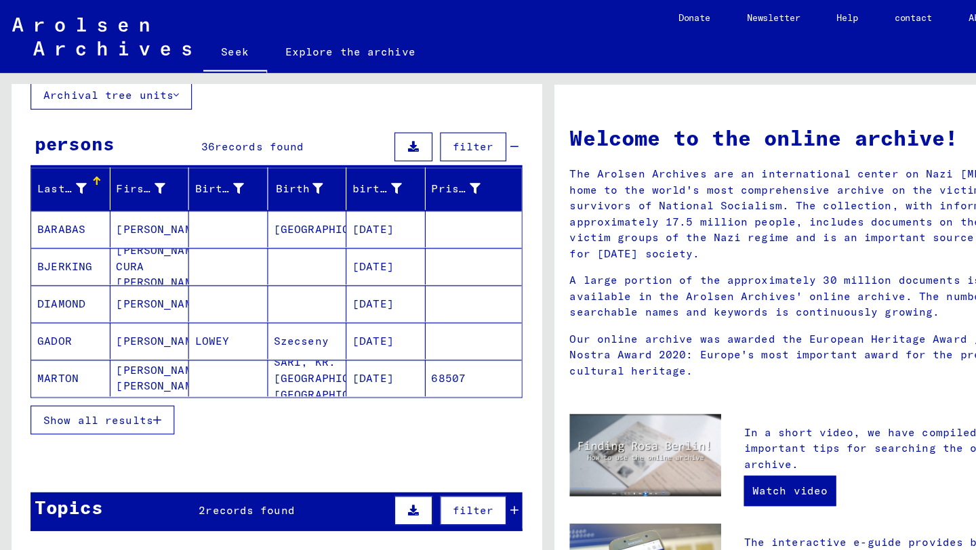
click at [282, 341] on font "SARI, KR. [GEOGRAPHIC_DATA], [GEOGRAPHIC_DATA]." at bounding box center [299, 336] width 110 height 41
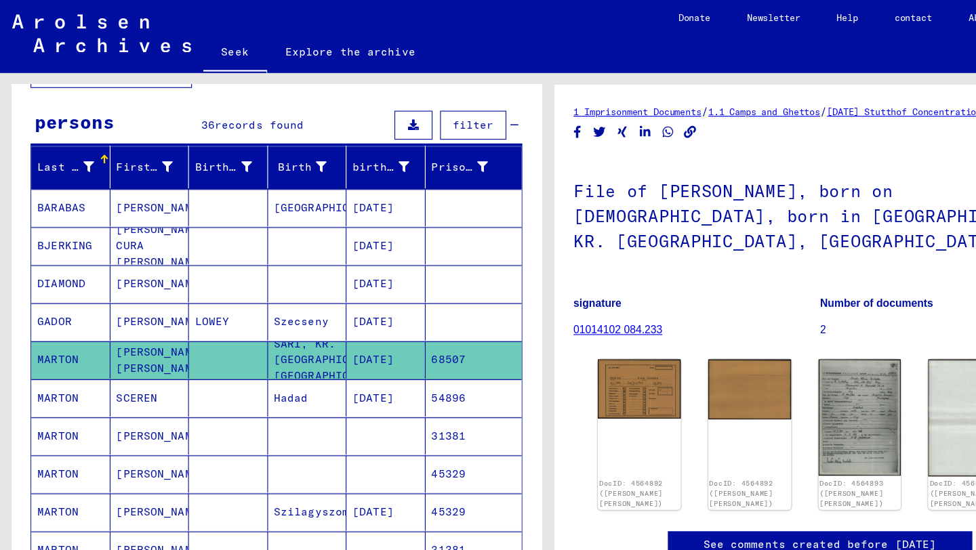
scroll to position [108, 0]
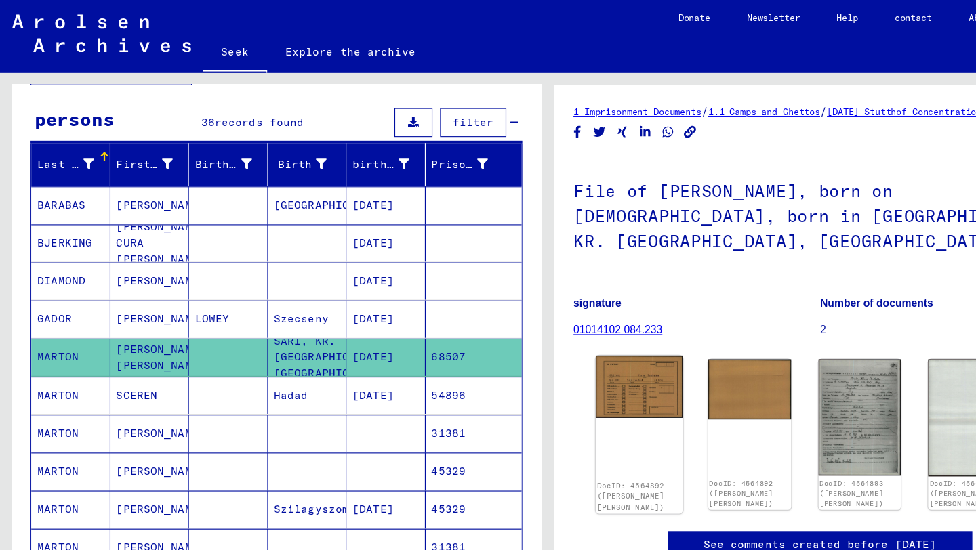
click at [583, 340] on img at bounding box center [568, 343] width 77 height 55
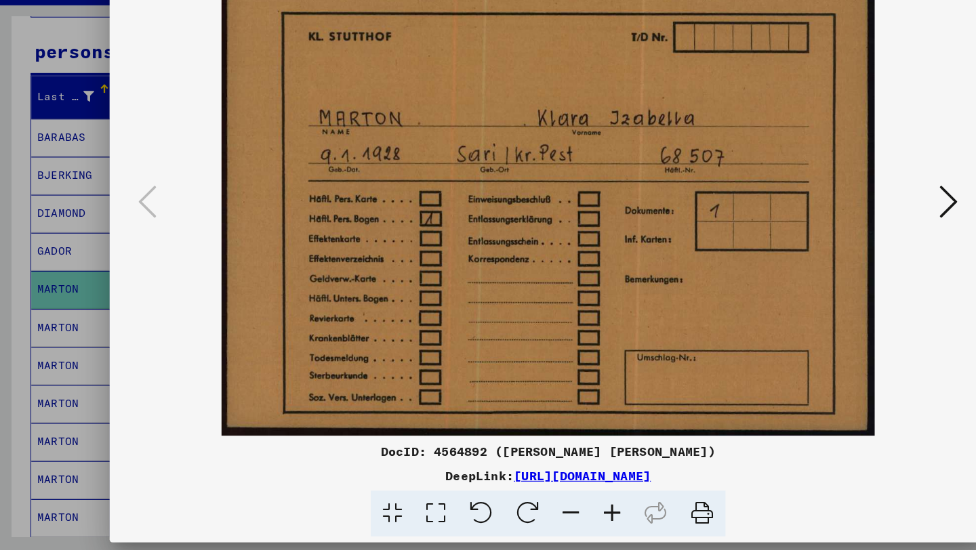
click at [71, 316] on div at bounding box center [488, 275] width 976 height 550
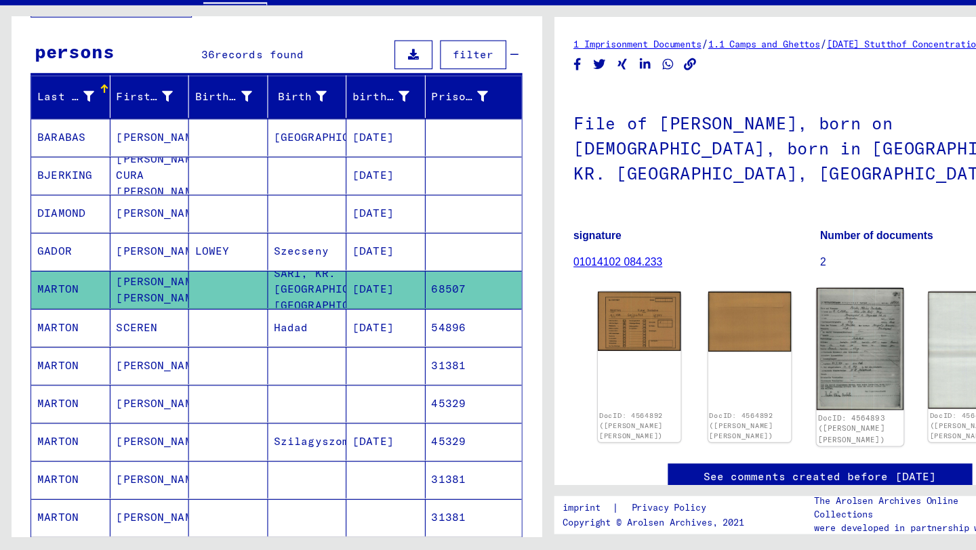
click at [756, 346] on img at bounding box center [764, 370] width 77 height 108
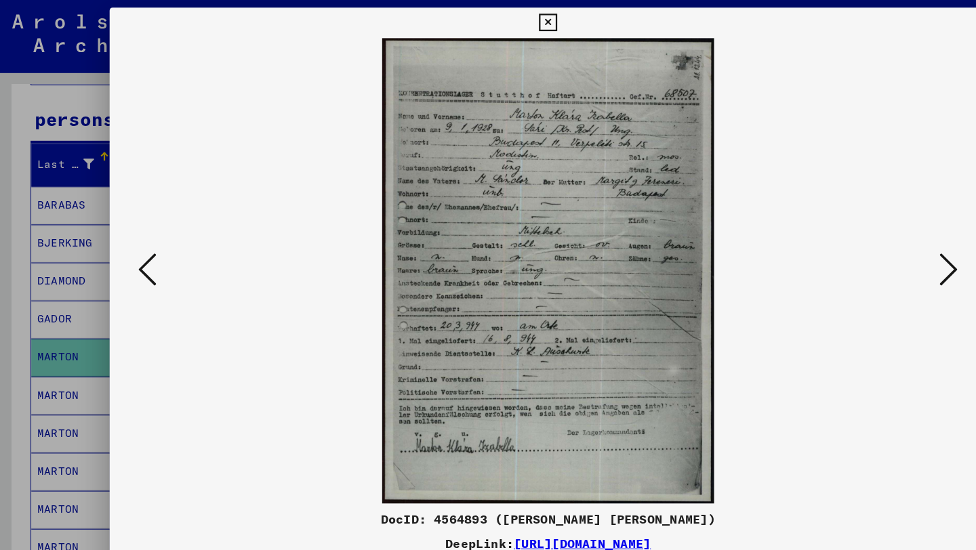
click at [487, 16] on icon at bounding box center [488, 20] width 16 height 16
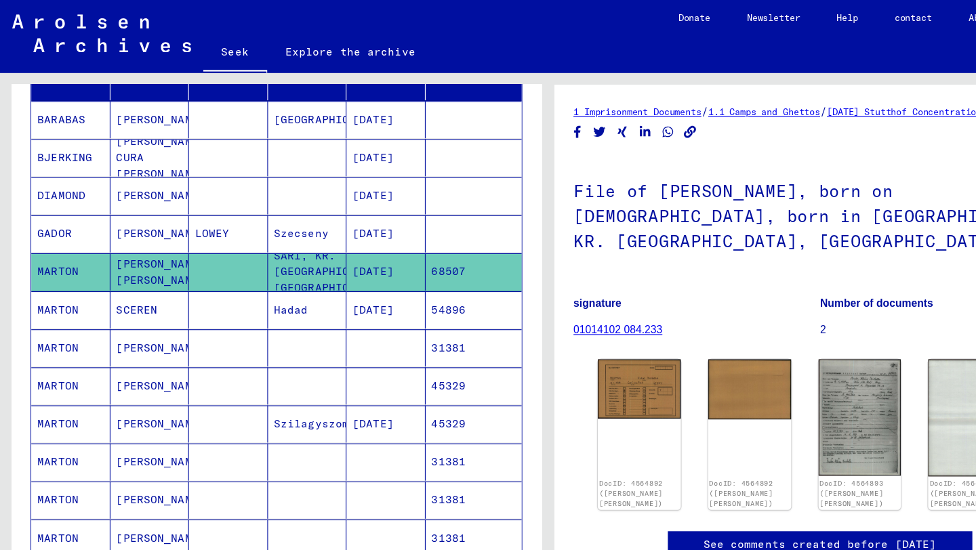
scroll to position [185, 0]
click at [348, 376] on font "[DATE]" at bounding box center [332, 377] width 37 height 12
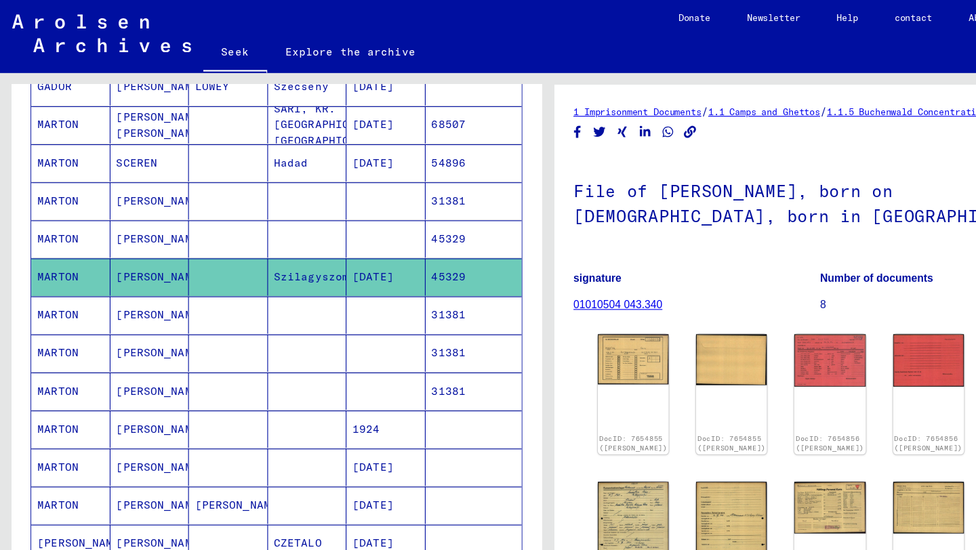
scroll to position [316, 0]
click at [552, 325] on img at bounding box center [564, 318] width 66 height 47
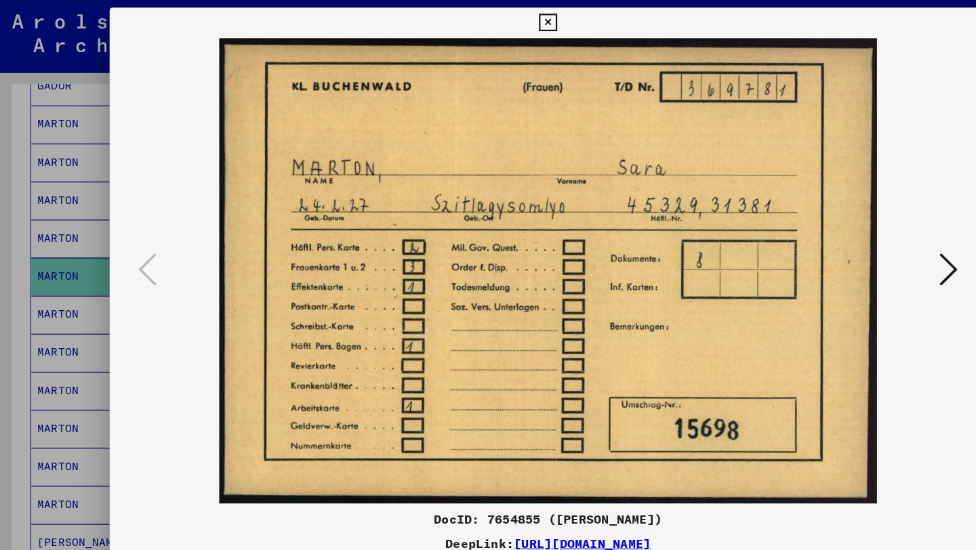
click at [489, 23] on icon at bounding box center [488, 20] width 16 height 16
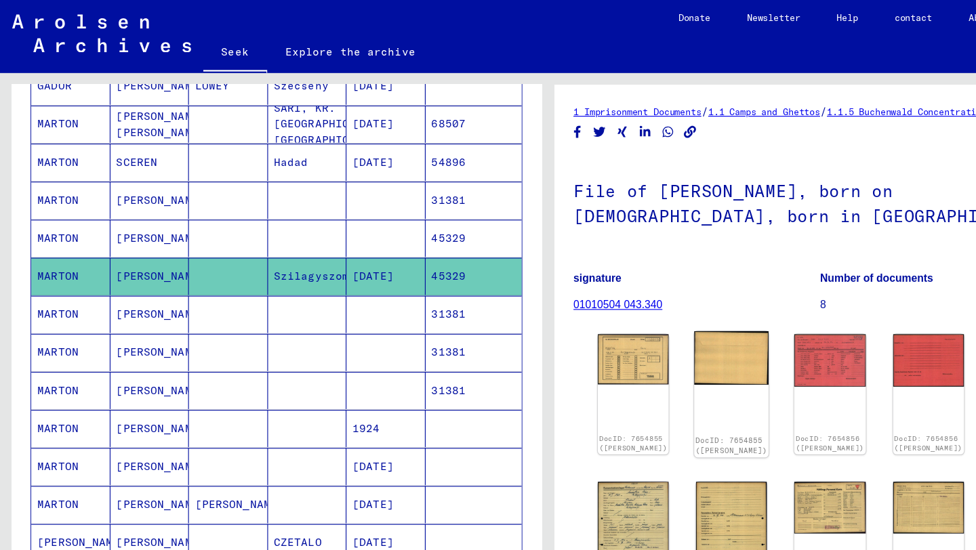
click at [622, 328] on img at bounding box center [651, 318] width 66 height 47
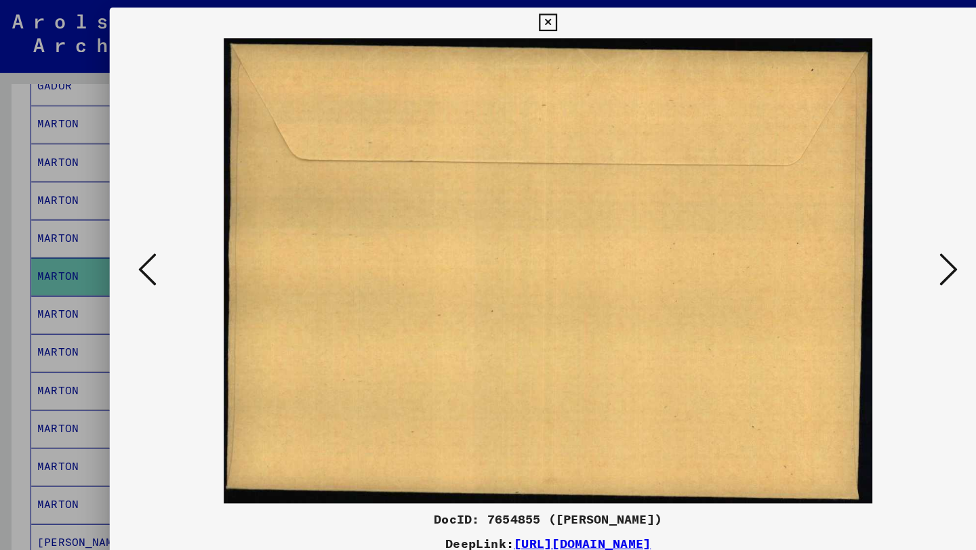
click at [487, 22] on icon at bounding box center [488, 20] width 16 height 16
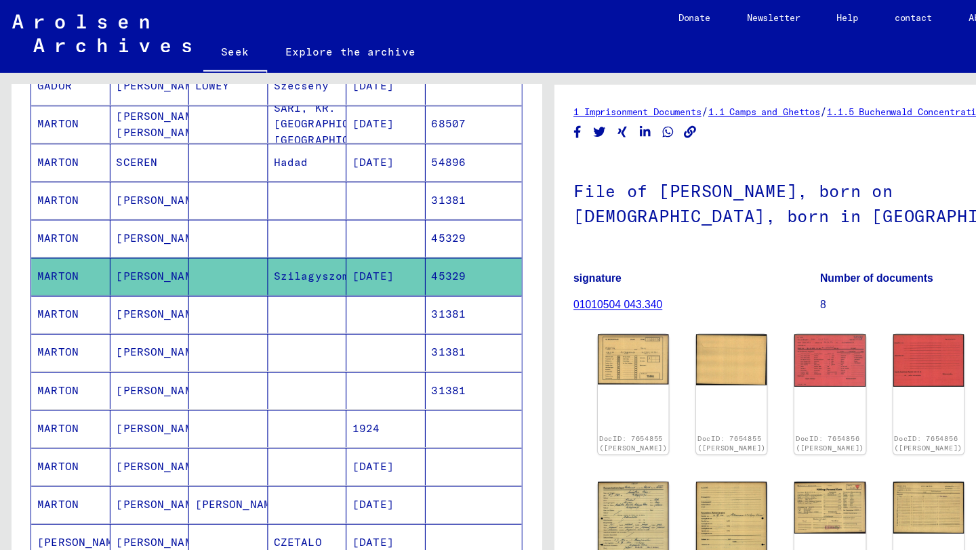
click at [676, 292] on figure "signature 01010504 043.340" at bounding box center [619, 261] width 219 height 61
click at [705, 333] on img at bounding box center [738, 319] width 66 height 49
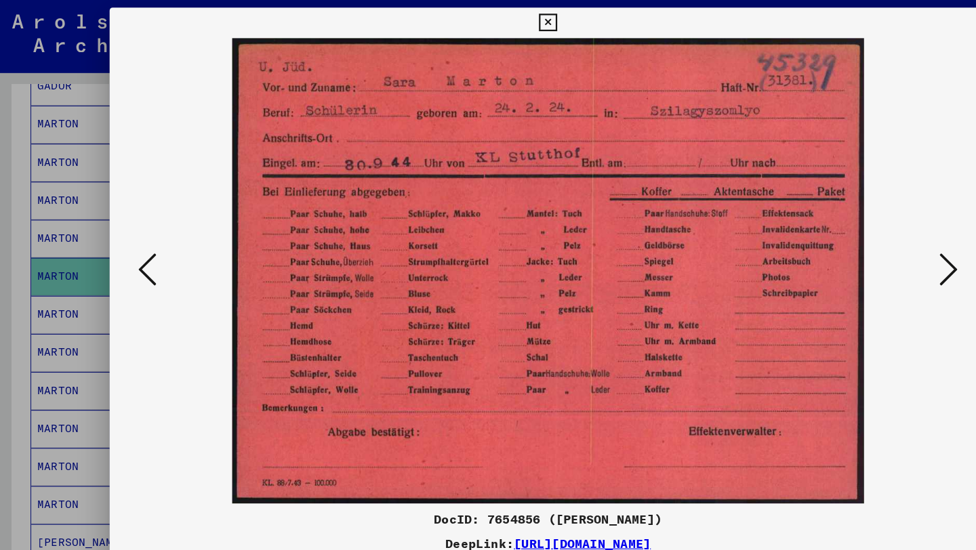
click at [489, 21] on icon at bounding box center [488, 20] width 16 height 16
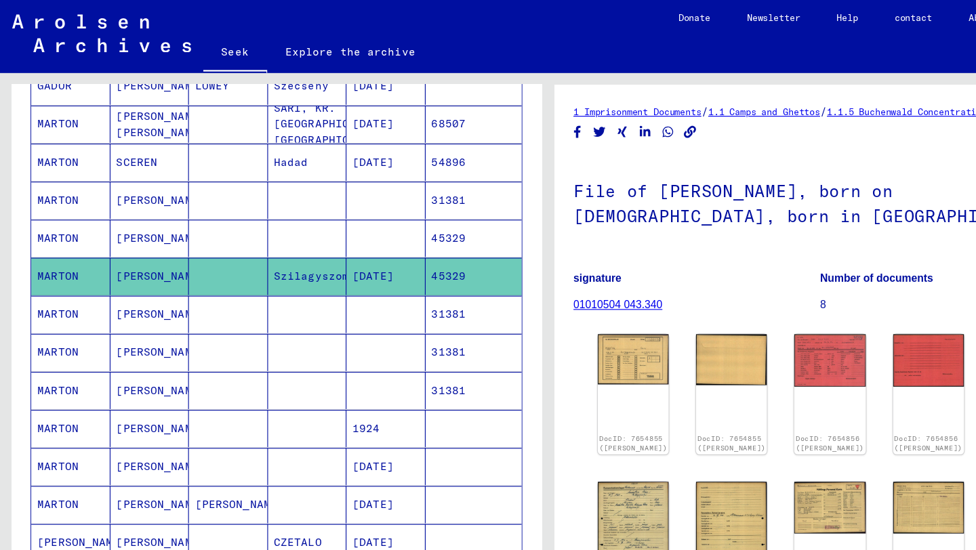
click at [880, 330] on img at bounding box center [913, 340] width 66 height 91
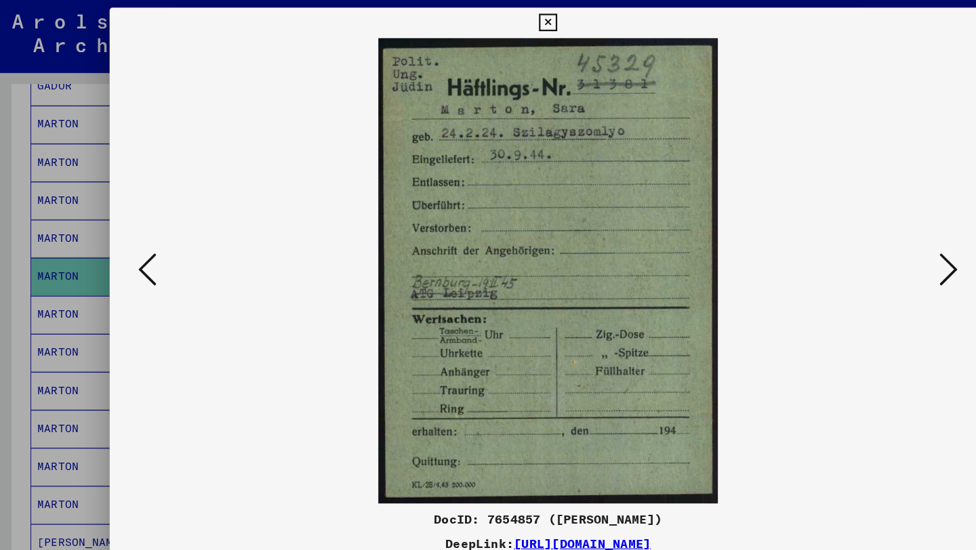
click at [483, 26] on icon at bounding box center [488, 20] width 16 height 16
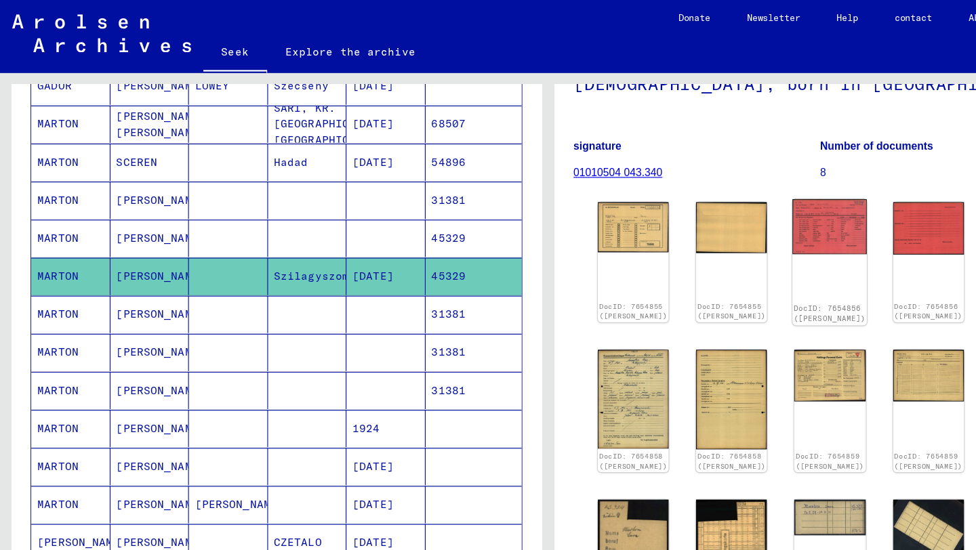
scroll to position [119, 0]
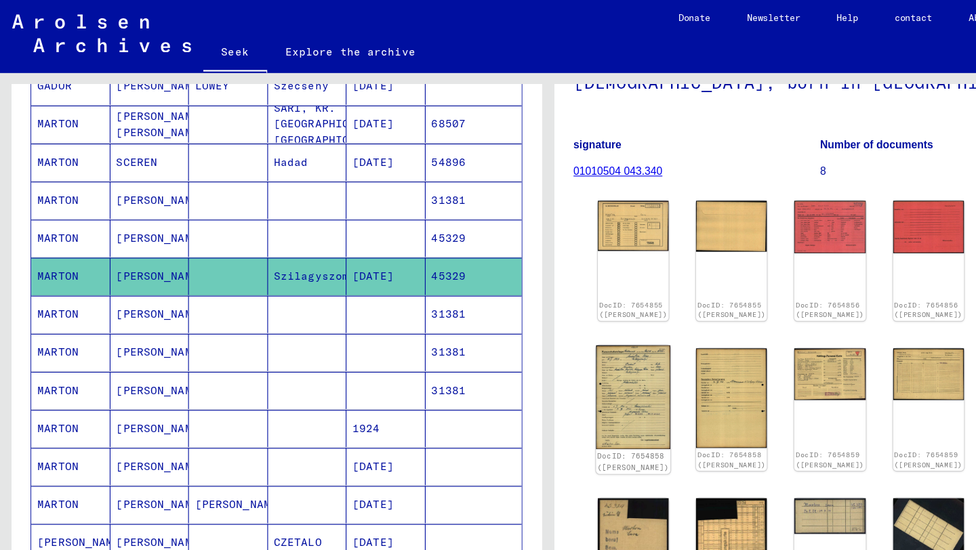
click at [549, 364] on img at bounding box center [564, 354] width 66 height 92
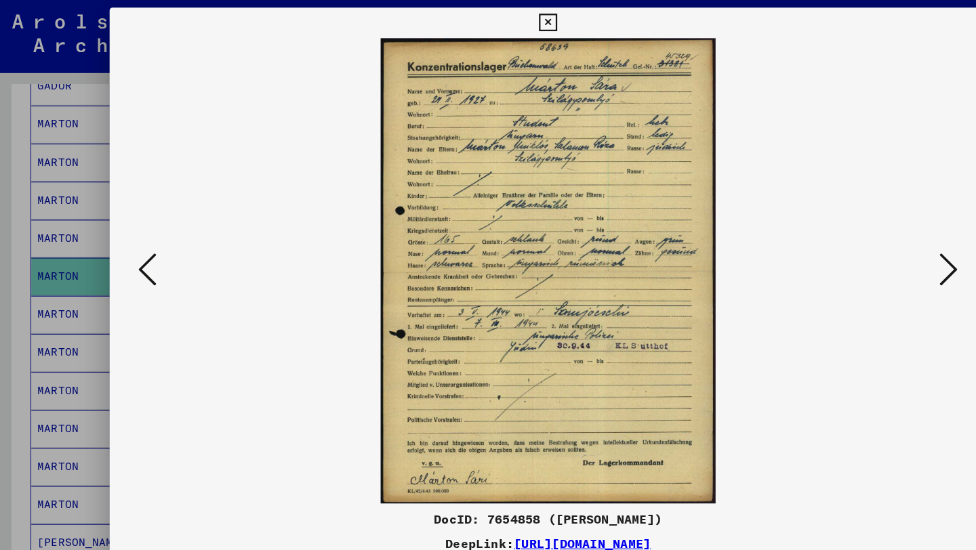
click at [486, 9] on button at bounding box center [488, 20] width 24 height 27
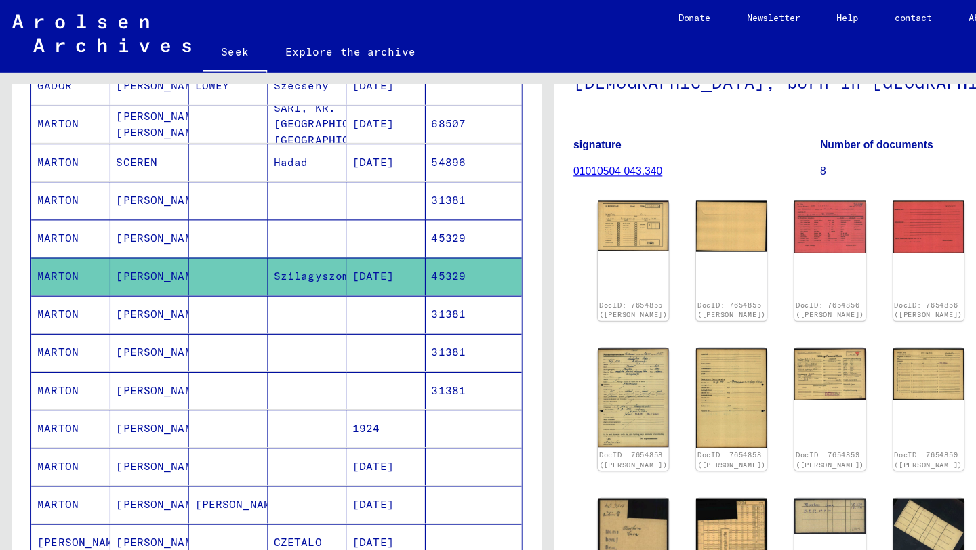
click at [340, 249] on font "[DATE]" at bounding box center [332, 246] width 37 height 12
click at [285, 243] on font "Szilagyszomlyo" at bounding box center [286, 246] width 85 height 12
click at [289, 249] on font "Szilagyszomlyo" at bounding box center [286, 246] width 85 height 12
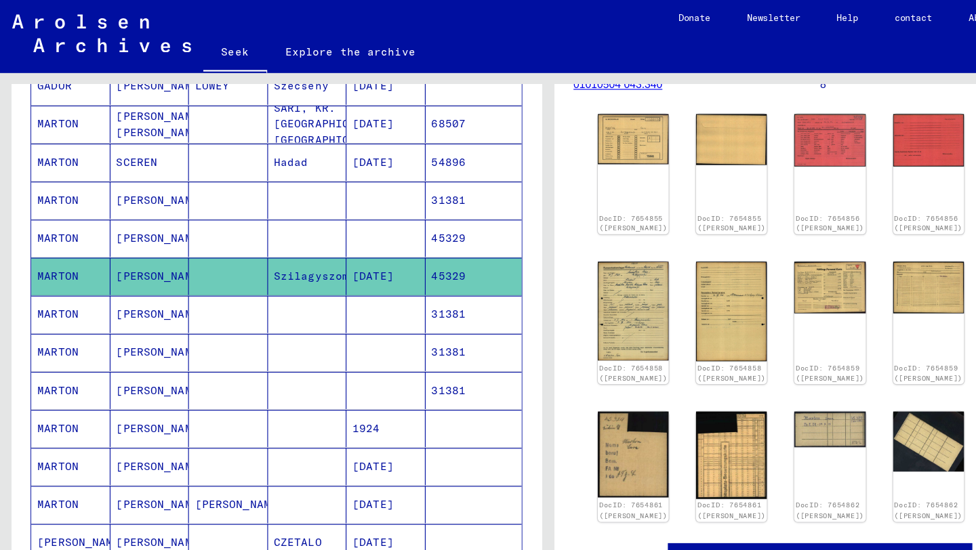
scroll to position [197, 0]
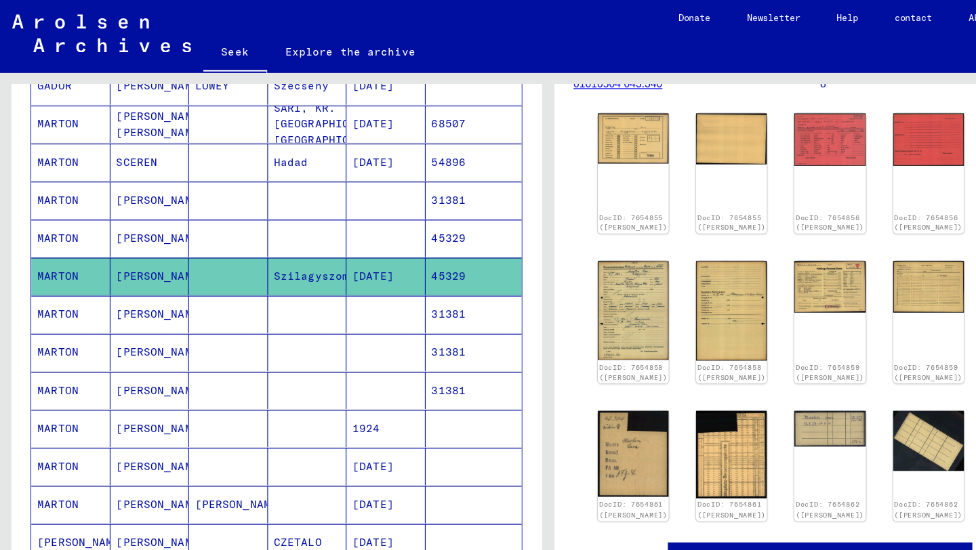
click at [272, 283] on mat-cell at bounding box center [274, 280] width 70 height 33
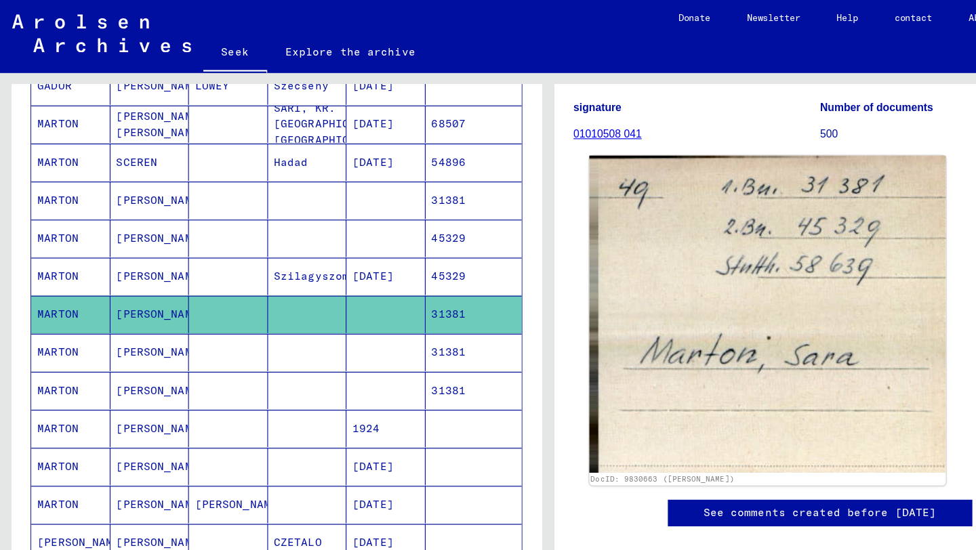
scroll to position [112, 0]
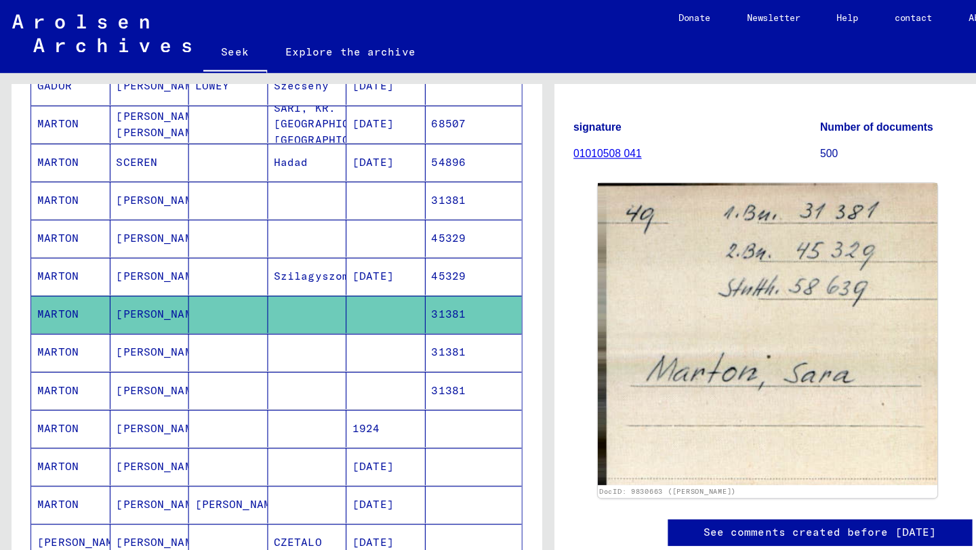
click at [269, 171] on mat-cell at bounding box center [274, 178] width 70 height 33
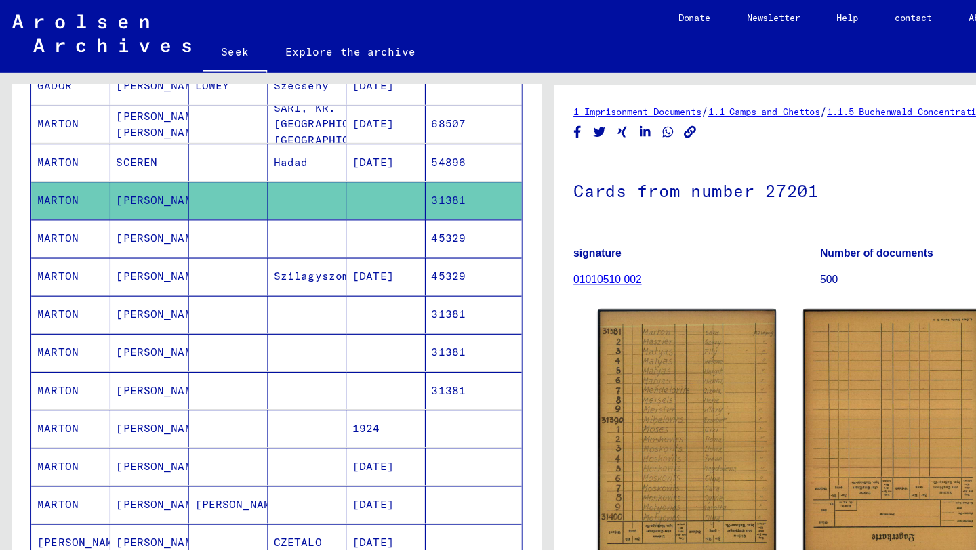
click at [267, 213] on mat-cell at bounding box center [274, 212] width 70 height 33
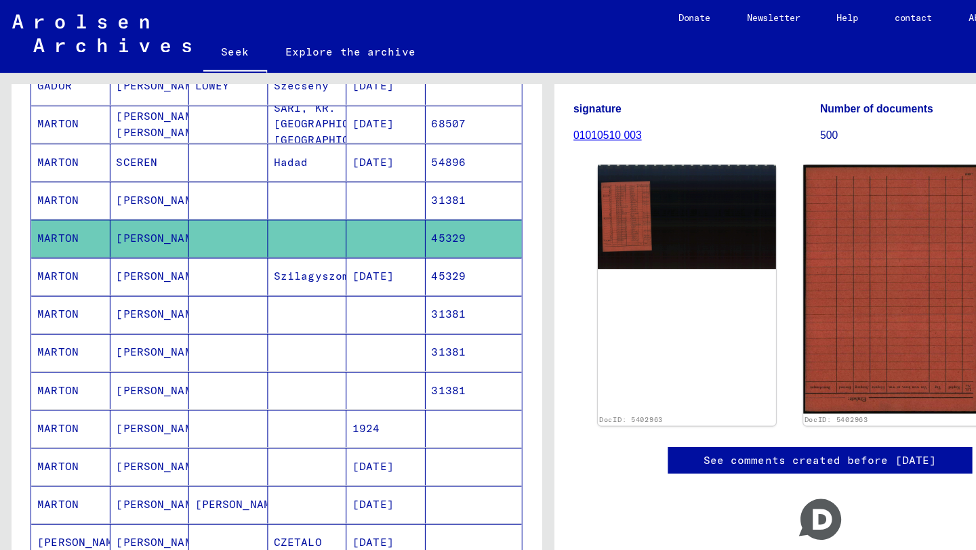
scroll to position [134, 0]
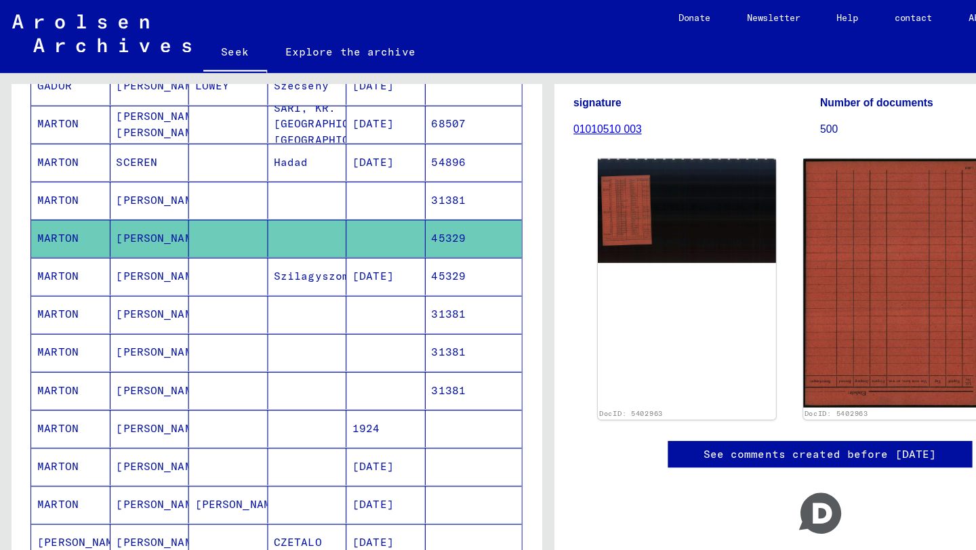
click at [281, 283] on mat-cell at bounding box center [274, 280] width 70 height 33
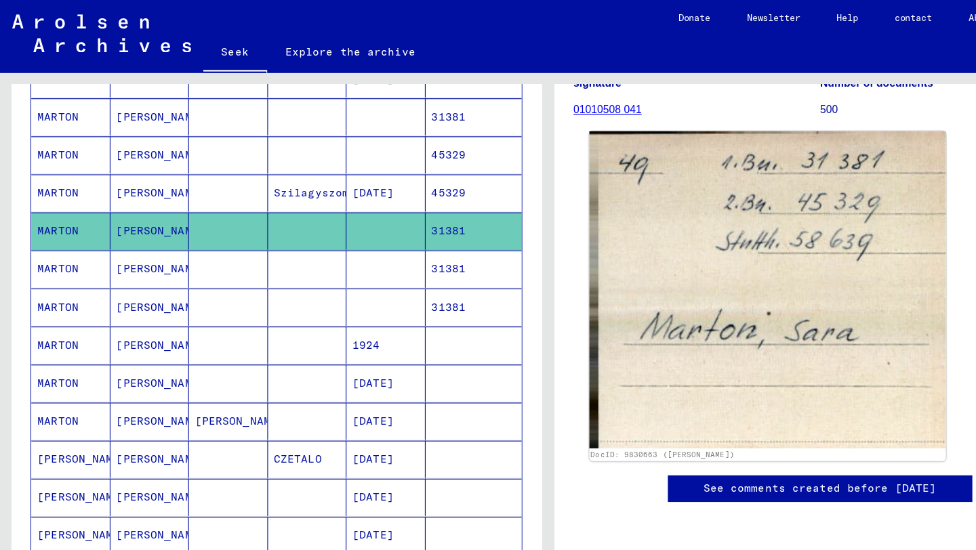
scroll to position [187, 0]
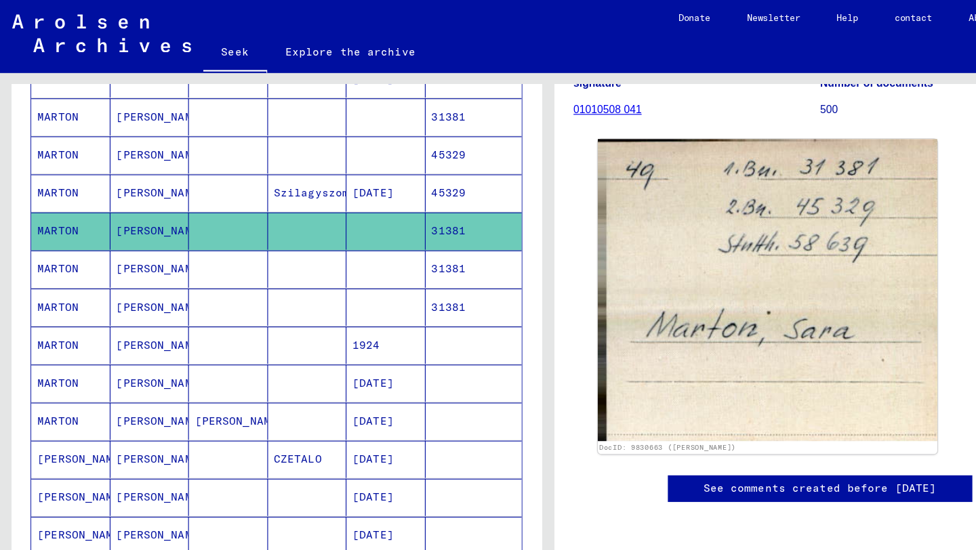
click at [279, 243] on mat-cell at bounding box center [274, 239] width 70 height 33
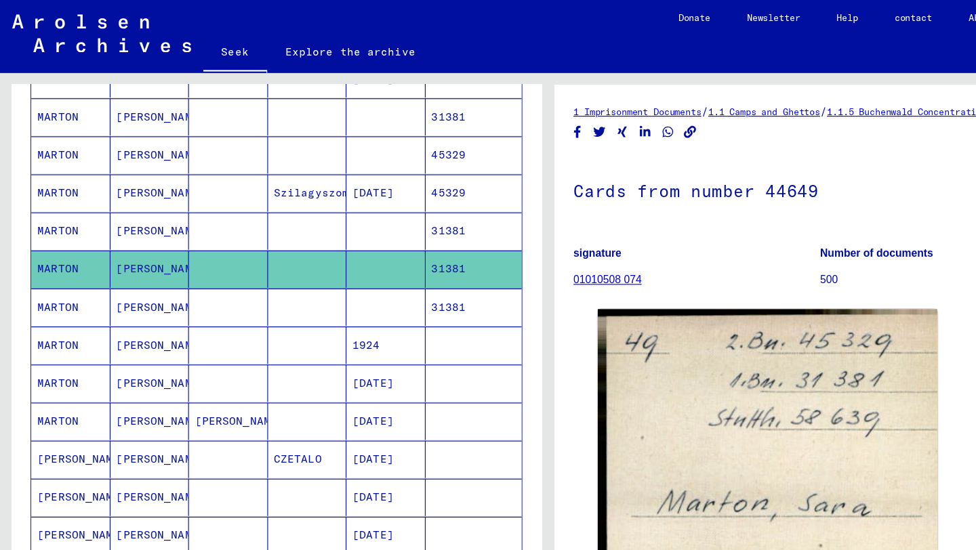
click at [281, 279] on mat-cell at bounding box center [274, 273] width 70 height 33
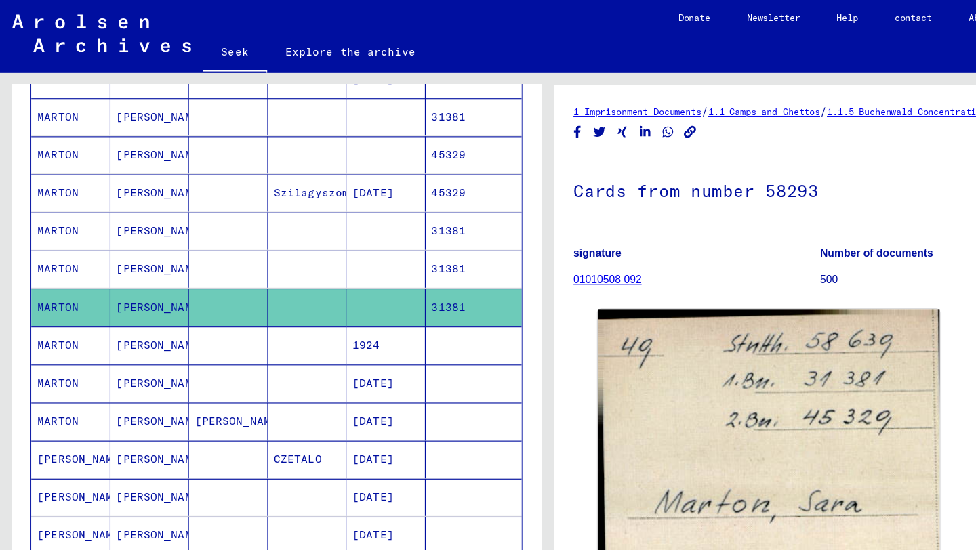
click at [280, 236] on mat-cell at bounding box center [274, 239] width 70 height 33
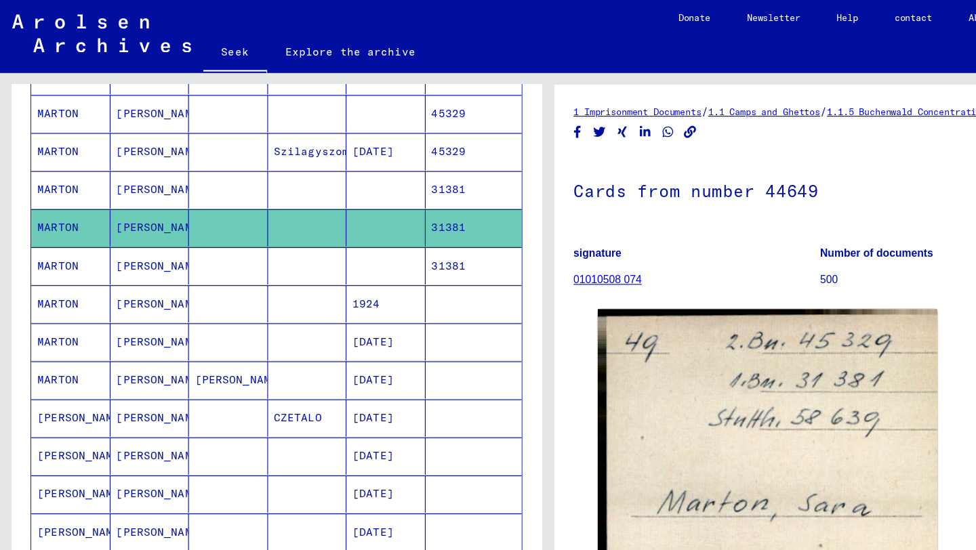
scroll to position [430, 0]
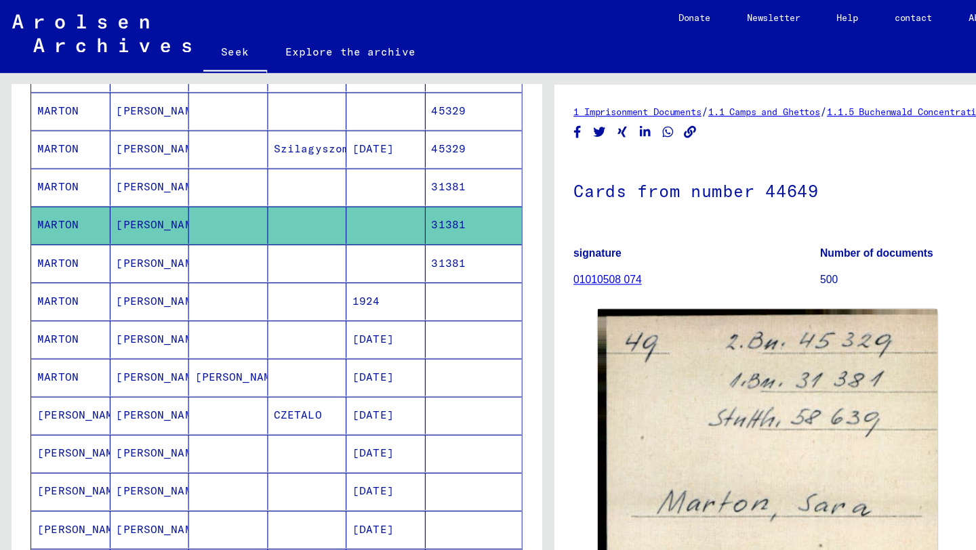
click at [283, 234] on mat-cell at bounding box center [274, 234] width 70 height 33
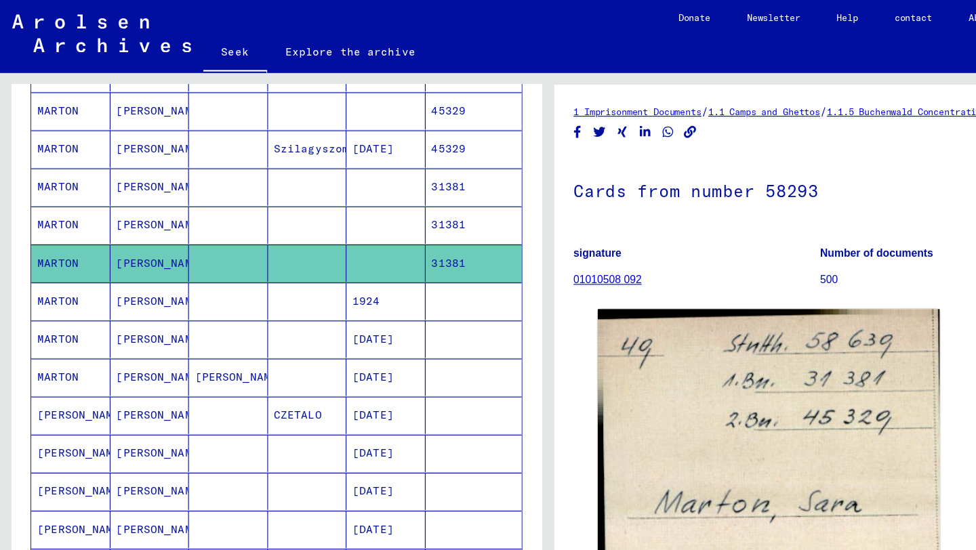
click at [288, 269] on mat-cell at bounding box center [274, 267] width 70 height 33
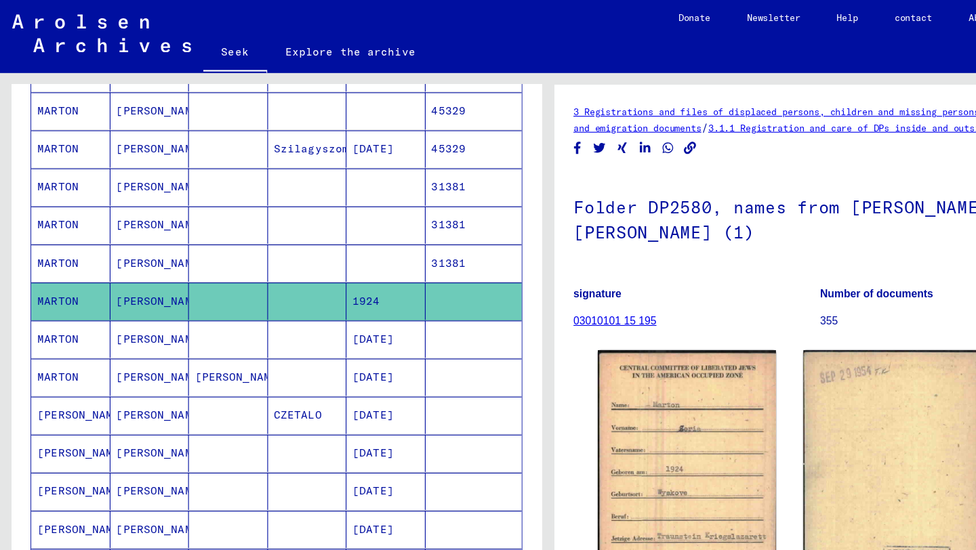
click at [274, 289] on mat-cell at bounding box center [274, 301] width 70 height 33
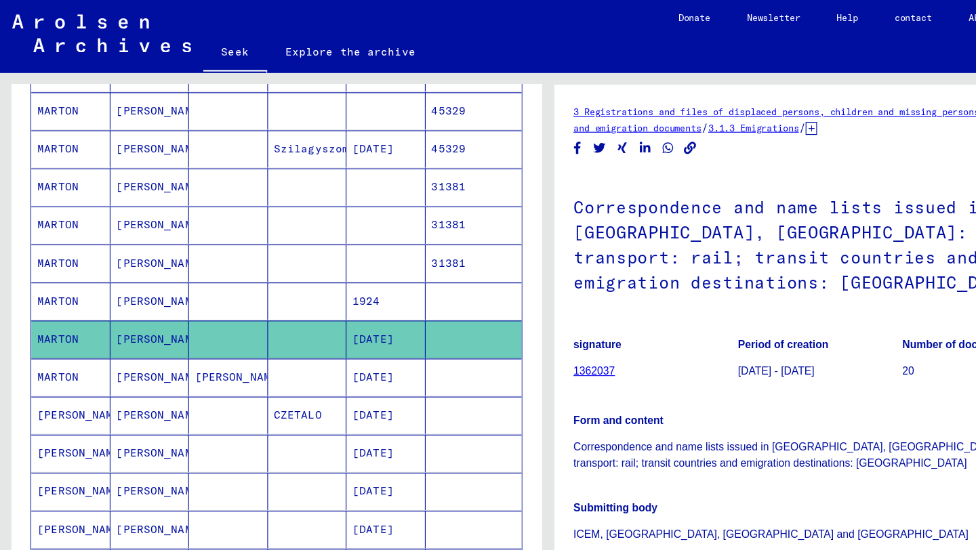
click at [272, 173] on mat-cell at bounding box center [274, 166] width 70 height 33
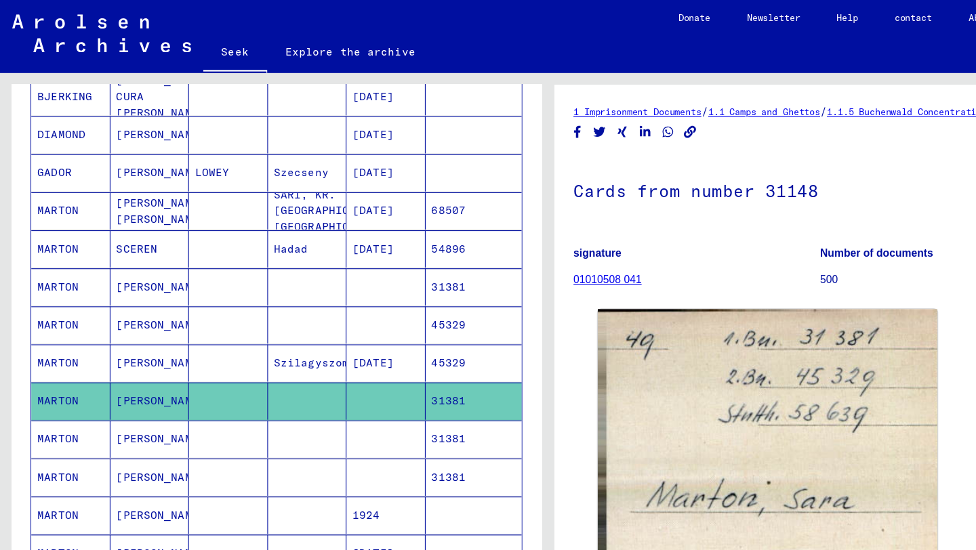
scroll to position [238, 0]
click at [350, 258] on mat-cell at bounding box center [343, 256] width 70 height 33
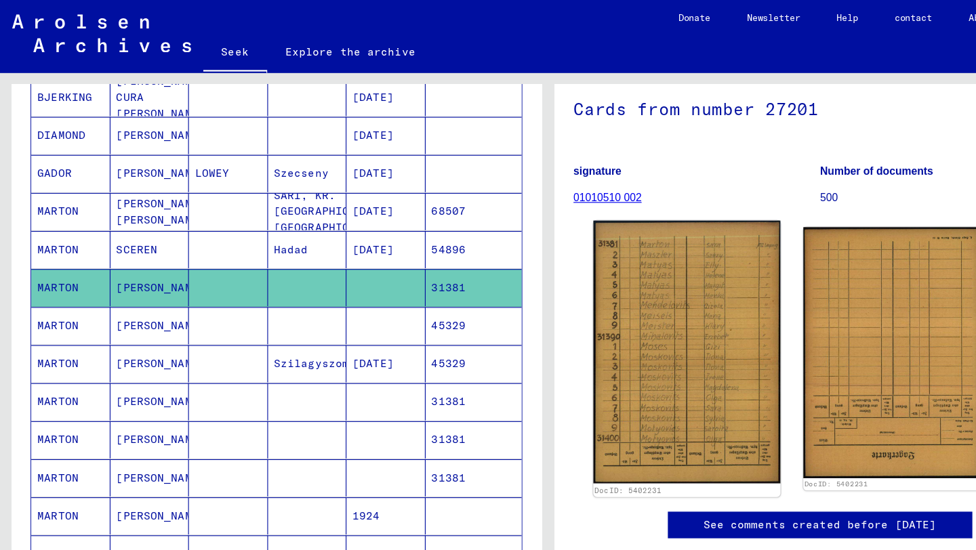
scroll to position [81, 0]
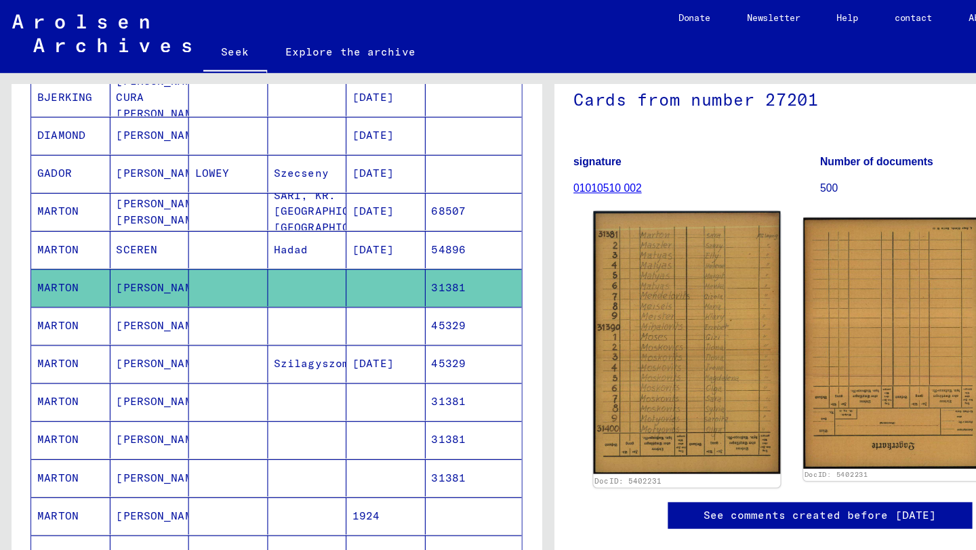
click at [608, 342] on img at bounding box center [611, 305] width 166 height 234
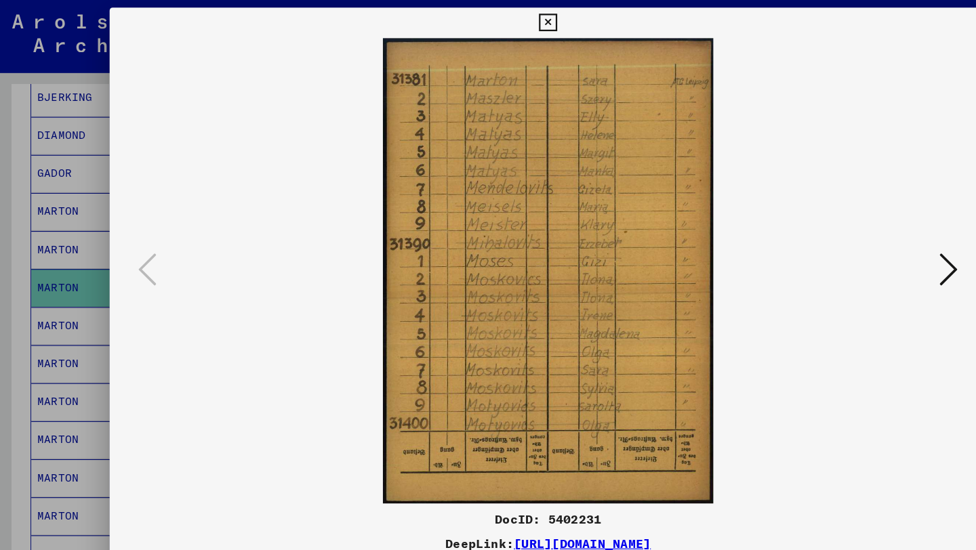
click at [76, 230] on div at bounding box center [488, 275] width 976 height 550
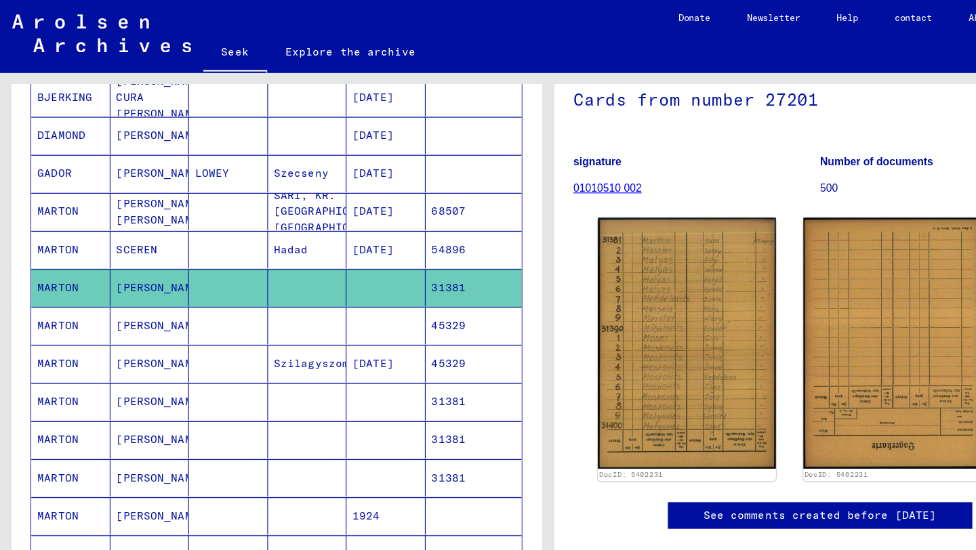
click at [247, 283] on mat-cell at bounding box center [274, 290] width 70 height 33
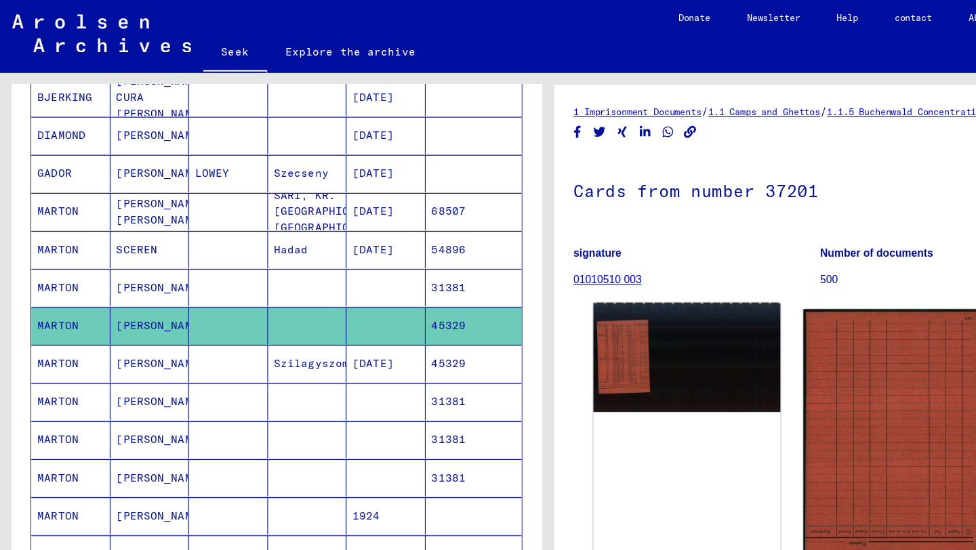
click at [560, 329] on img at bounding box center [611, 318] width 166 height 97
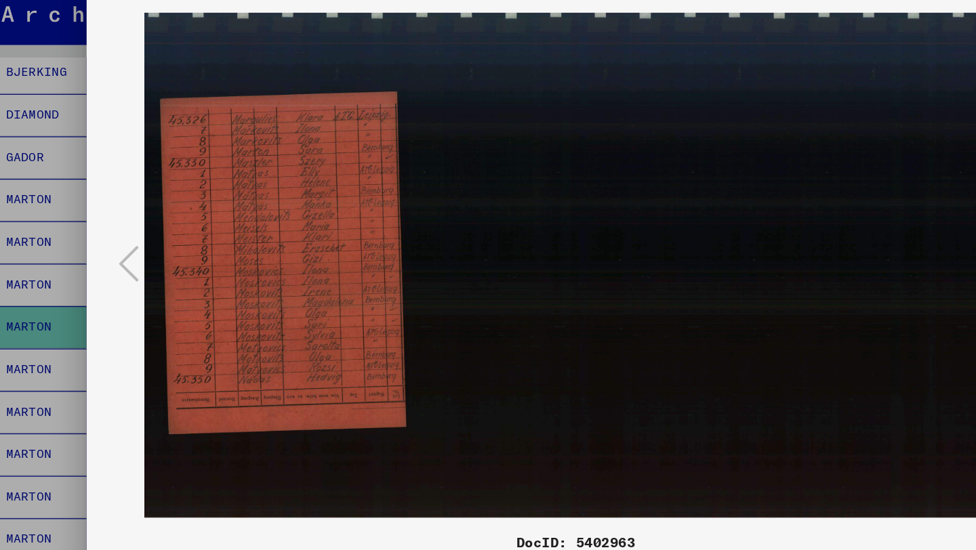
click at [46, 285] on div at bounding box center [488, 275] width 976 height 550
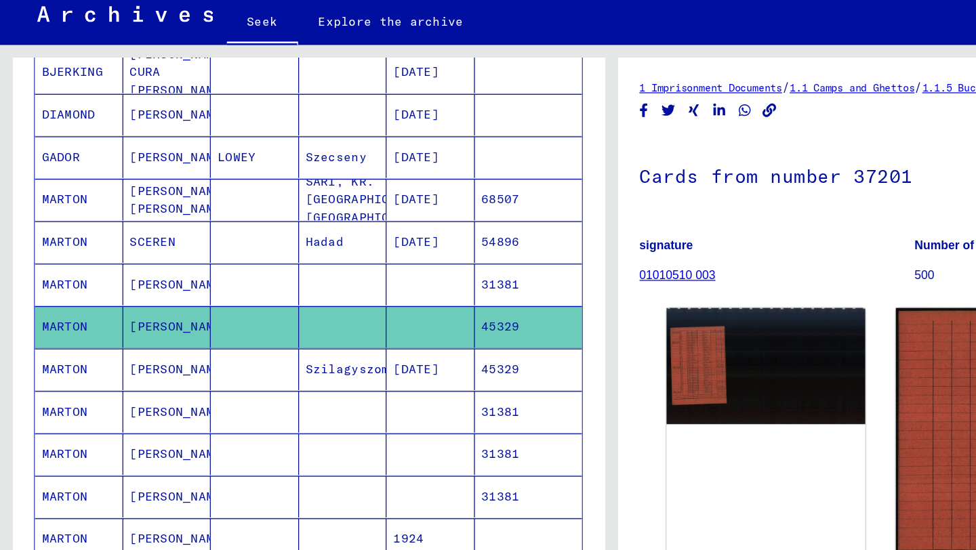
click at [186, 325] on mat-cell at bounding box center [203, 324] width 70 height 33
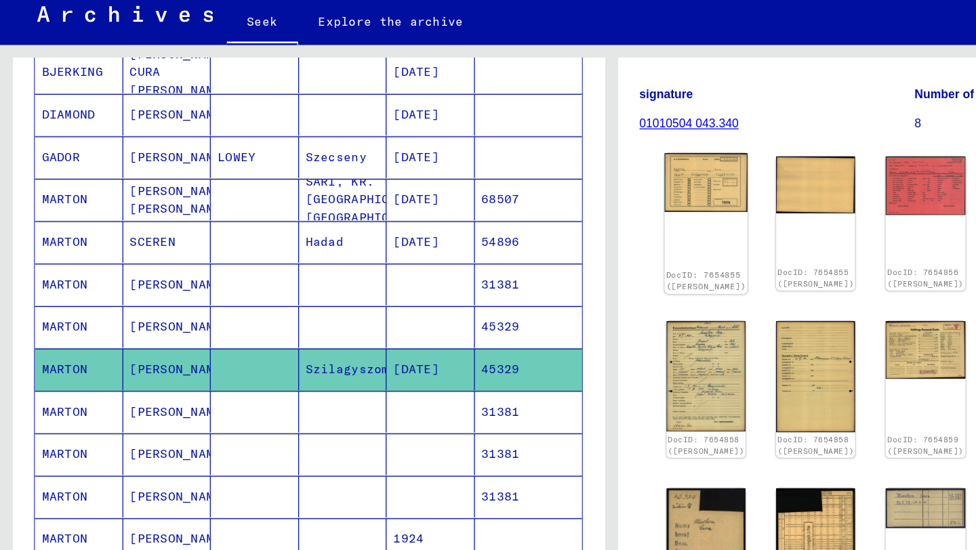
scroll to position [201, 0]
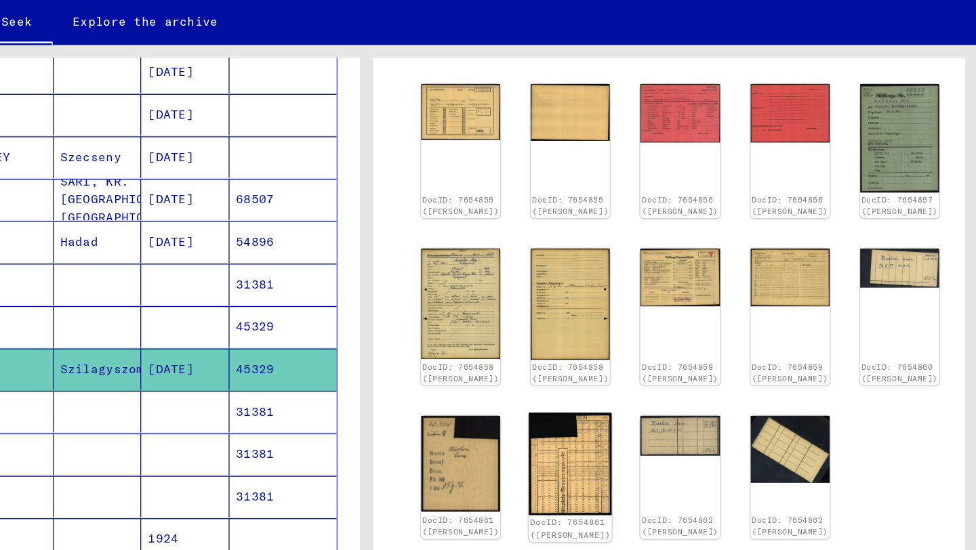
click at [619, 406] on img at bounding box center [651, 399] width 66 height 81
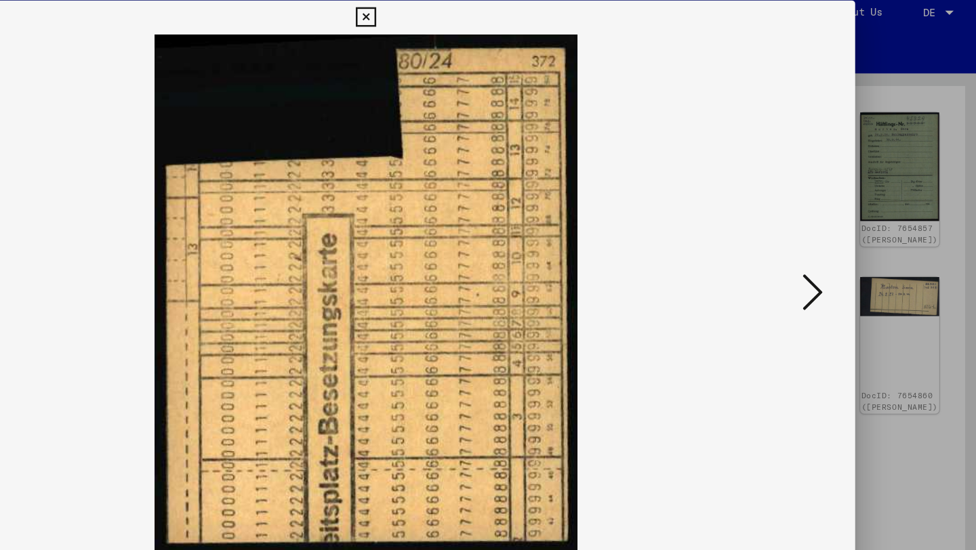
click at [491, 26] on icon at bounding box center [488, 20] width 16 height 16
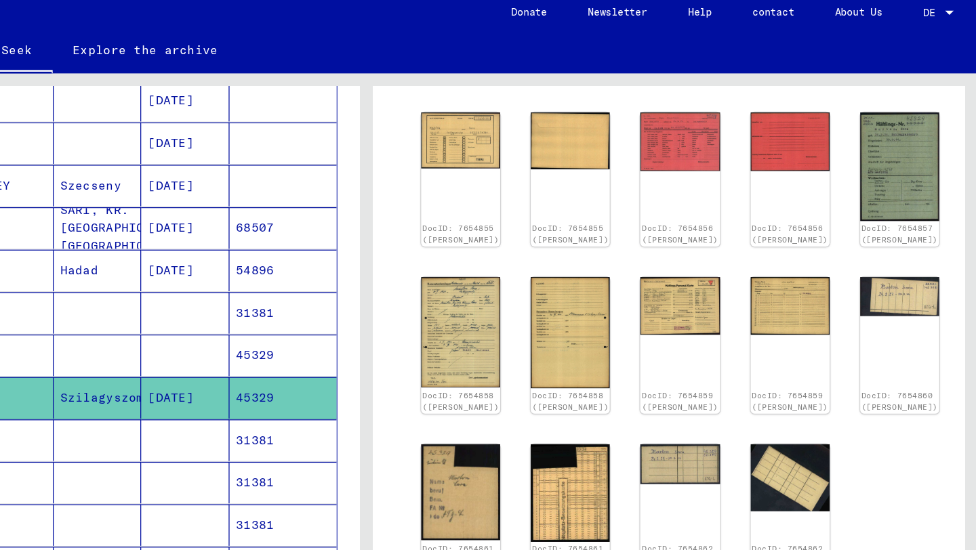
click at [804, 152] on div "DocID: 7654855 ([PERSON_NAME]) DocID: 7654855 ([PERSON_NAME]) DocID: 7654856 ([…" at bounding box center [730, 278] width 406 height 374
click at [880, 146] on img at bounding box center [913, 139] width 66 height 91
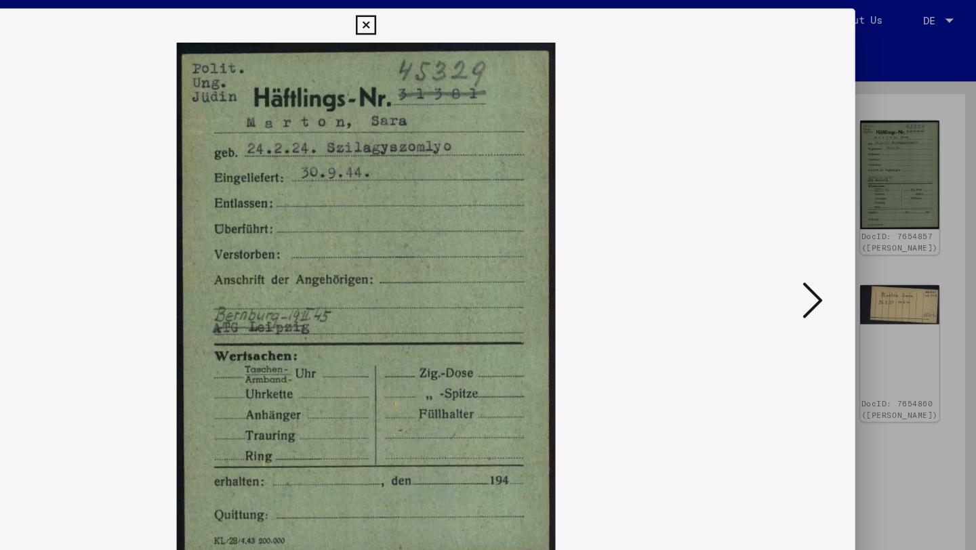
click at [493, 14] on icon at bounding box center [488, 20] width 16 height 16
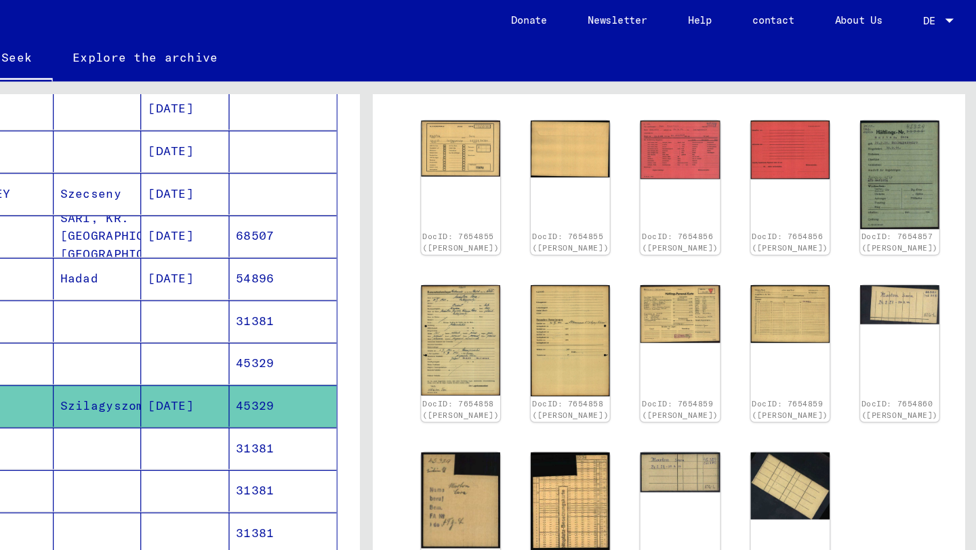
click at [880, 146] on img at bounding box center [913, 139] width 66 height 91
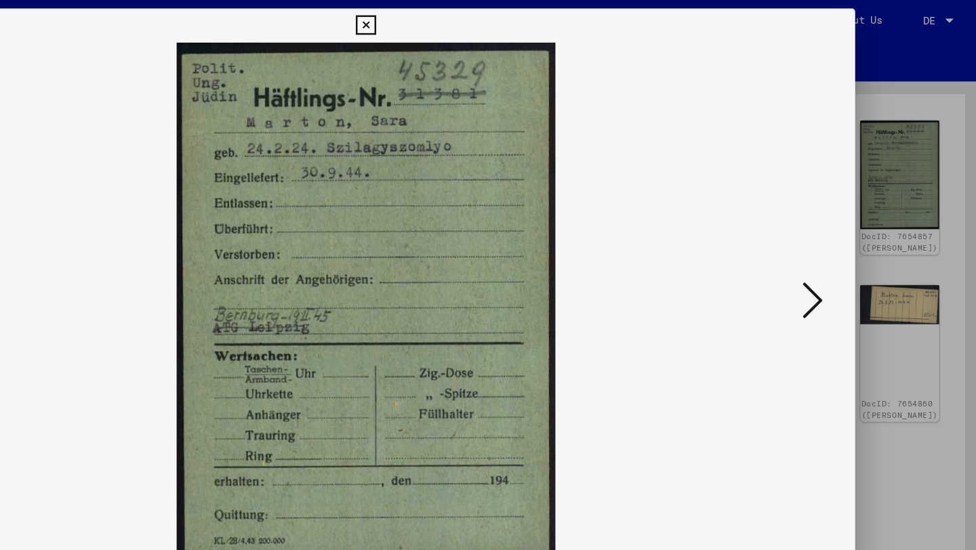
click at [928, 106] on div at bounding box center [488, 275] width 976 height 550
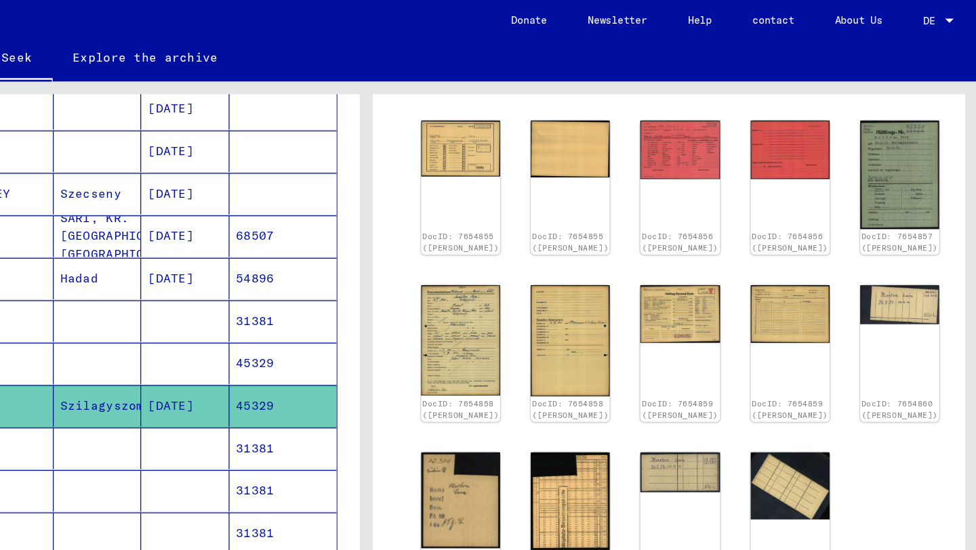
click at [739, 140] on div "DocID: 7654855 ([PERSON_NAME]) DocID: 7654855 ([PERSON_NAME]) DocID: 7654856 ([…" at bounding box center [730, 278] width 406 height 374
click at [793, 136] on img at bounding box center [826, 118] width 66 height 49
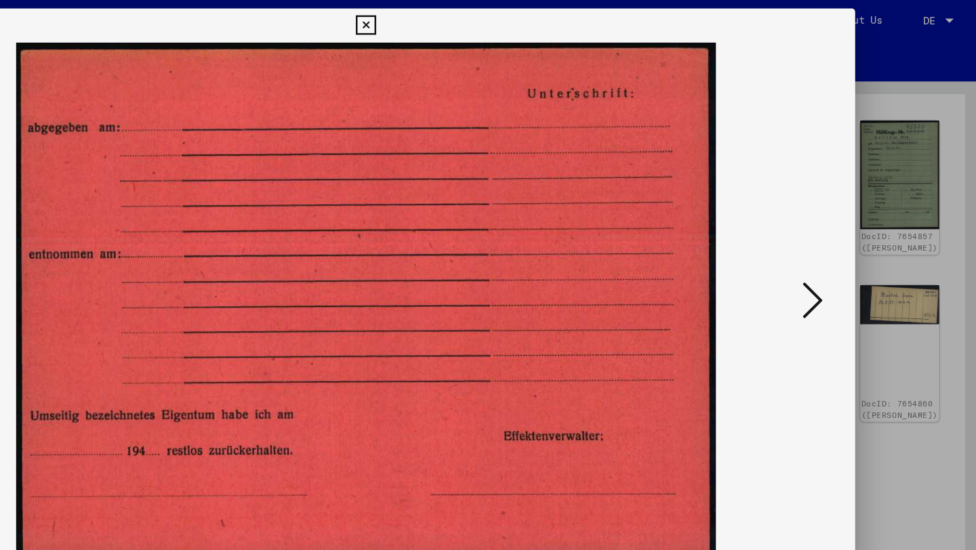
click at [918, 119] on div at bounding box center [488, 275] width 976 height 550
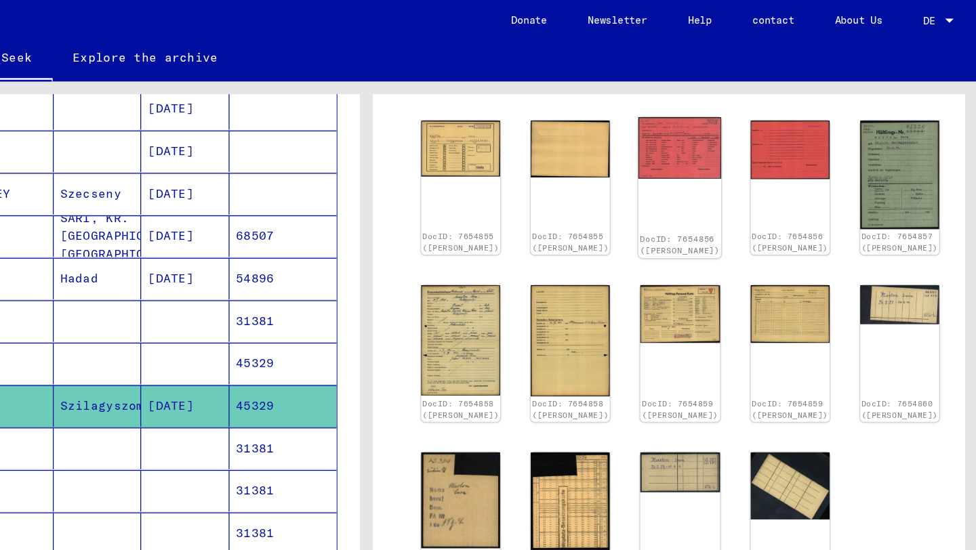
click at [705, 134] on img at bounding box center [738, 118] width 66 height 49
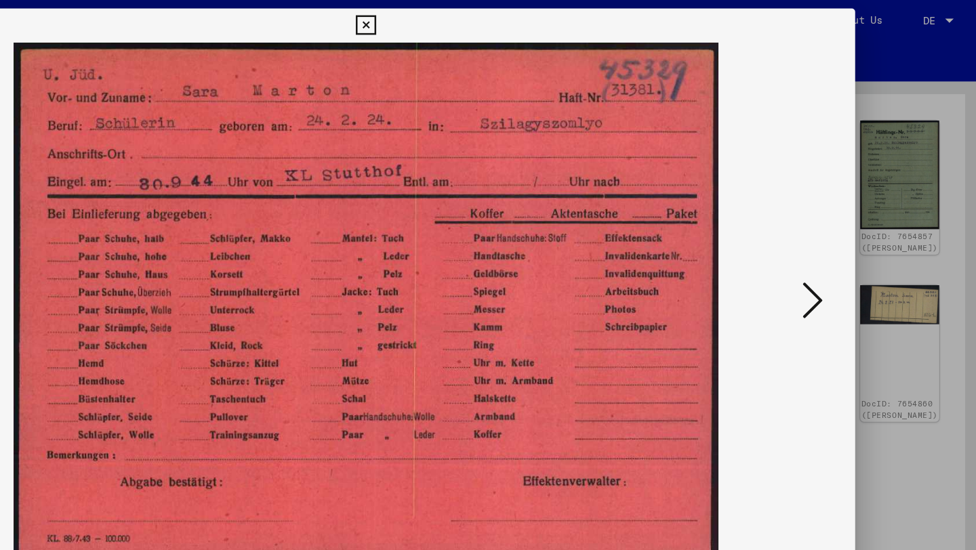
click at [485, 20] on icon at bounding box center [488, 20] width 16 height 16
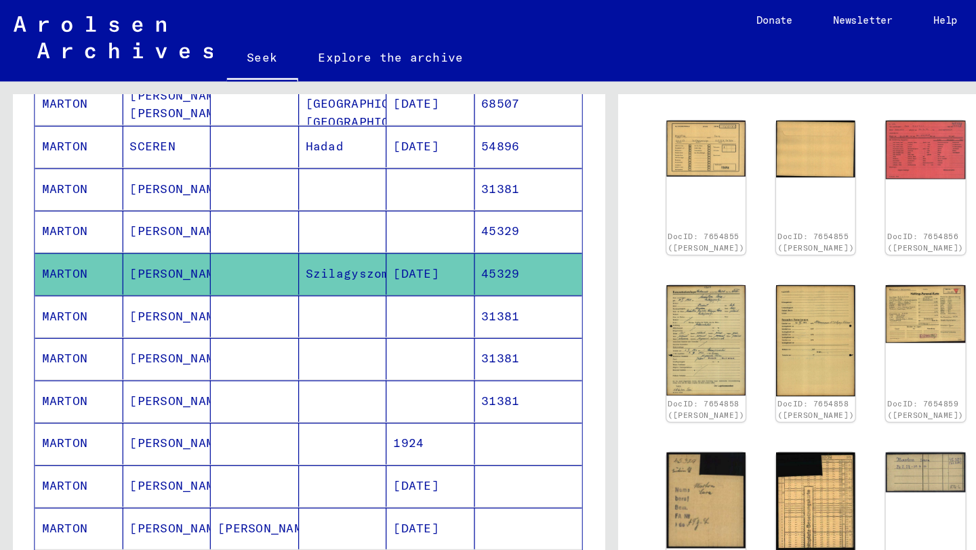
scroll to position [348, 0]
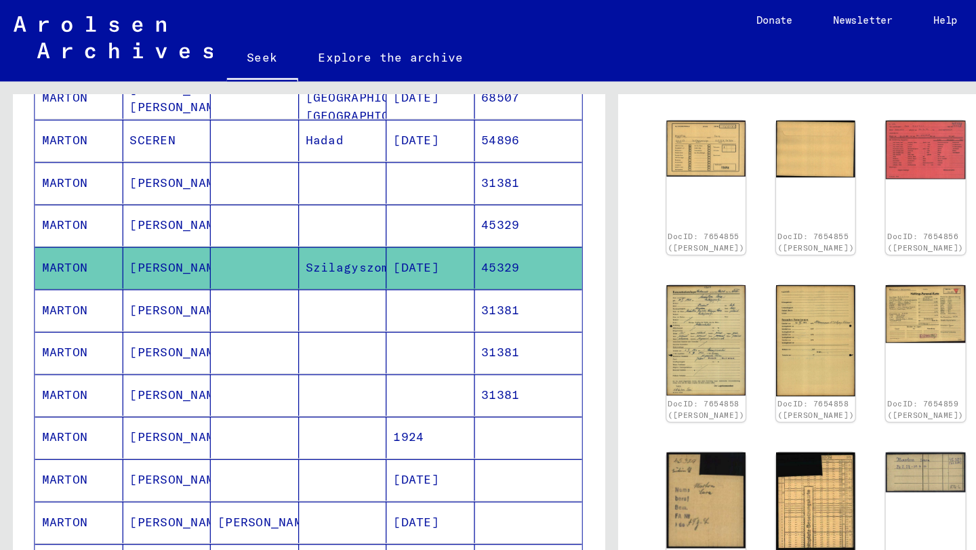
click at [281, 217] on font "Szilagyszomlyo" at bounding box center [286, 213] width 85 height 12
click at [554, 285] on img at bounding box center [564, 271] width 66 height 92
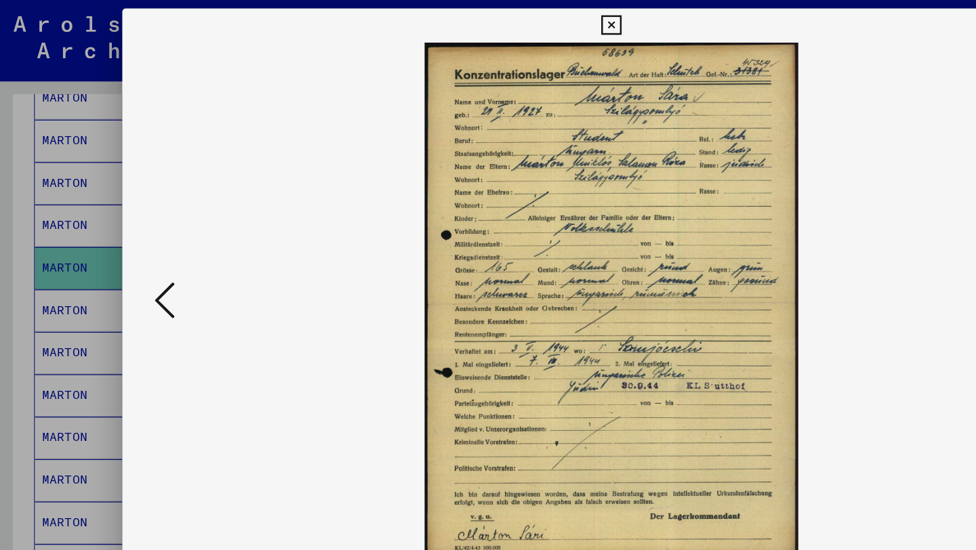
click at [61, 161] on div at bounding box center [488, 275] width 976 height 550
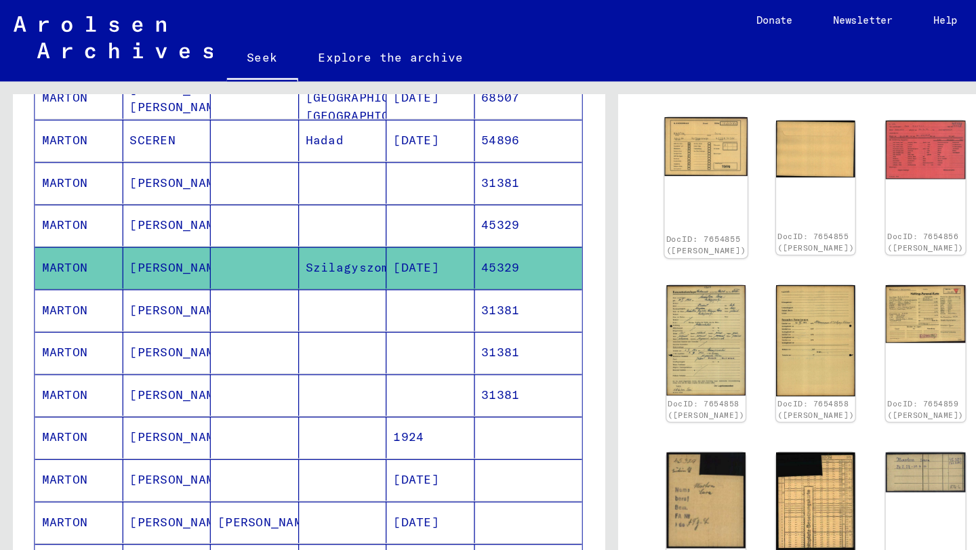
click at [550, 131] on img at bounding box center [564, 117] width 66 height 47
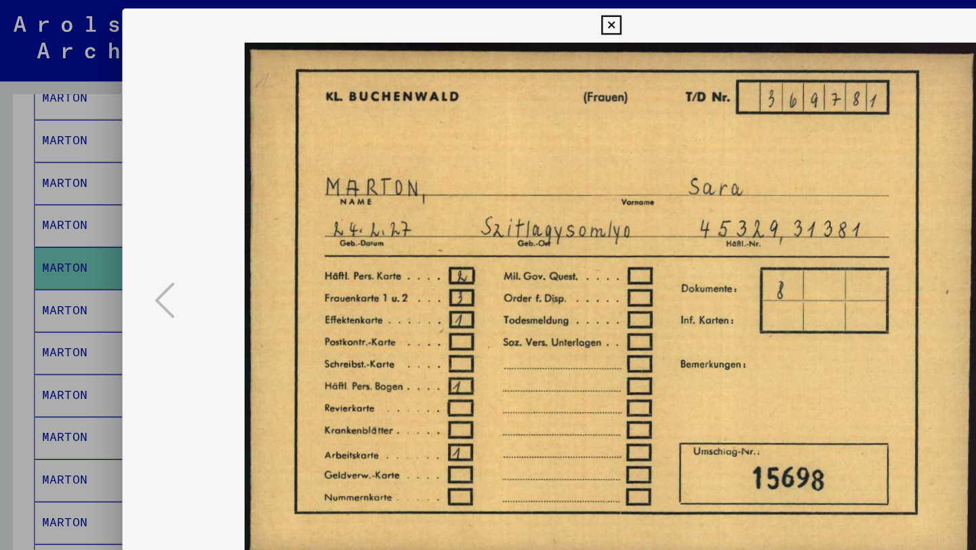
drag, startPoint x: 556, startPoint y: 182, endPoint x: 669, endPoint y: 191, distance: 113.5
click at [669, 191] on img at bounding box center [488, 241] width 689 height 415
click at [661, 81] on img at bounding box center [488, 241] width 689 height 415
click at [655, 138] on img at bounding box center [488, 241] width 689 height 415
click at [487, 18] on icon at bounding box center [488, 20] width 16 height 16
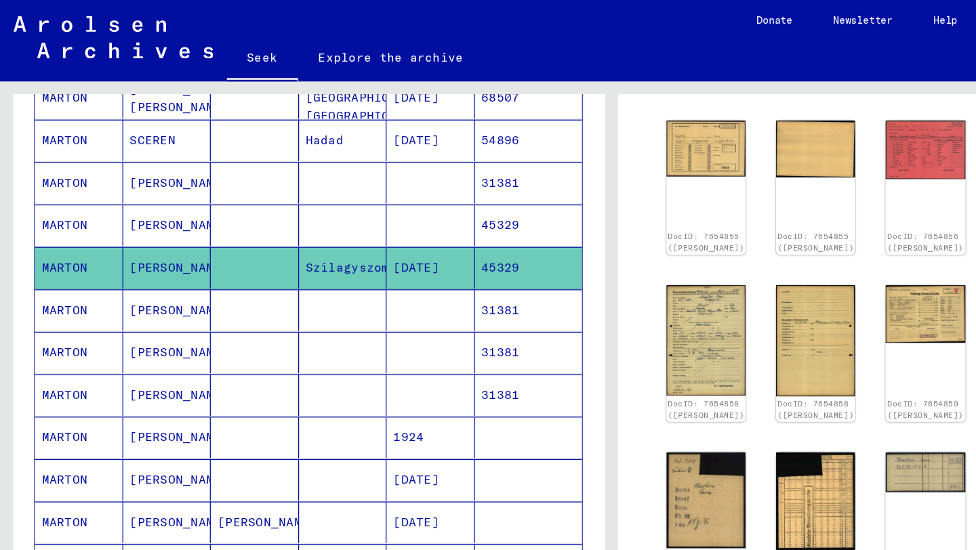
scroll to position [0, 0]
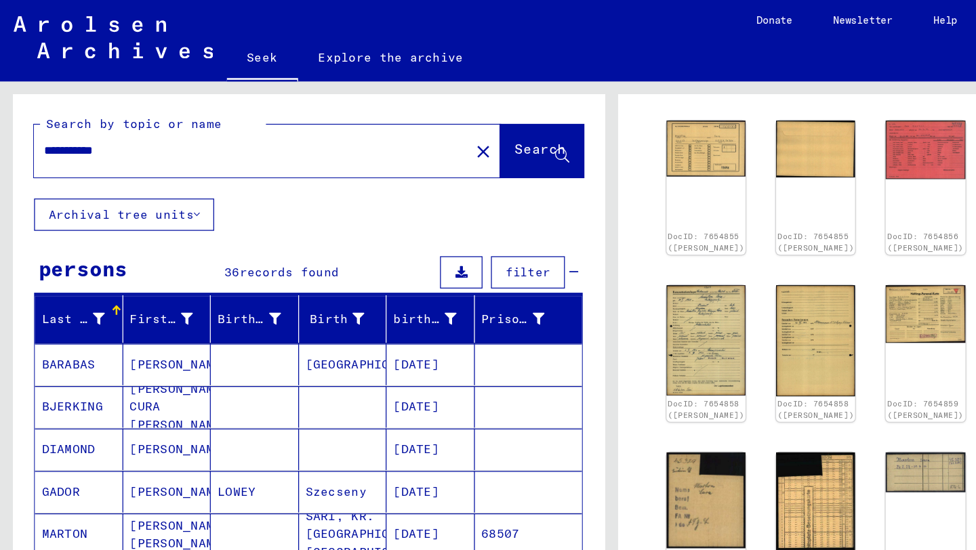
click at [165, 118] on input "**********" at bounding box center [200, 120] width 331 height 14
drag, startPoint x: 165, startPoint y: 118, endPoint x: 5, endPoint y: 118, distance: 159.9
click at [5, 118] on div "**********" at bounding box center [244, 302] width 488 height 474
paste input "text"
type input "*****"
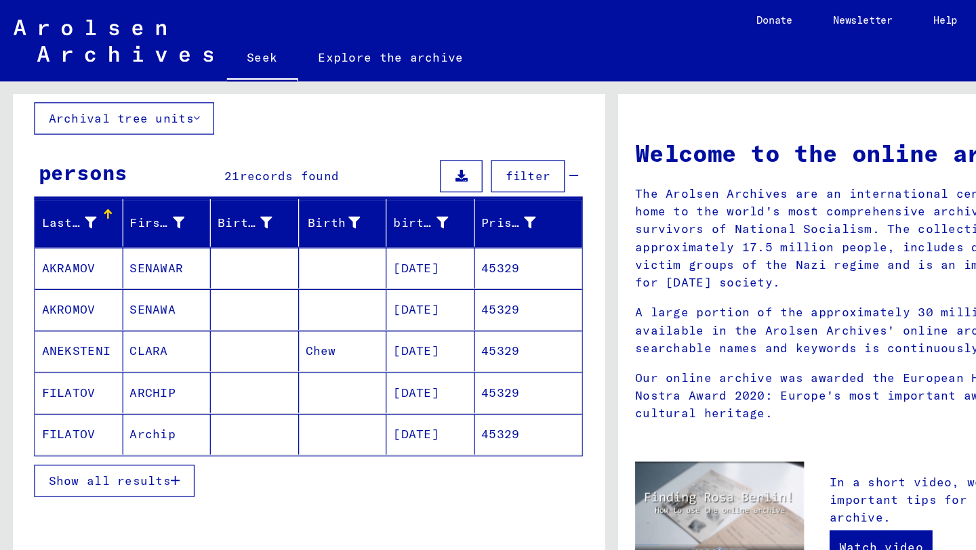
scroll to position [79, 0]
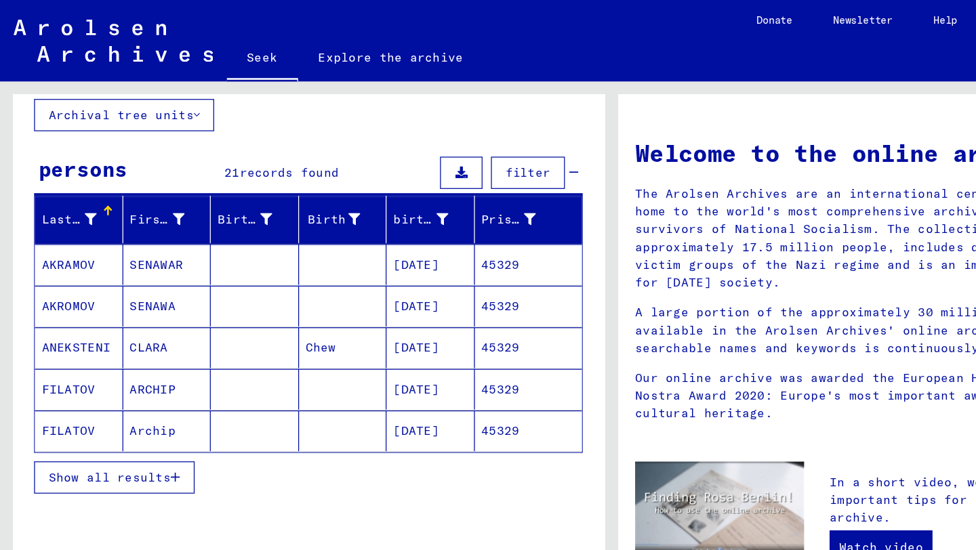
click at [108, 385] on font "Show all results" at bounding box center [88, 381] width 98 height 12
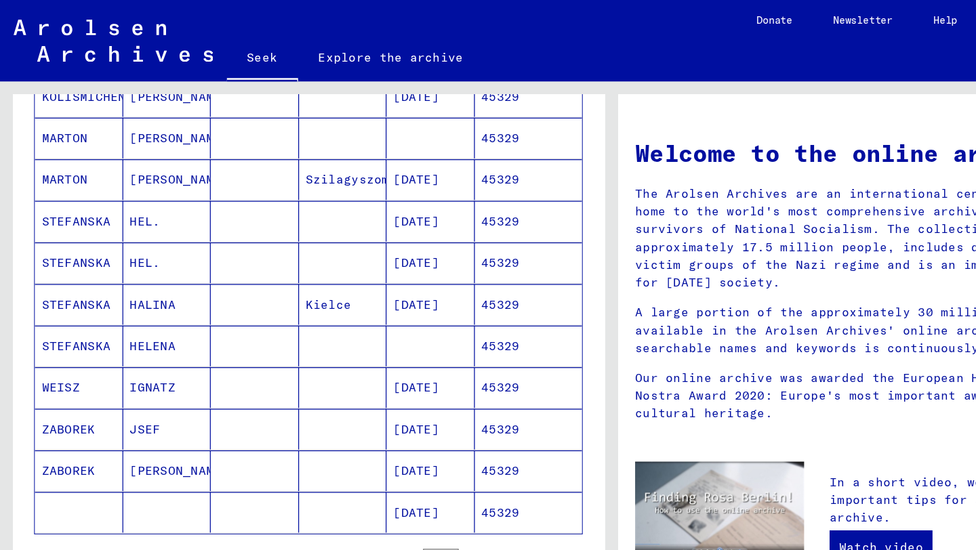
scroll to position [544, 0]
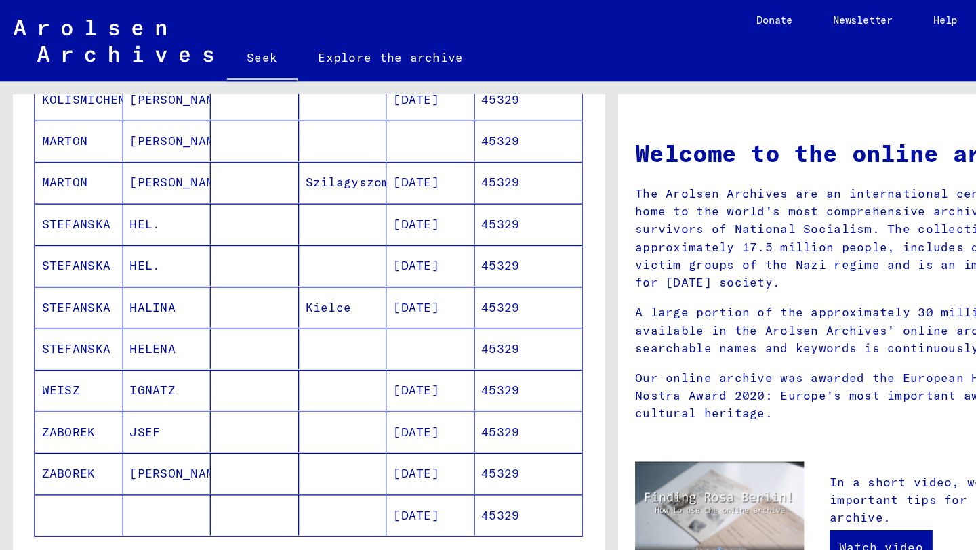
click at [398, 144] on font "45329" at bounding box center [399, 146] width 30 height 12
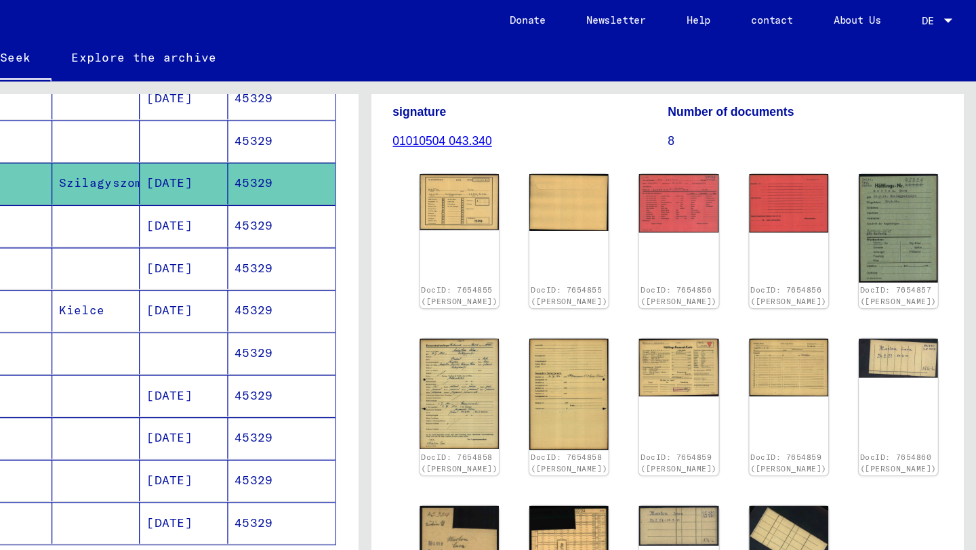
scroll to position [160, 0]
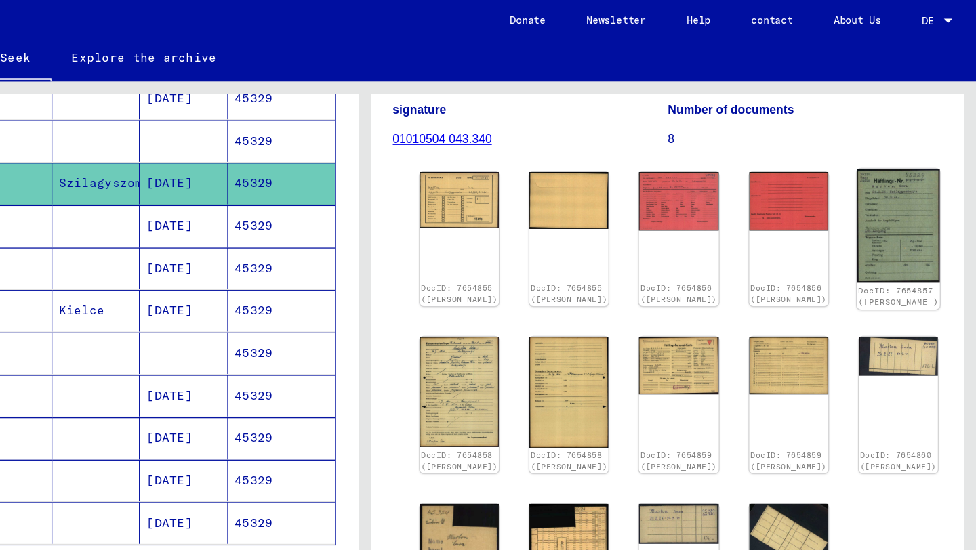
click at [880, 177] on img at bounding box center [913, 180] width 66 height 91
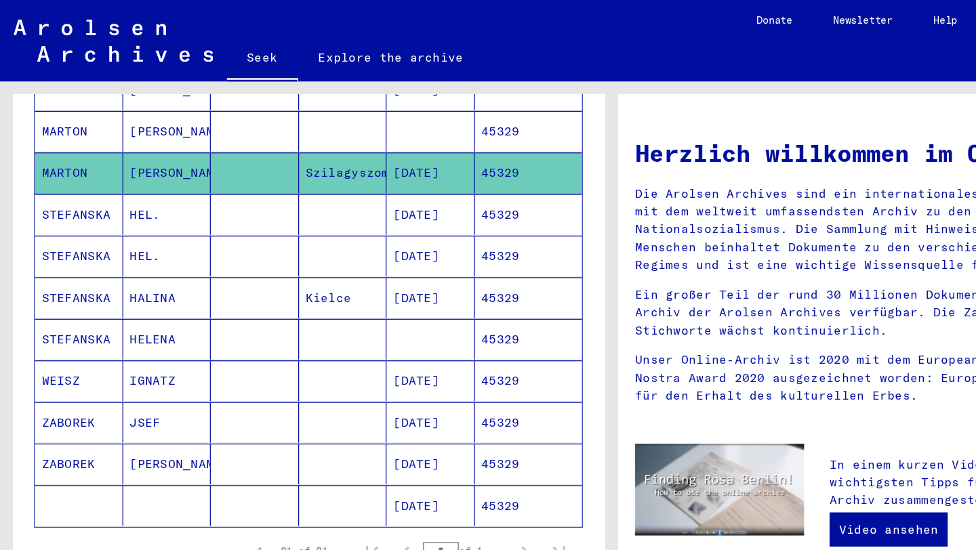
scroll to position [544, 0]
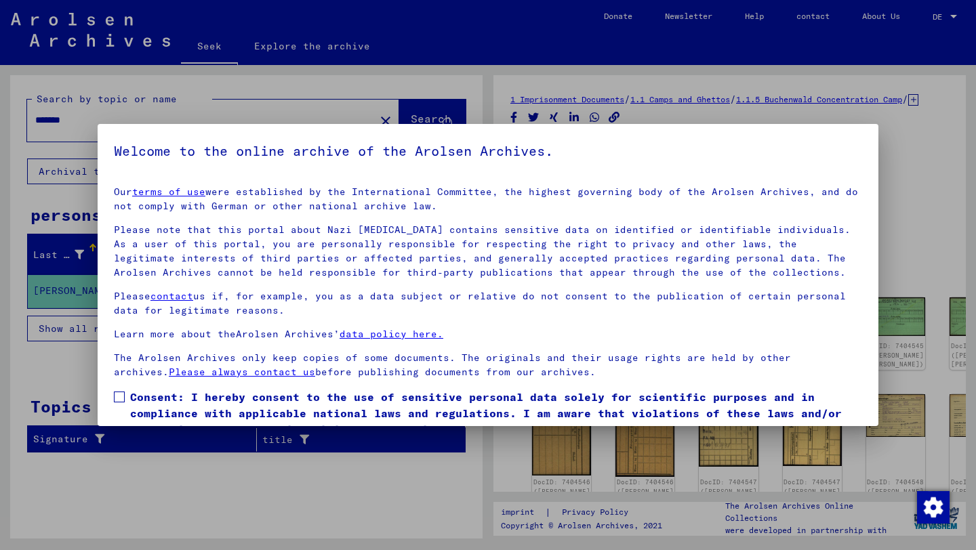
click at [296, 93] on div at bounding box center [488, 275] width 976 height 550
click at [361, 114] on div at bounding box center [488, 275] width 976 height 550
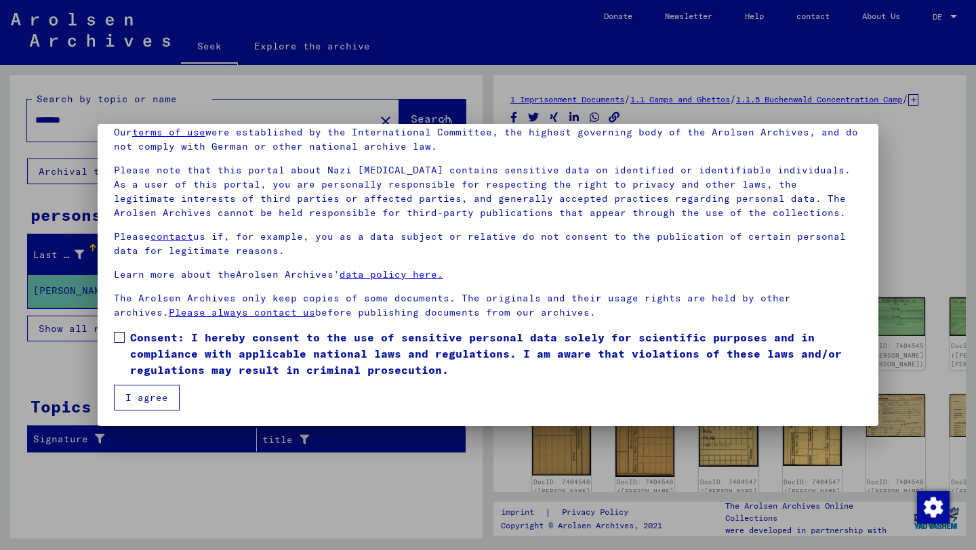
click at [117, 342] on label "Consent: I hereby consent to the use of sensitive personal data solely for scie…" at bounding box center [488, 353] width 748 height 49
click at [152, 405] on button "I agree" at bounding box center [147, 398] width 66 height 26
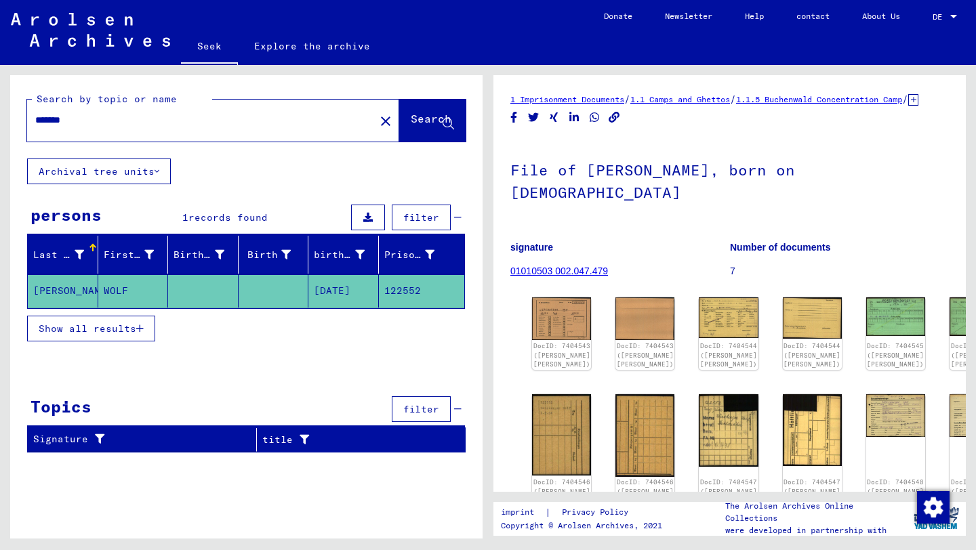
drag, startPoint x: 109, startPoint y: 119, endPoint x: 0, endPoint y: 119, distance: 109.1
click at [0, 119] on div "Search by topic or name ******* close Search Archival tree units persons 1 reco…" at bounding box center [244, 302] width 488 height 474
type input "******"
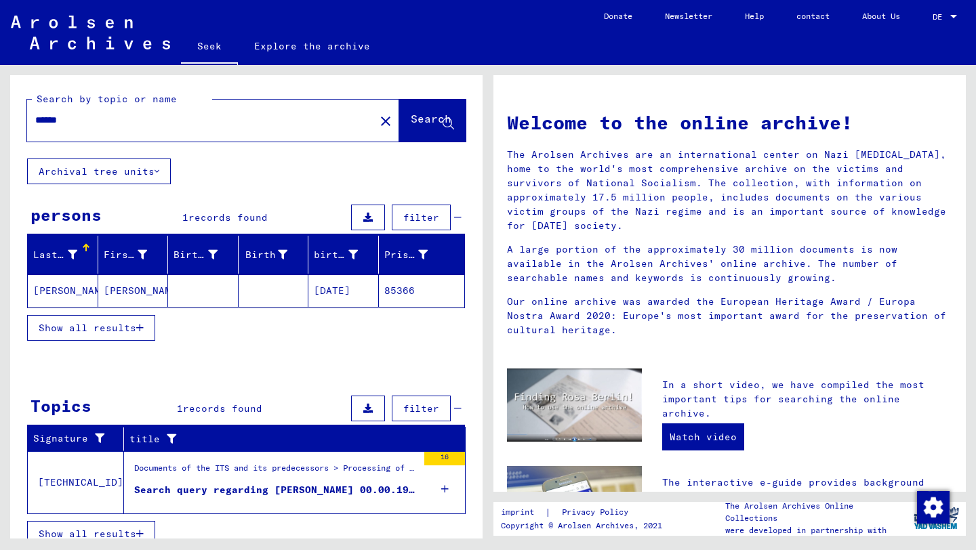
scroll to position [15, 0]
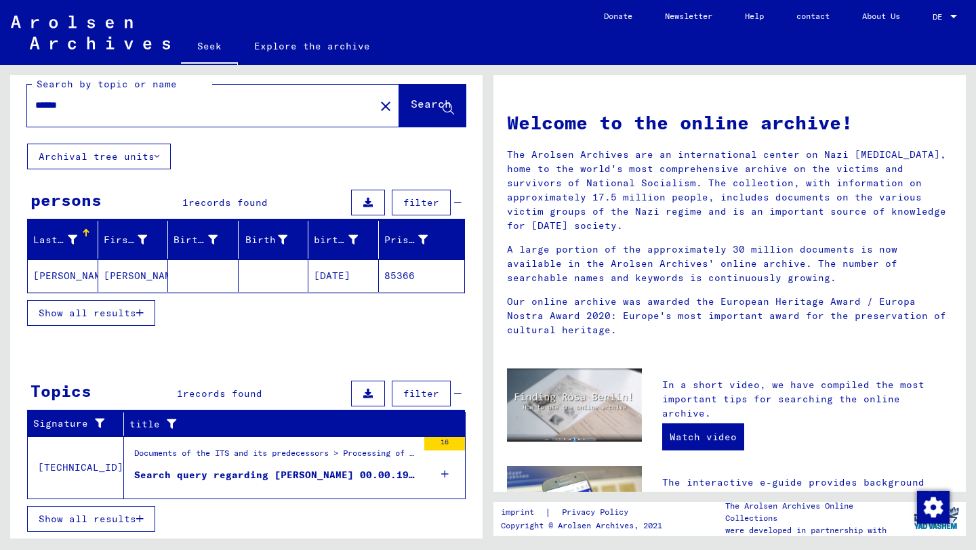
click at [113, 313] on font "Show all results" at bounding box center [88, 313] width 98 height 12
